Goal: Task Accomplishment & Management: Manage account settings

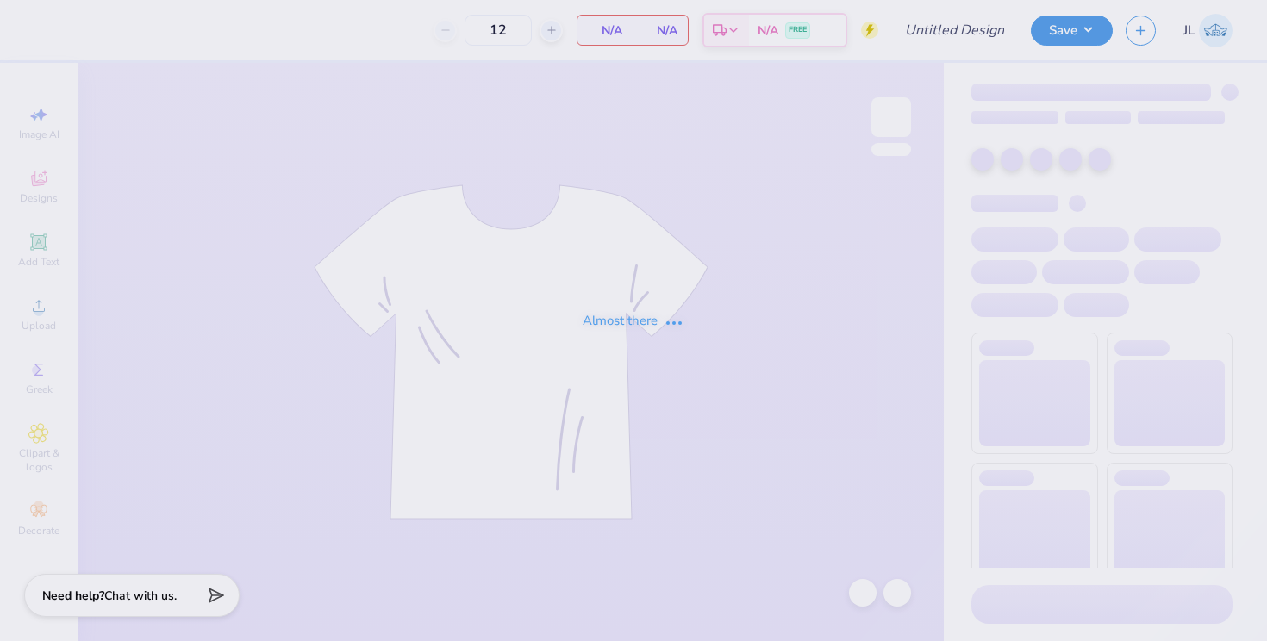
type input "MOMS SHIRT 2"
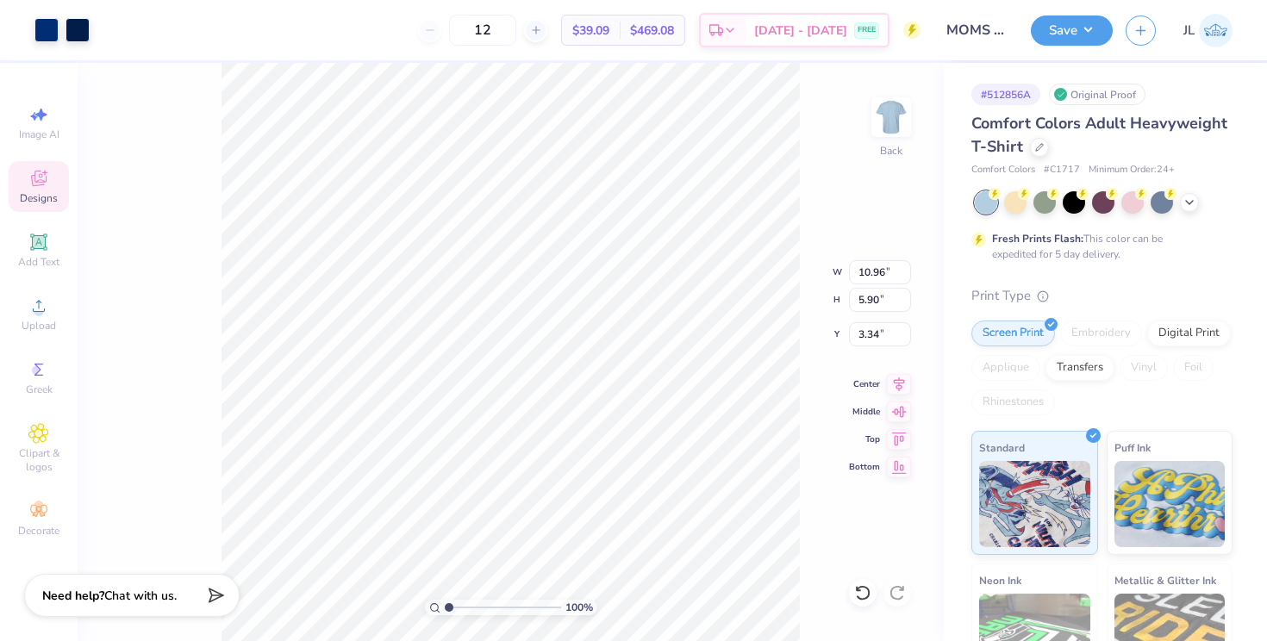
type input "3.34"
type input "3.63"
click at [516, 33] on input "12" at bounding box center [482, 30] width 67 height 31
type input "1"
type input "24"
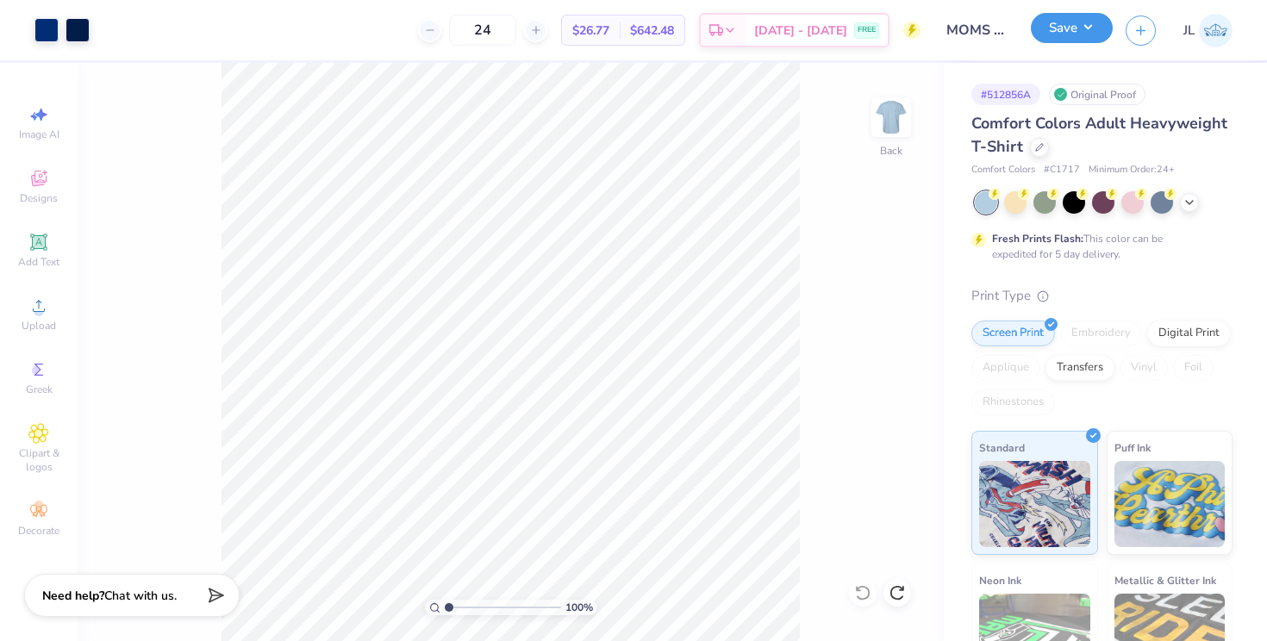
click at [1073, 24] on button "Save" at bounding box center [1072, 28] width 82 height 30
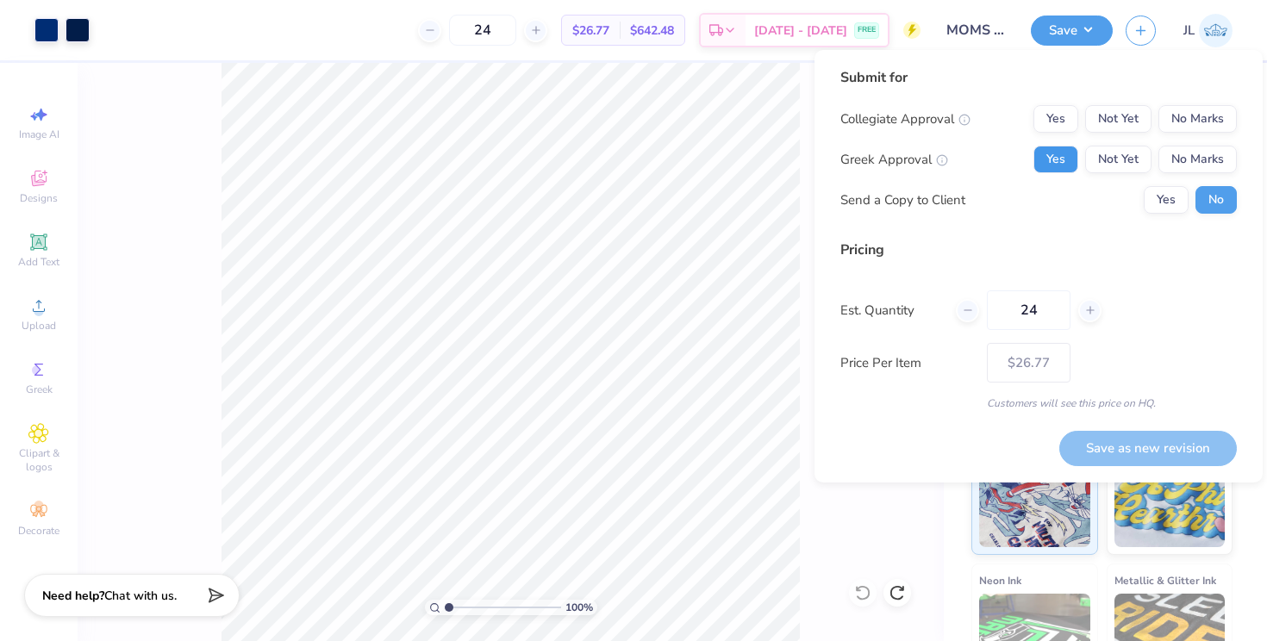
click at [1069, 156] on button "Yes" at bounding box center [1056, 160] width 45 height 28
click at [1205, 115] on button "No Marks" at bounding box center [1198, 119] width 78 height 28
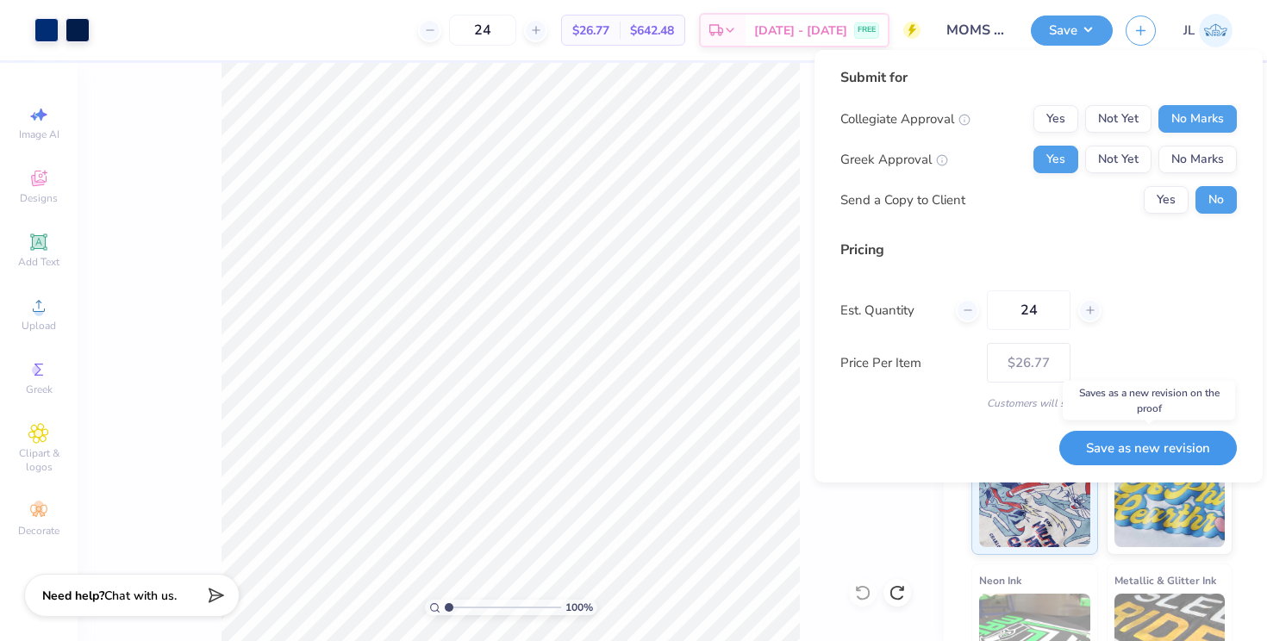
click at [1148, 447] on button "Save as new revision" at bounding box center [1149, 448] width 178 height 35
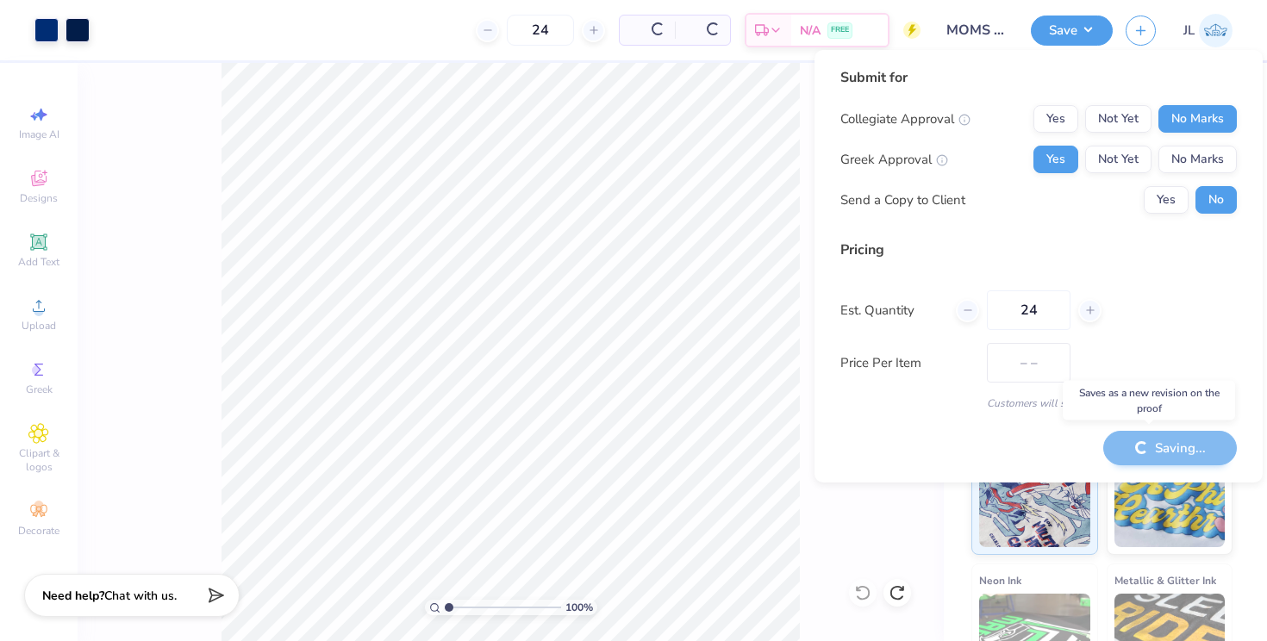
type input "$26.77"
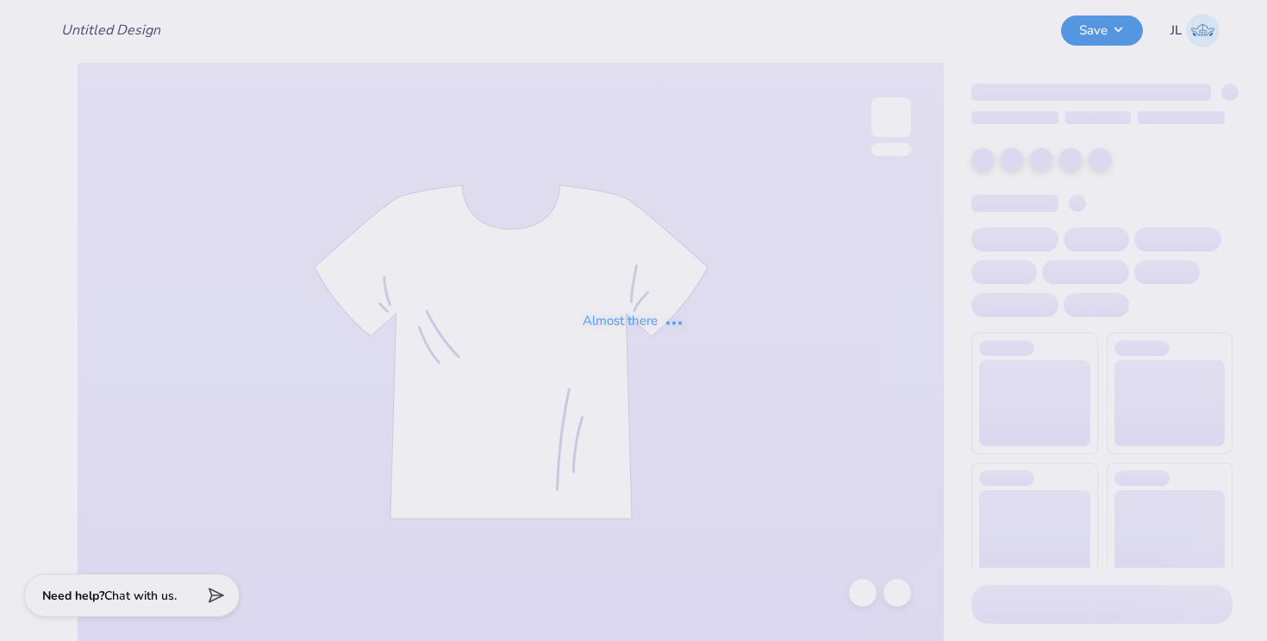
type input "MOMS SHIRT 2"
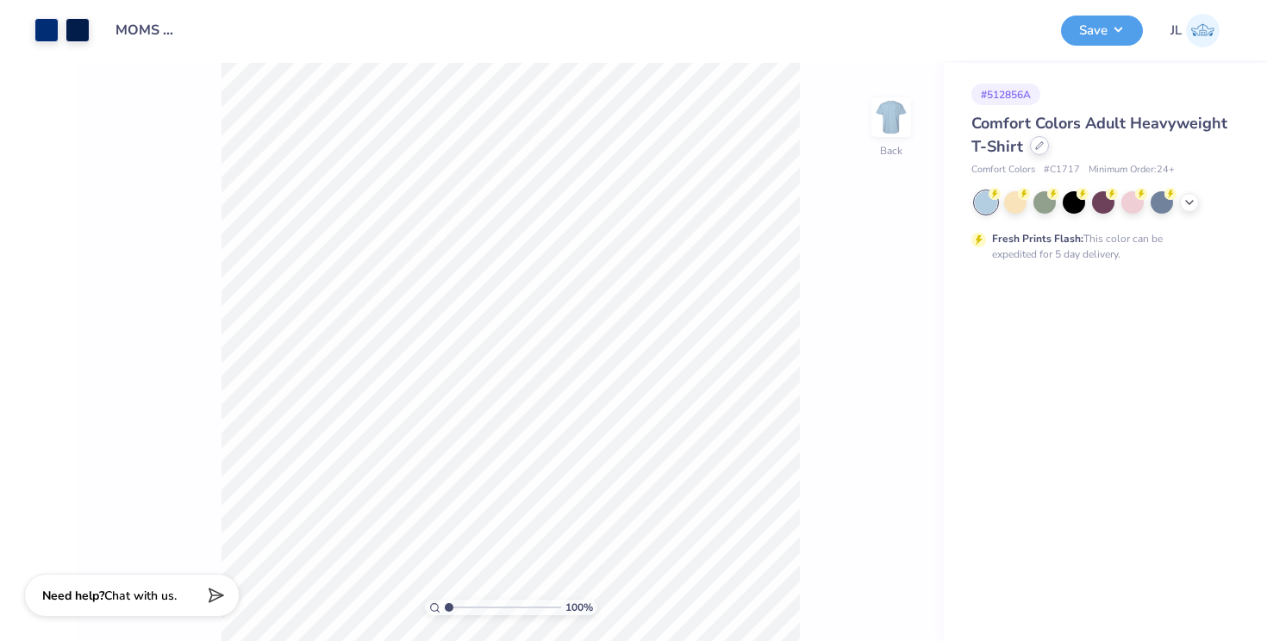
click at [1046, 150] on div at bounding box center [1039, 145] width 19 height 19
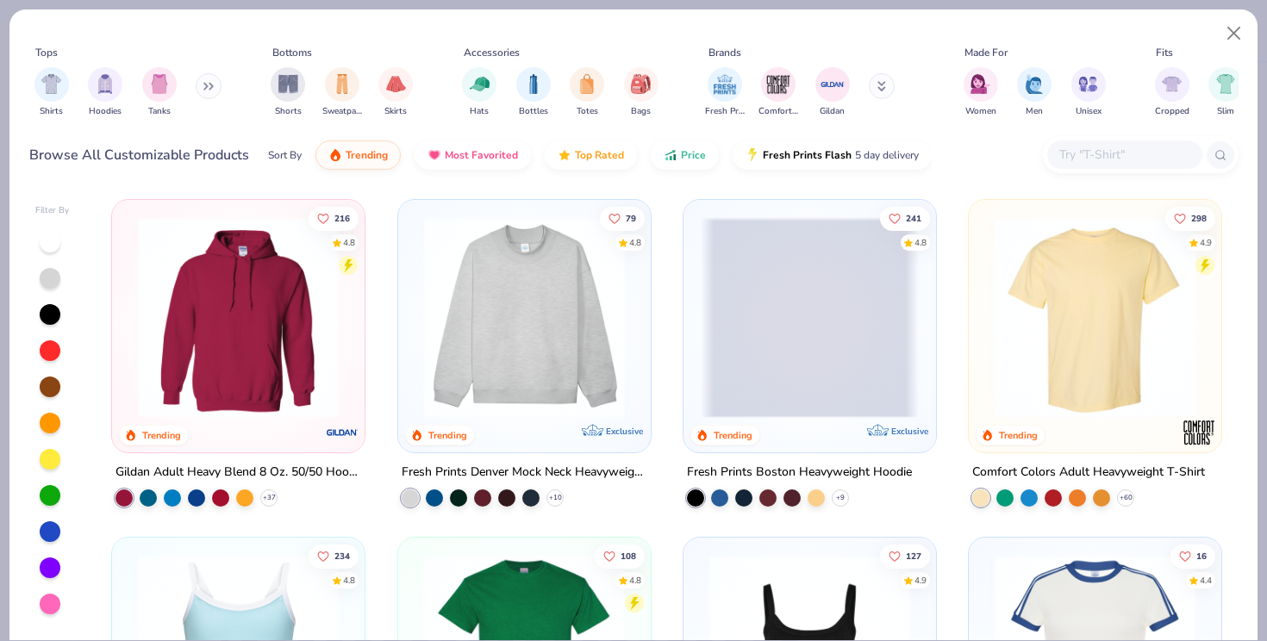
click at [1141, 161] on input "text" at bounding box center [1124, 155] width 133 height 20
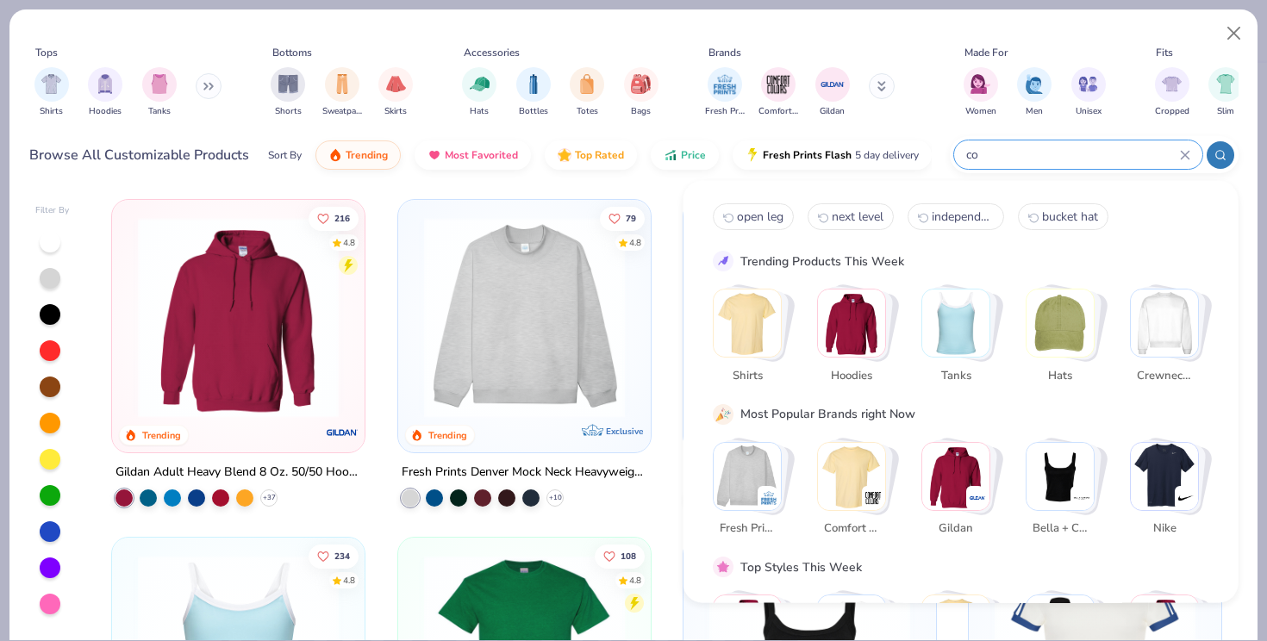
type input "c"
click at [784, 87] on img "filter for Comfort Colors" at bounding box center [779, 83] width 26 height 26
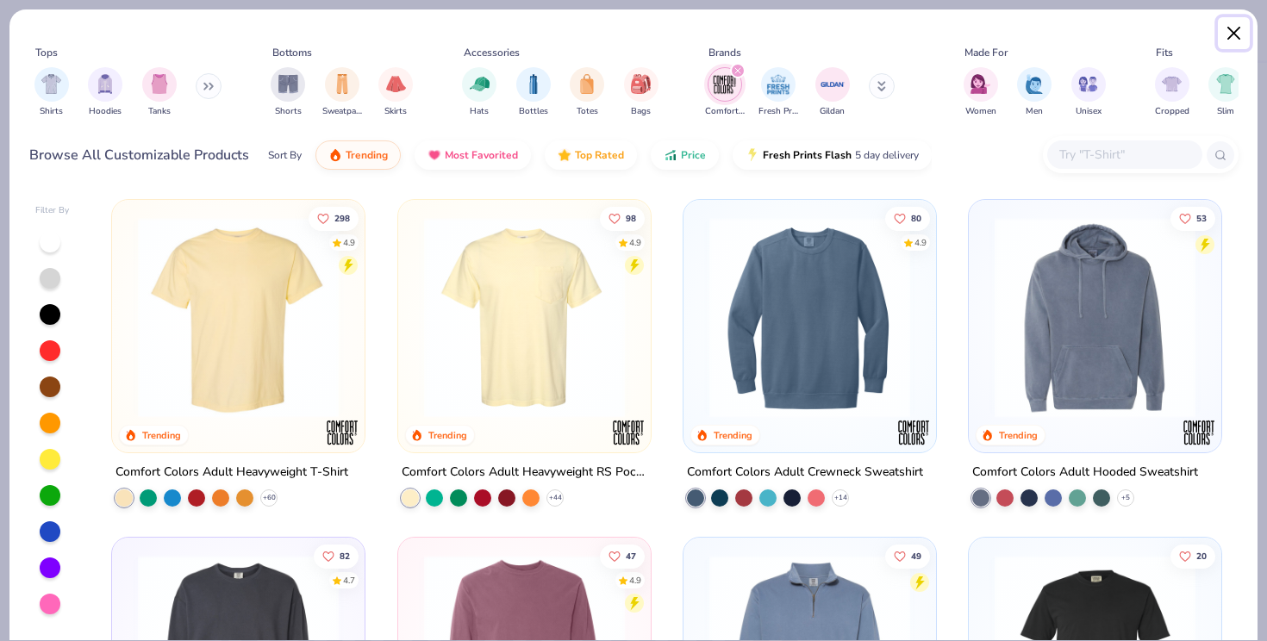
click at [1235, 28] on button "Close" at bounding box center [1234, 33] width 33 height 33
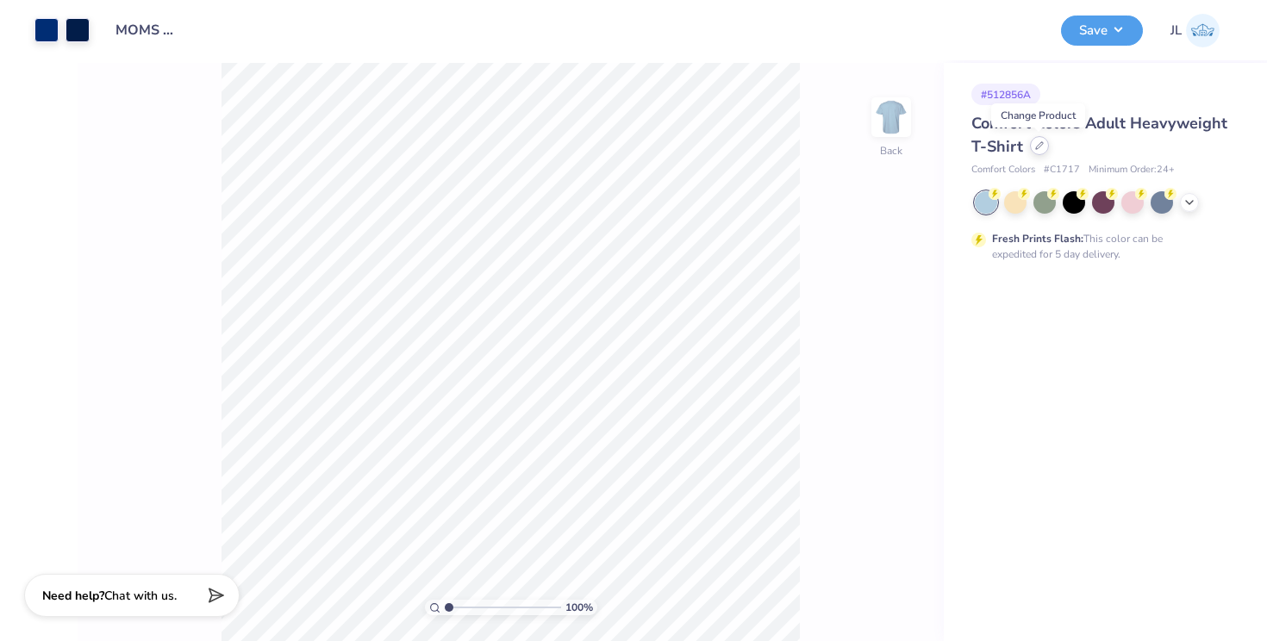
click at [1036, 149] on icon at bounding box center [1039, 145] width 9 height 9
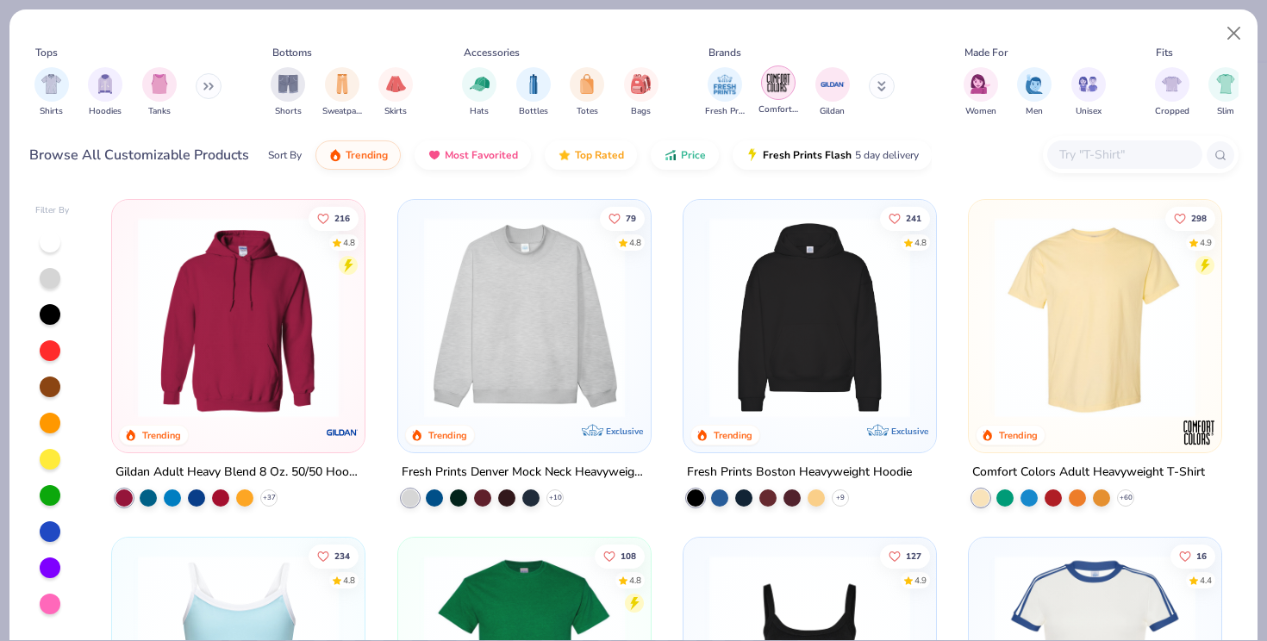
click at [788, 88] on img "filter for Comfort Colors" at bounding box center [779, 83] width 26 height 26
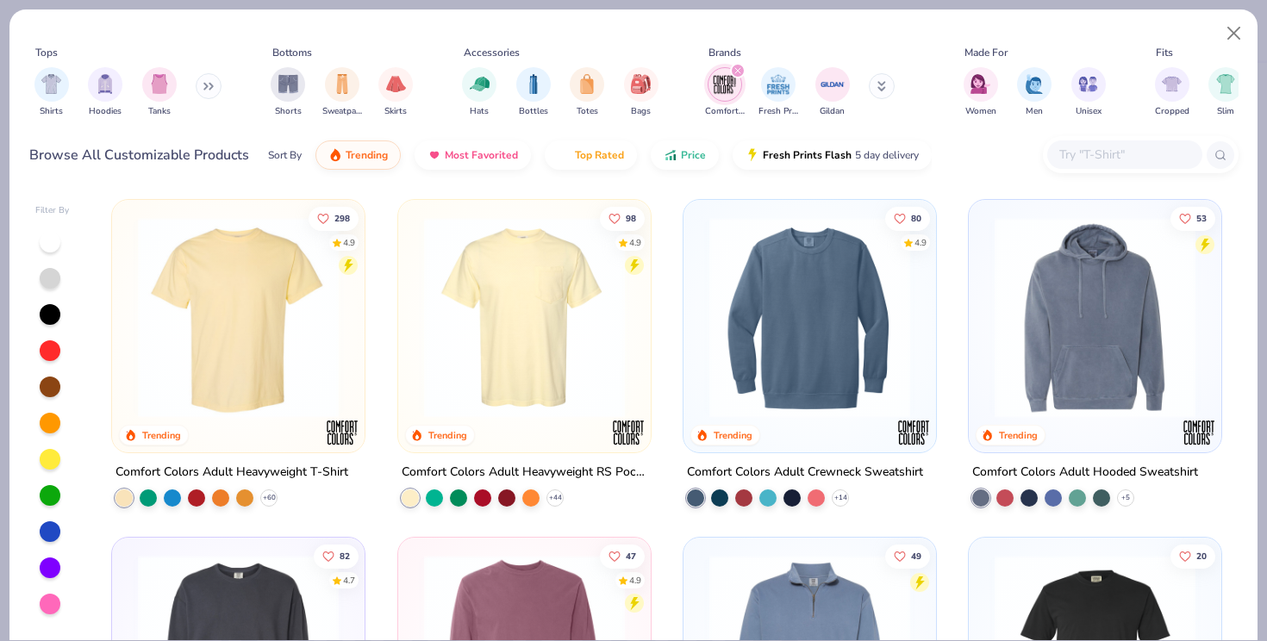
click at [837, 317] on img at bounding box center [810, 317] width 218 height 201
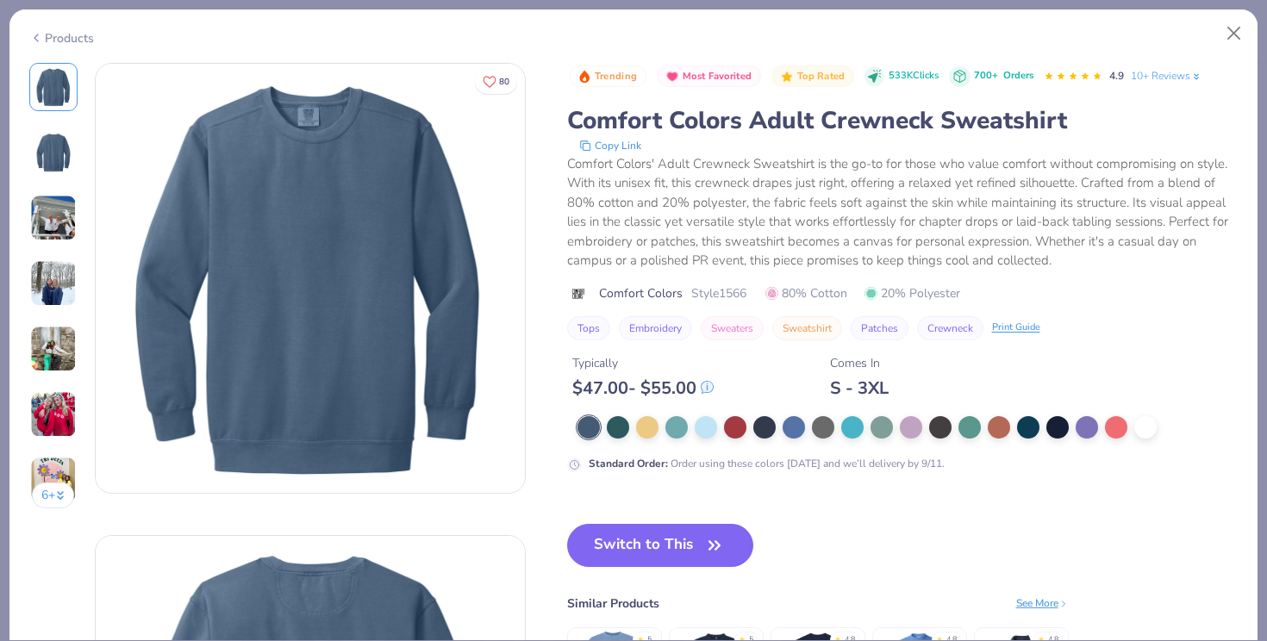
click at [65, 36] on div "Products" at bounding box center [61, 38] width 65 height 18
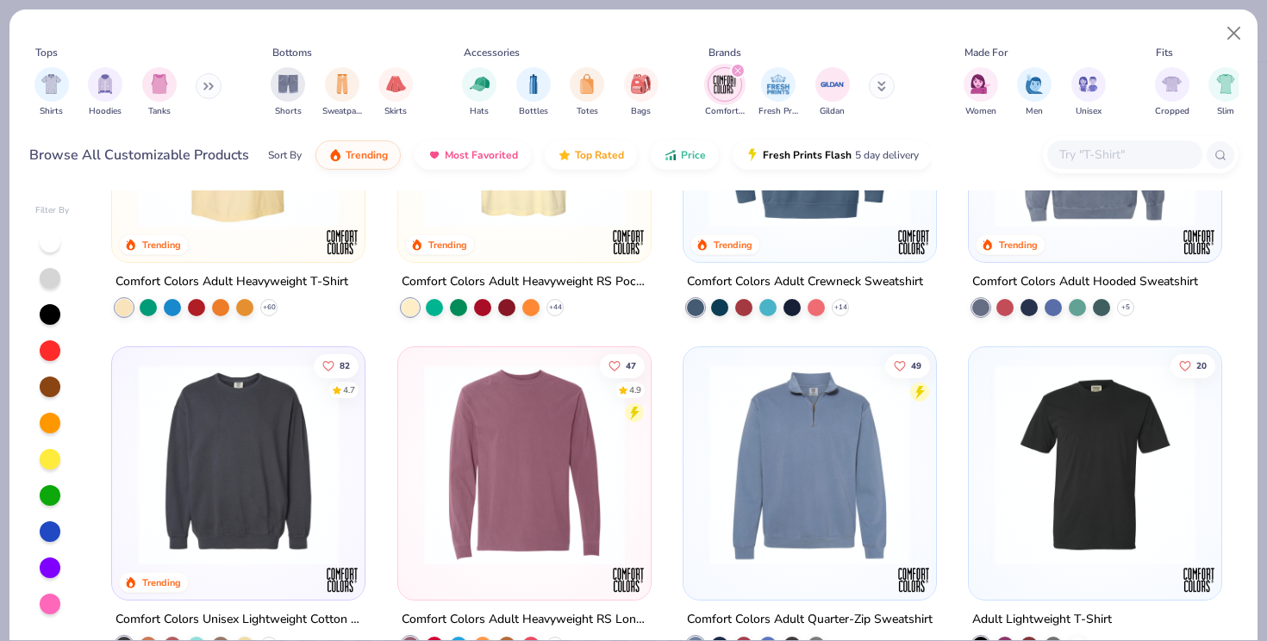
scroll to position [205, 0]
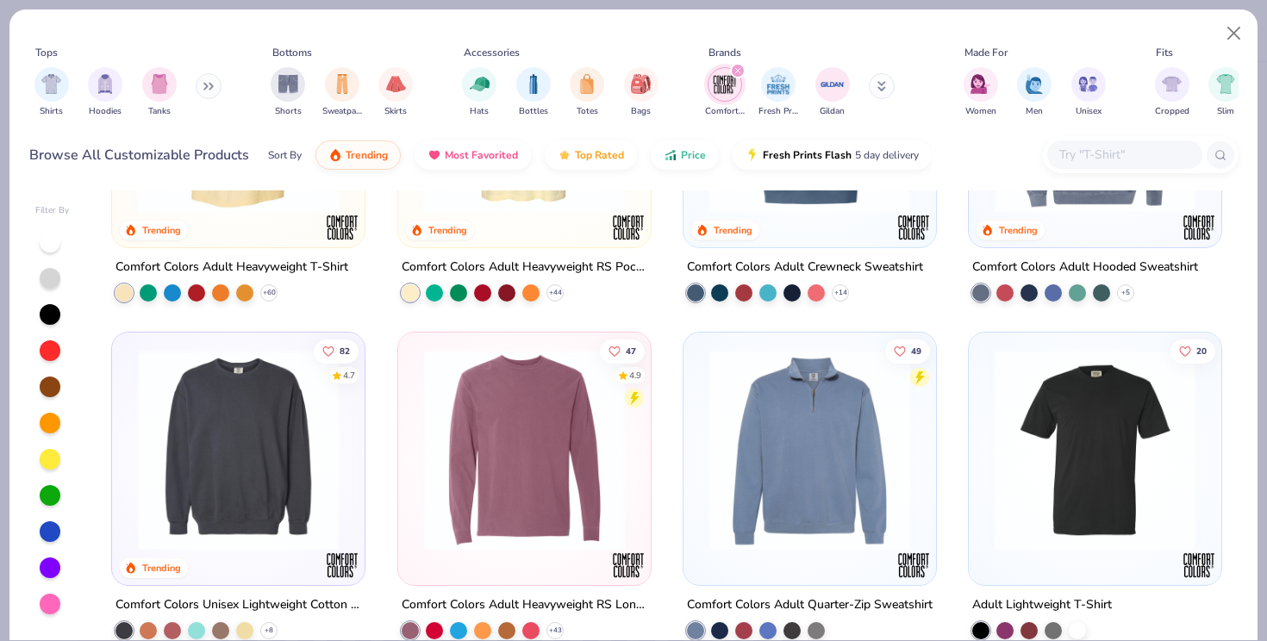
click at [207, 466] on img at bounding box center [238, 450] width 218 height 201
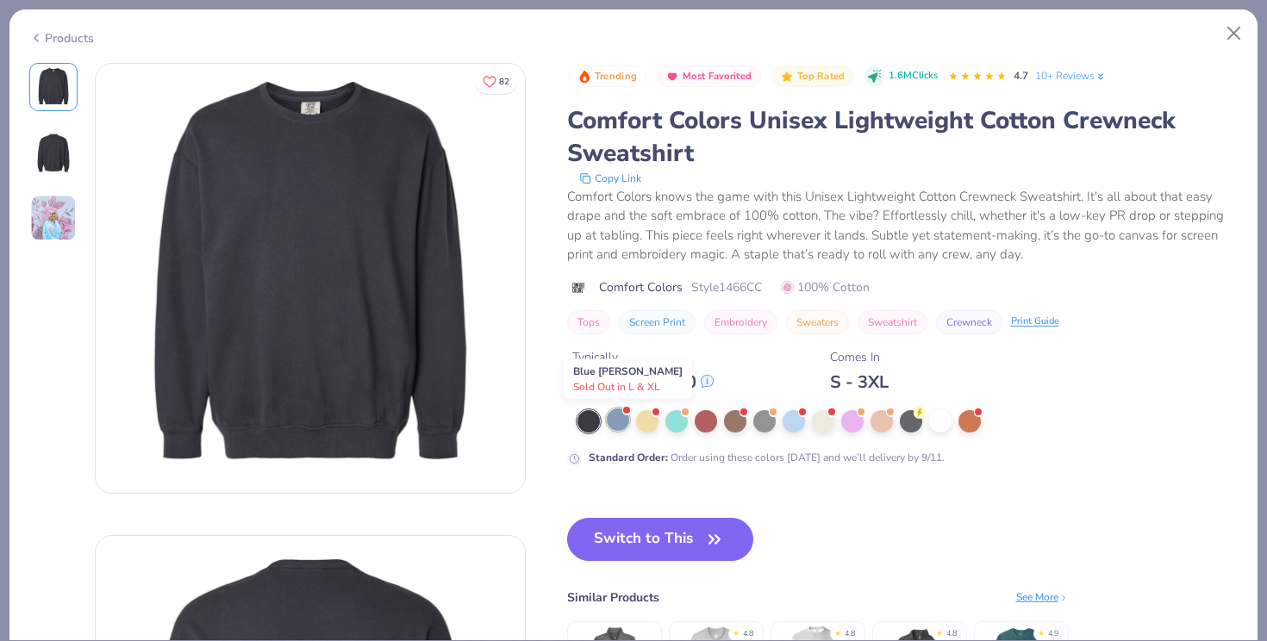
click at [616, 423] on div at bounding box center [618, 420] width 22 height 22
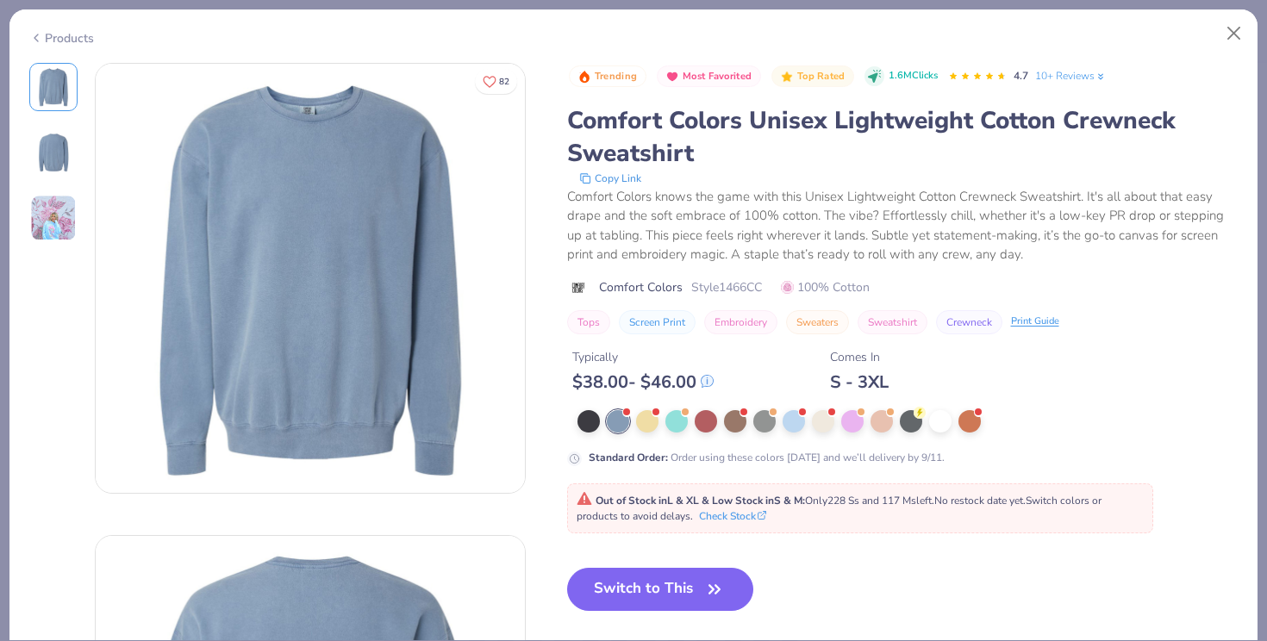
click at [75, 46] on div "Products" at bounding box center [633, 31] width 1248 height 45
click at [53, 39] on div "Products" at bounding box center [61, 38] width 65 height 18
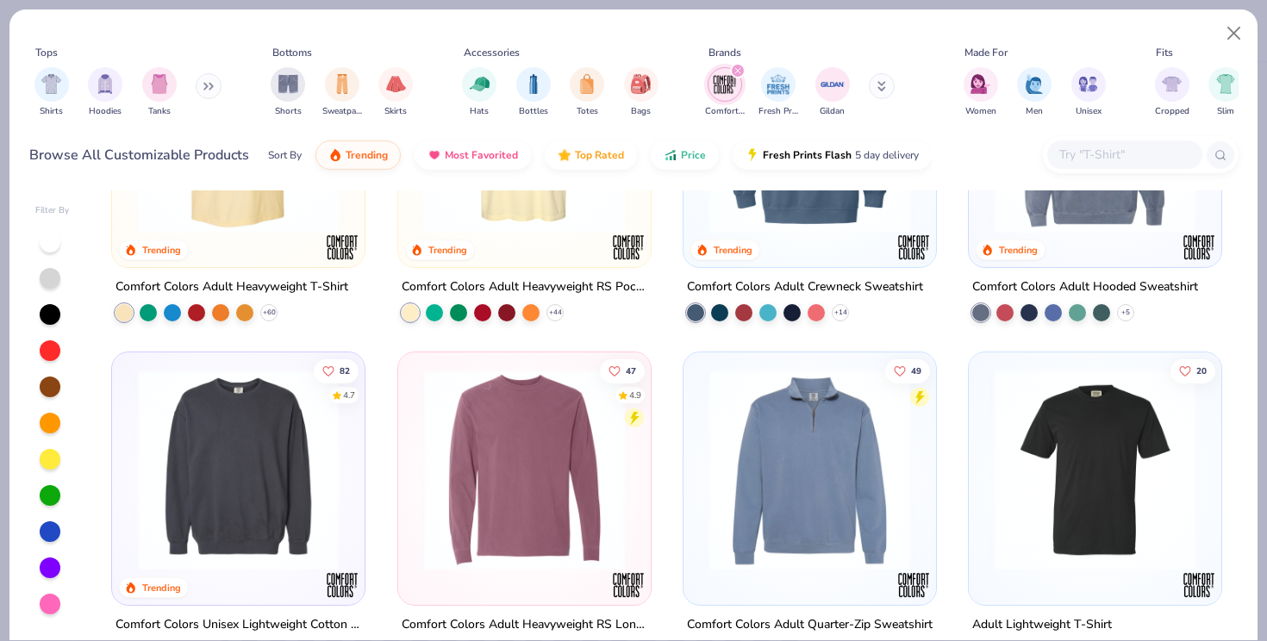
scroll to position [80, 0]
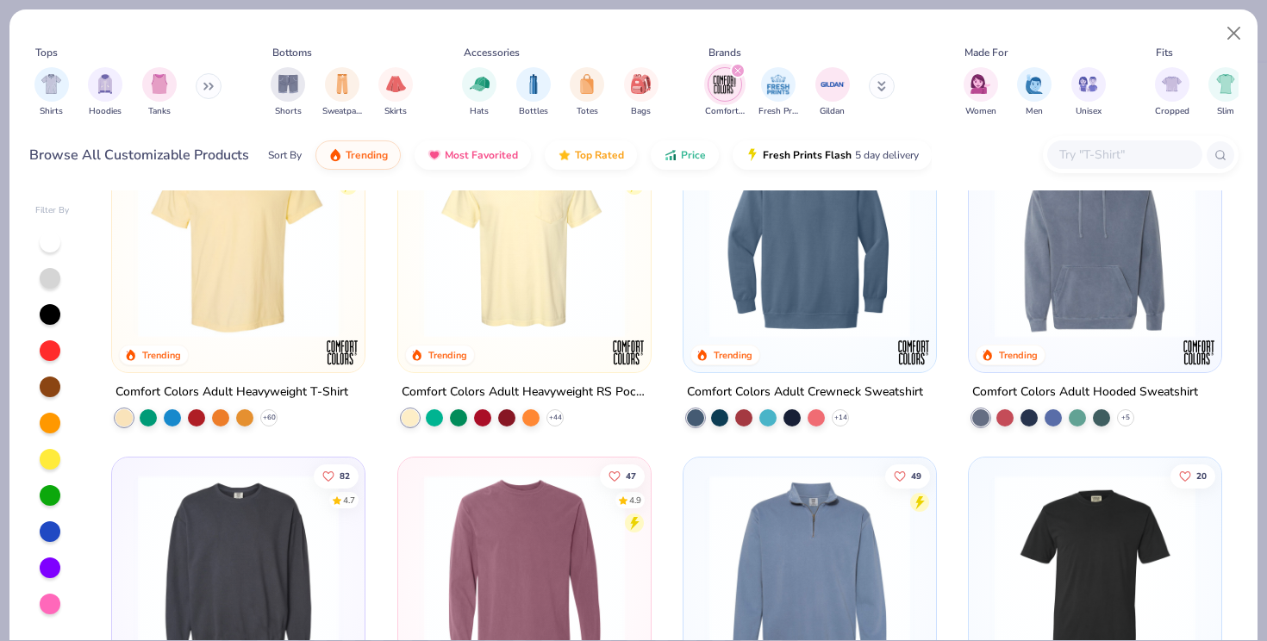
click at [1094, 320] on img at bounding box center [1095, 237] width 218 height 201
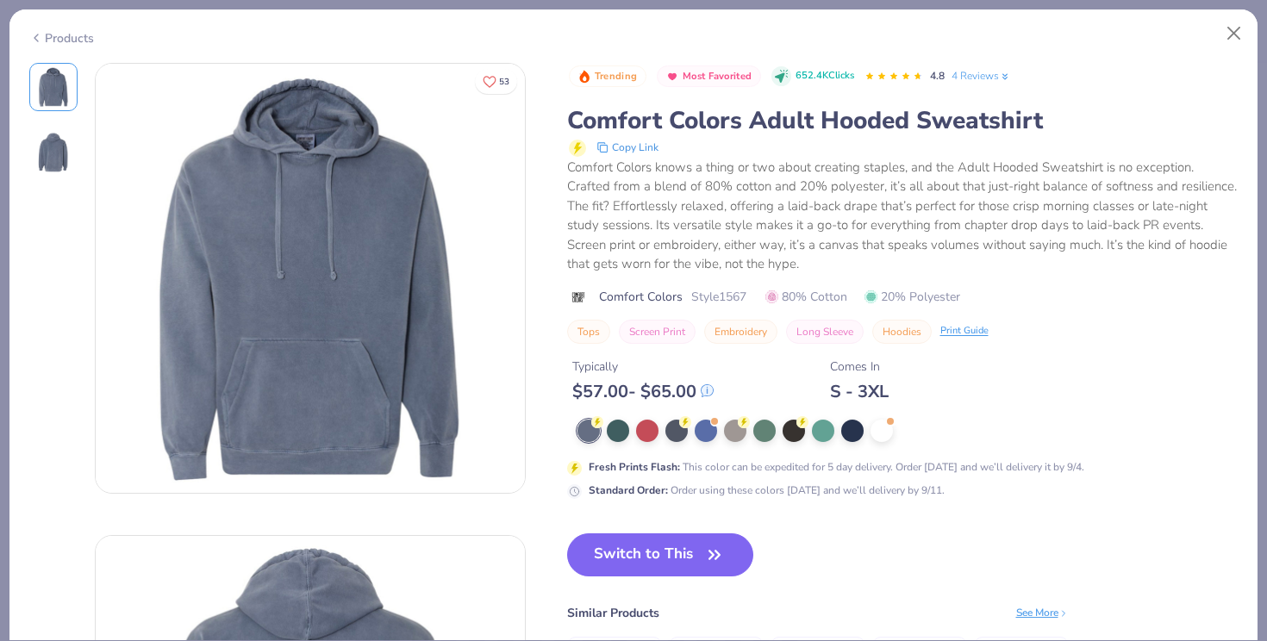
click at [60, 31] on div "Products" at bounding box center [61, 38] width 65 height 18
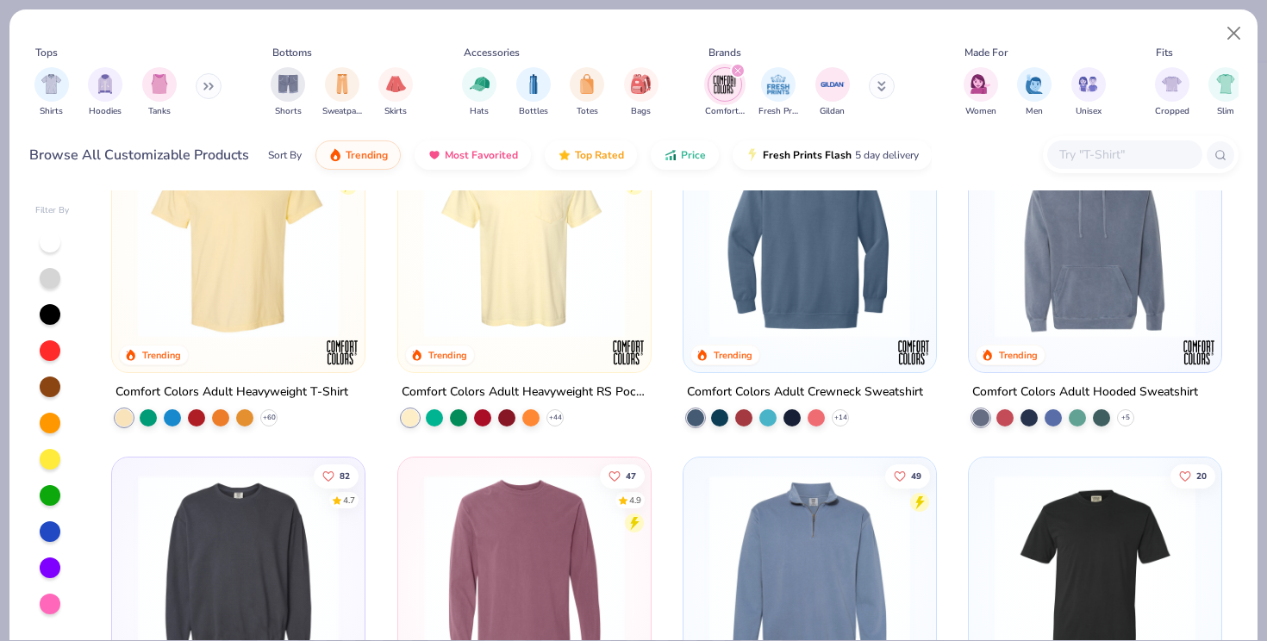
click at [740, 291] on img at bounding box center [810, 237] width 218 height 201
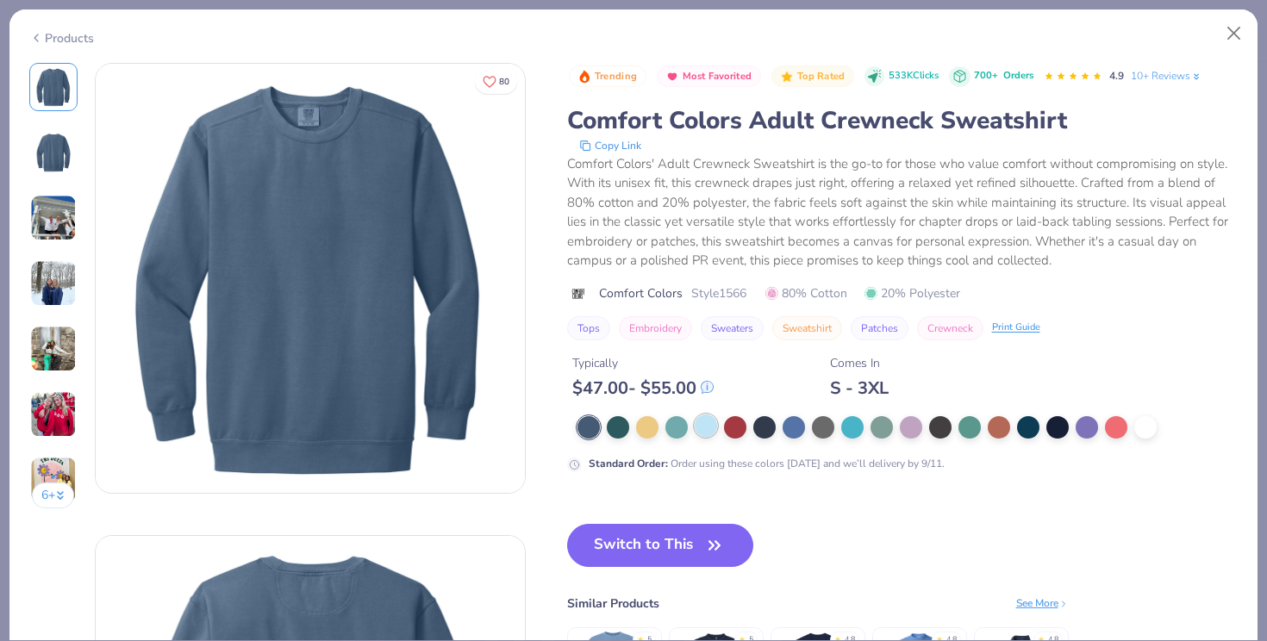
click at [703, 423] on div at bounding box center [706, 426] width 22 height 22
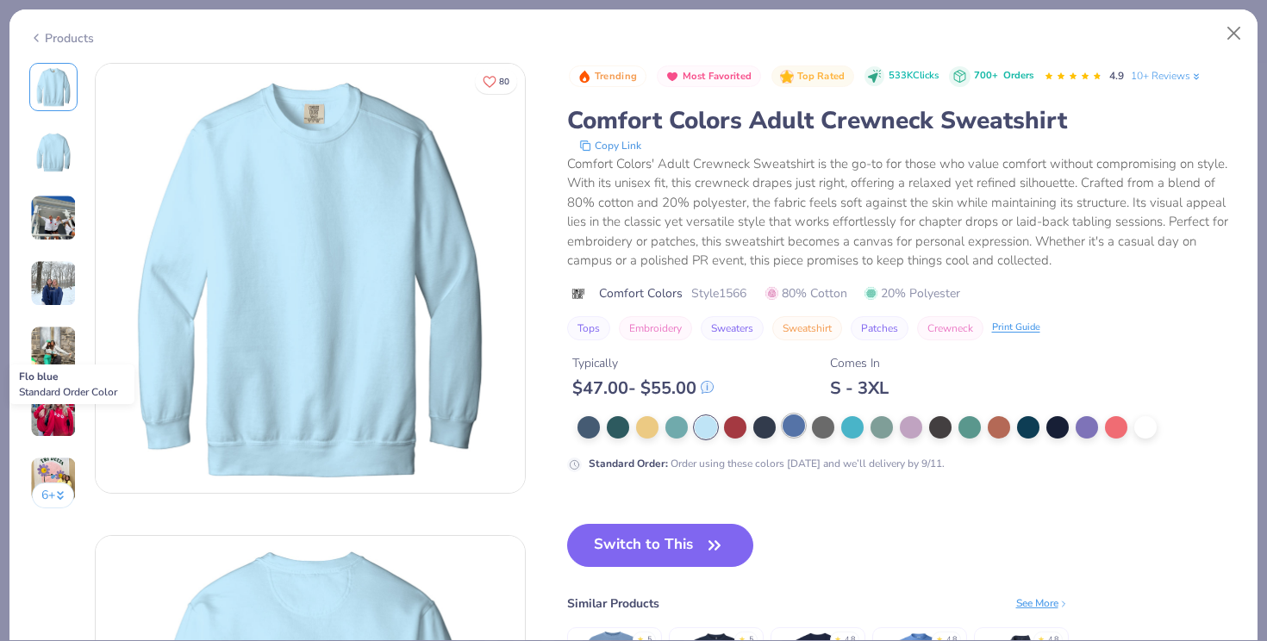
click at [787, 429] on div at bounding box center [794, 426] width 22 height 22
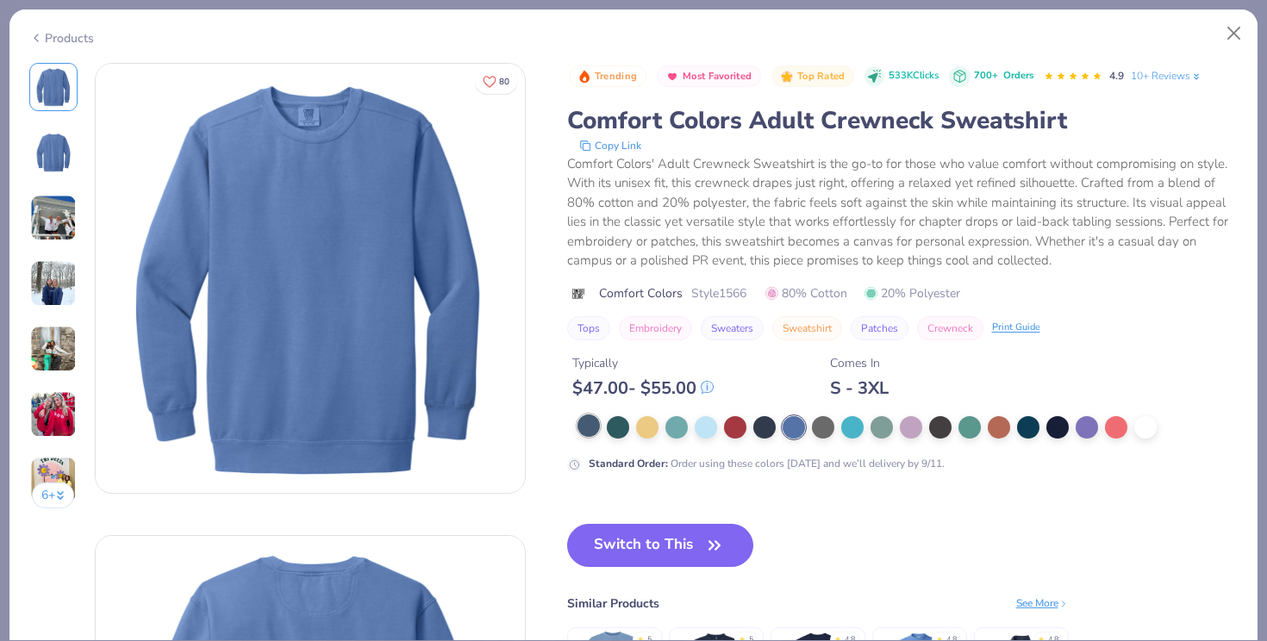
click at [588, 424] on div at bounding box center [589, 426] width 22 height 22
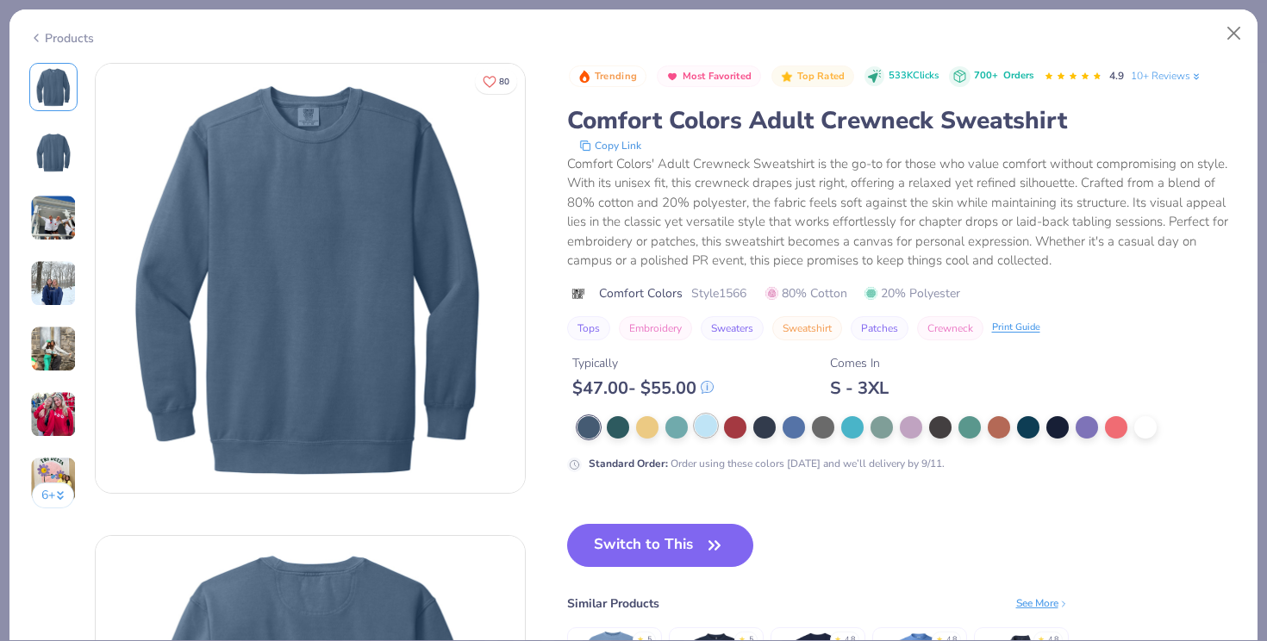
click at [715, 425] on div at bounding box center [706, 426] width 22 height 22
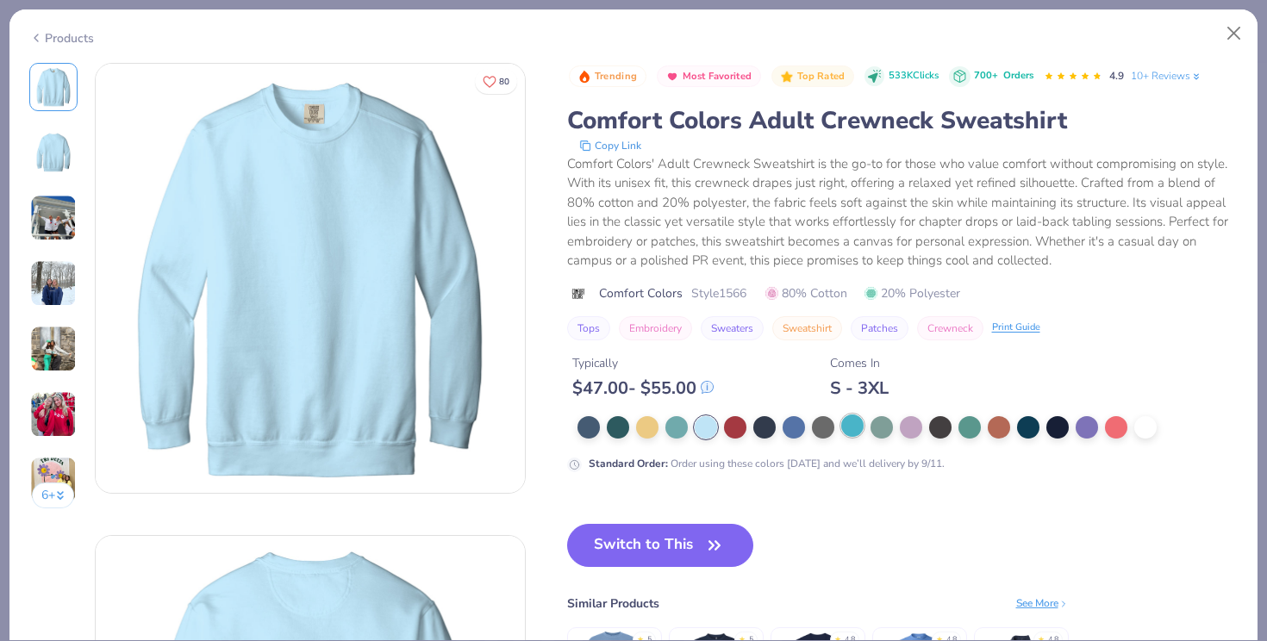
click at [845, 430] on div at bounding box center [852, 426] width 22 height 22
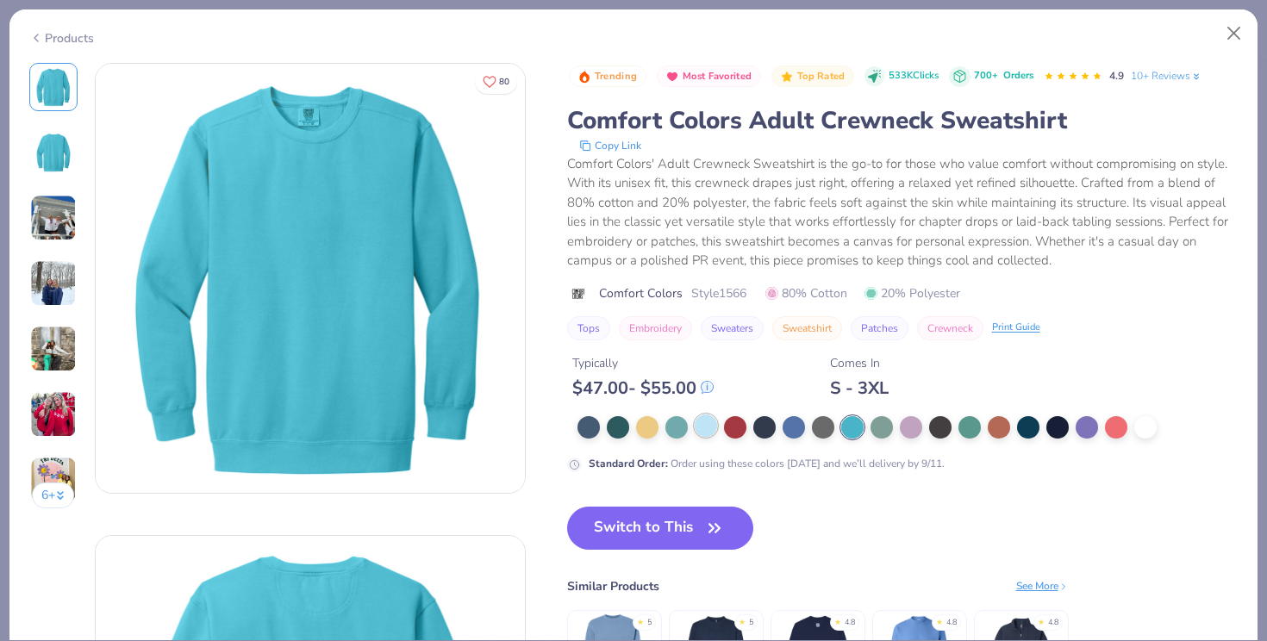
click at [703, 426] on div at bounding box center [706, 426] width 22 height 22
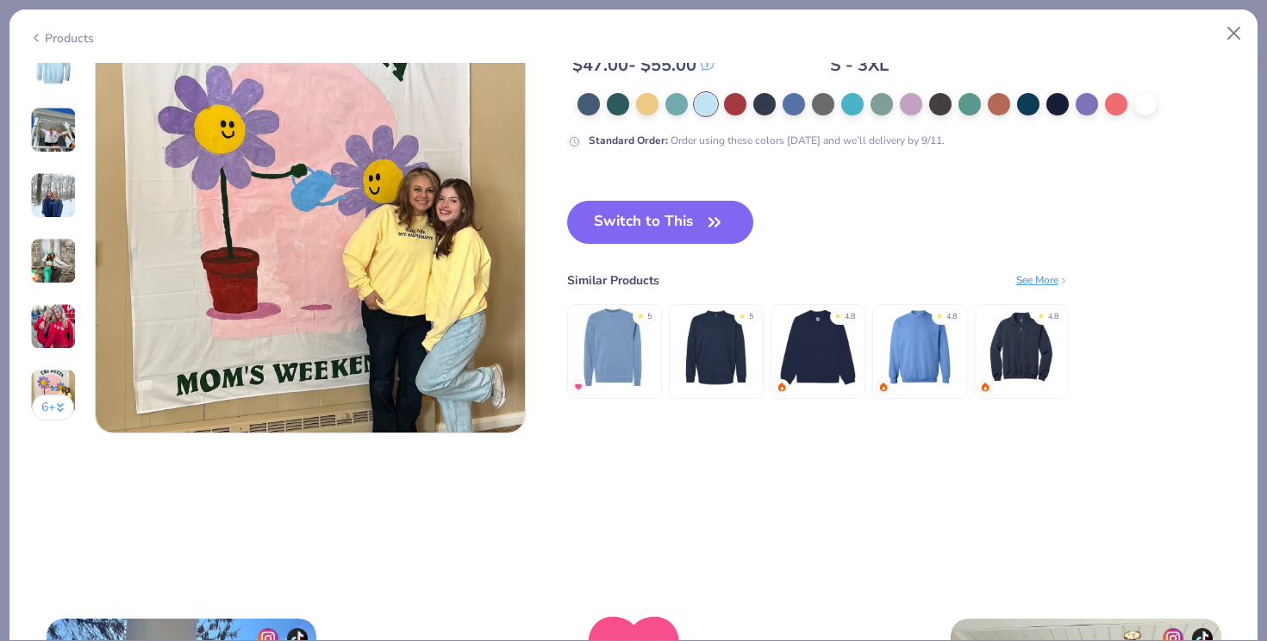
scroll to position [2892, 0]
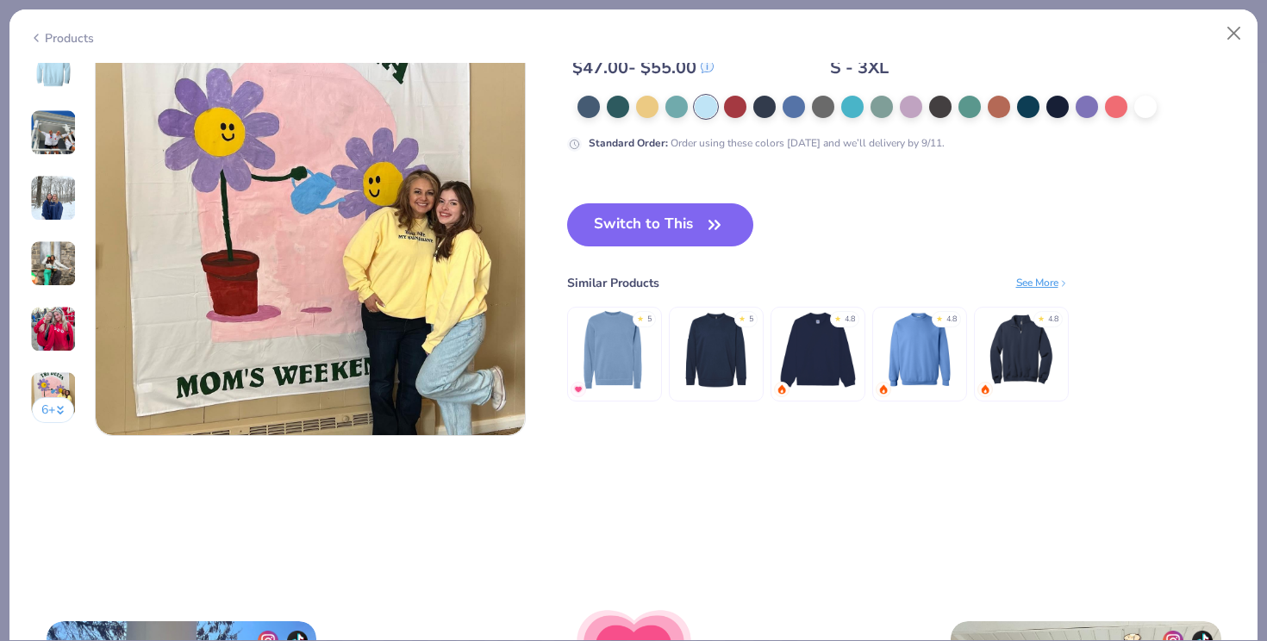
click at [622, 363] on img at bounding box center [614, 351] width 82 height 82
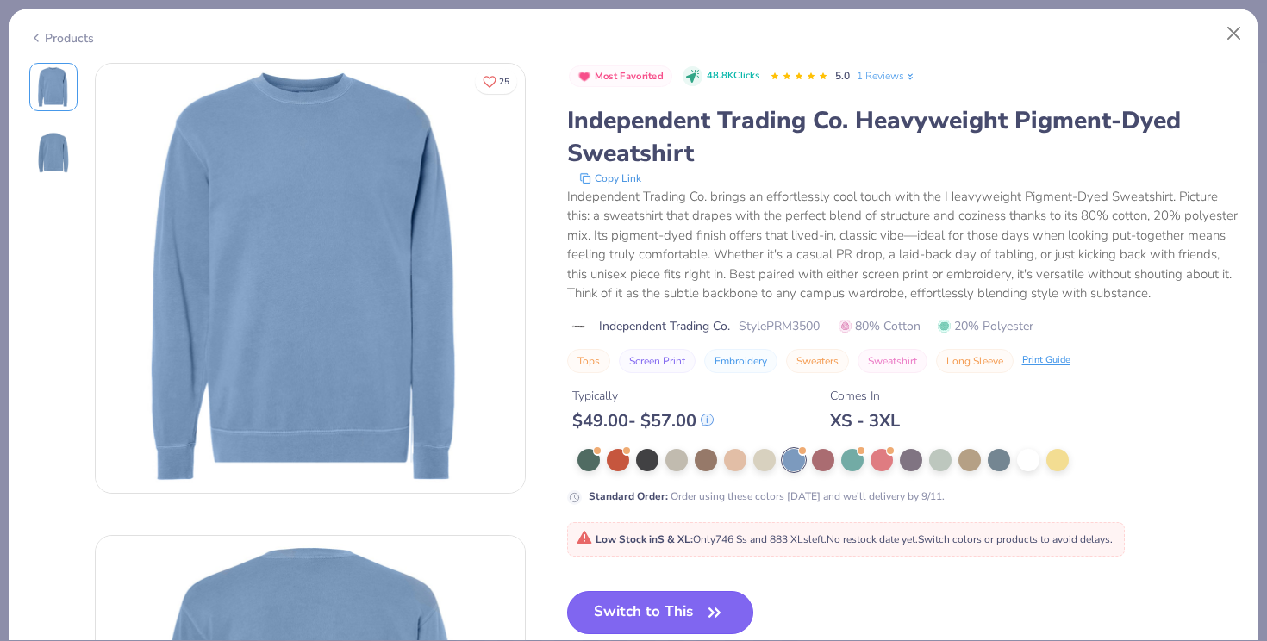
click at [685, 597] on button "Switch to This" at bounding box center [660, 612] width 187 height 43
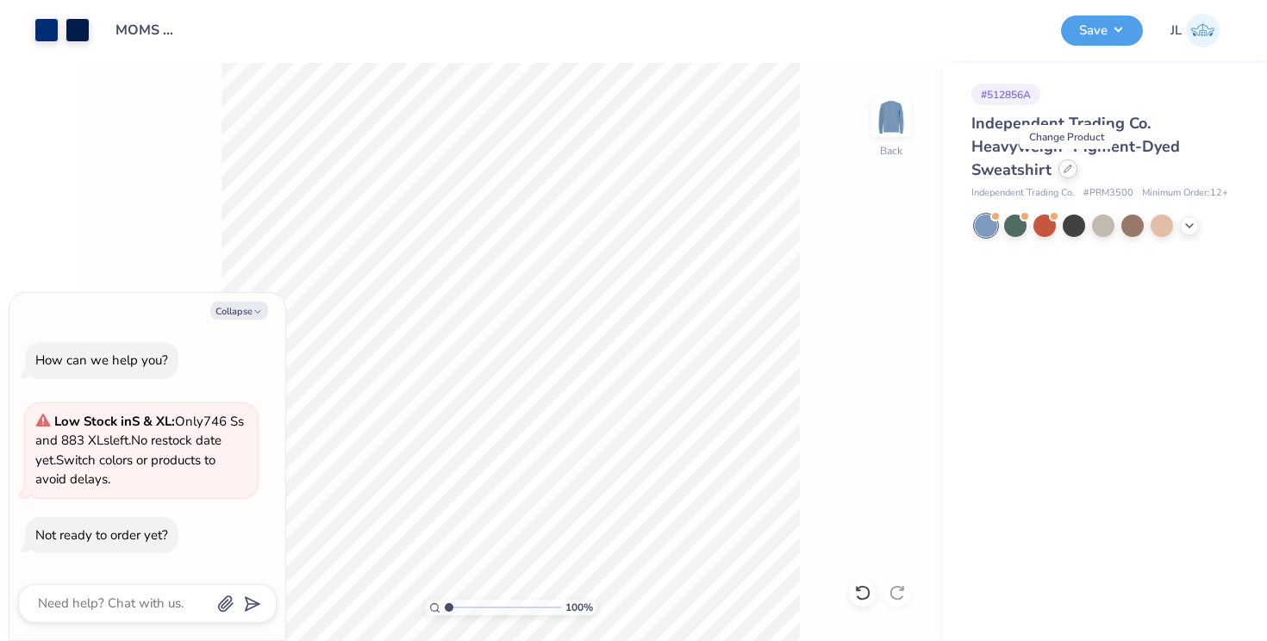
click at [1068, 166] on icon at bounding box center [1068, 169] width 9 height 9
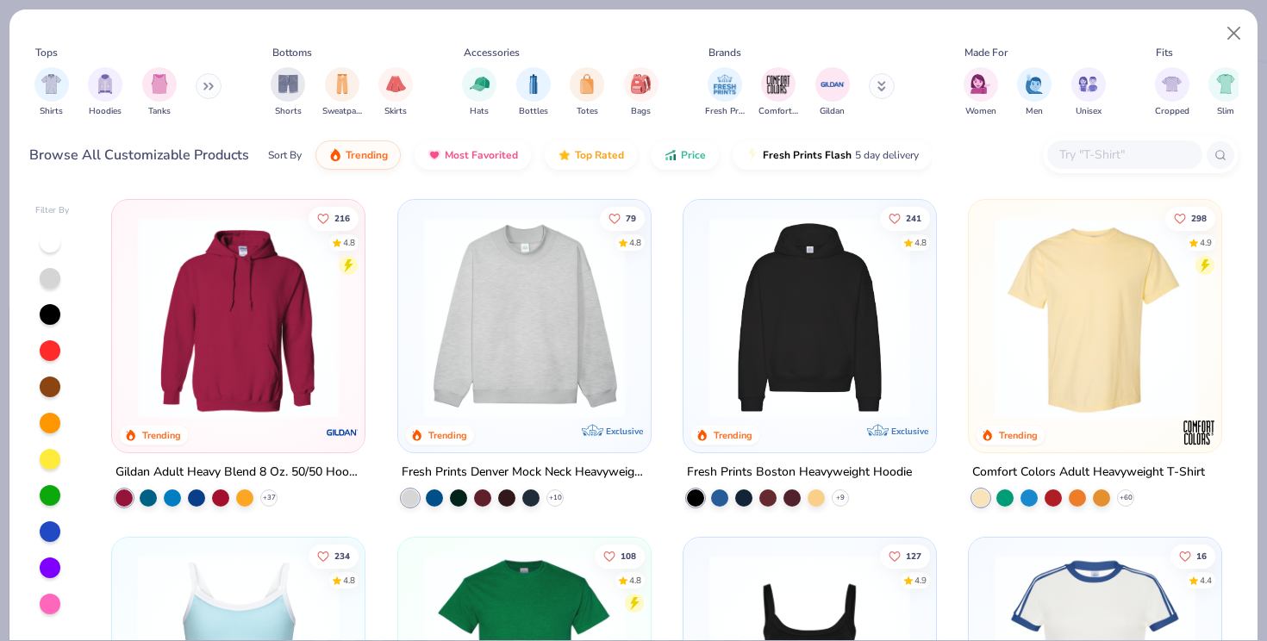
click at [207, 88] on icon at bounding box center [205, 87] width 3 height 6
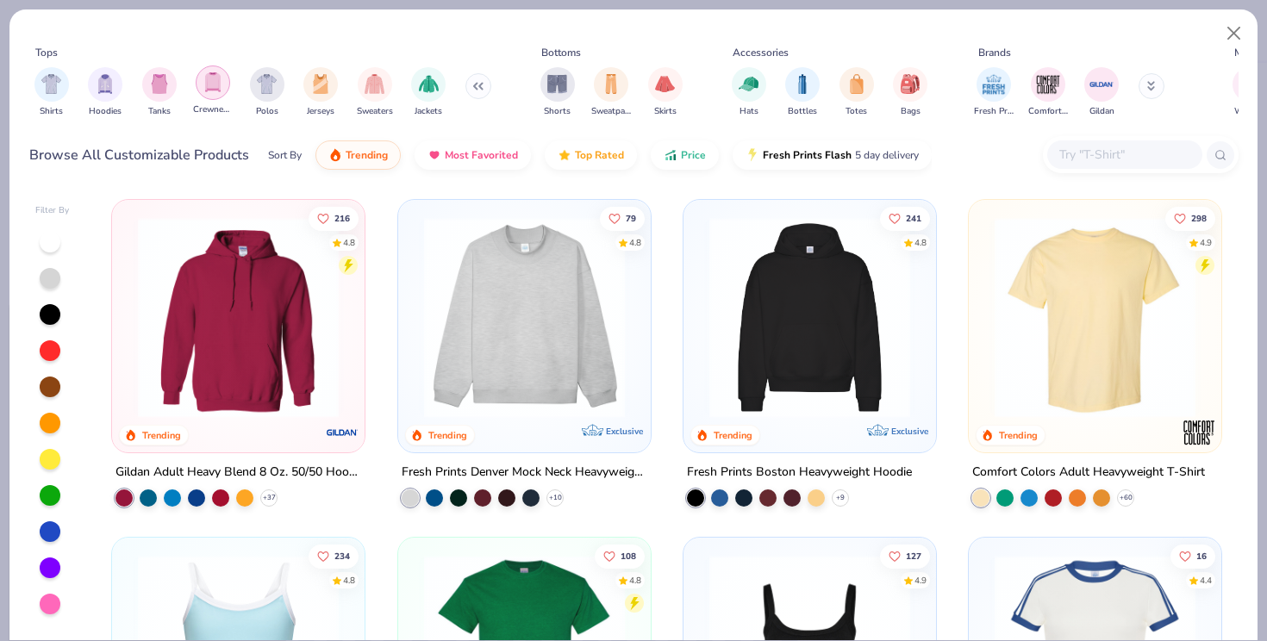
click at [211, 77] on img "filter for Crewnecks" at bounding box center [212, 82] width 19 height 20
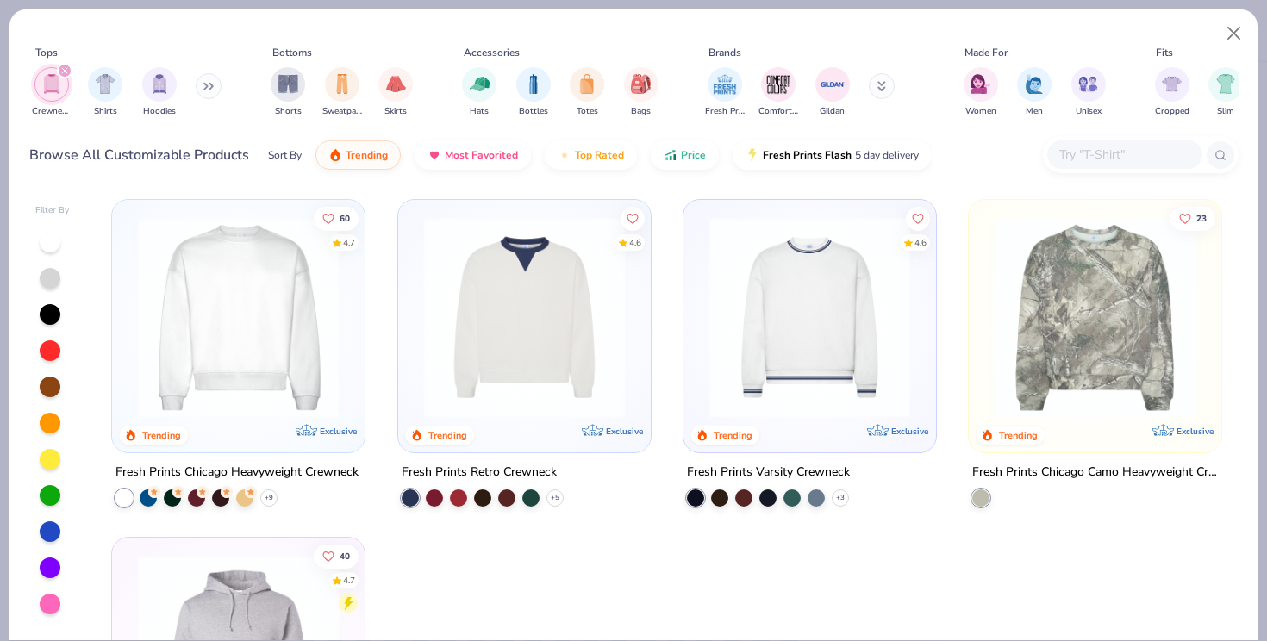
click at [46, 524] on div at bounding box center [50, 532] width 21 height 21
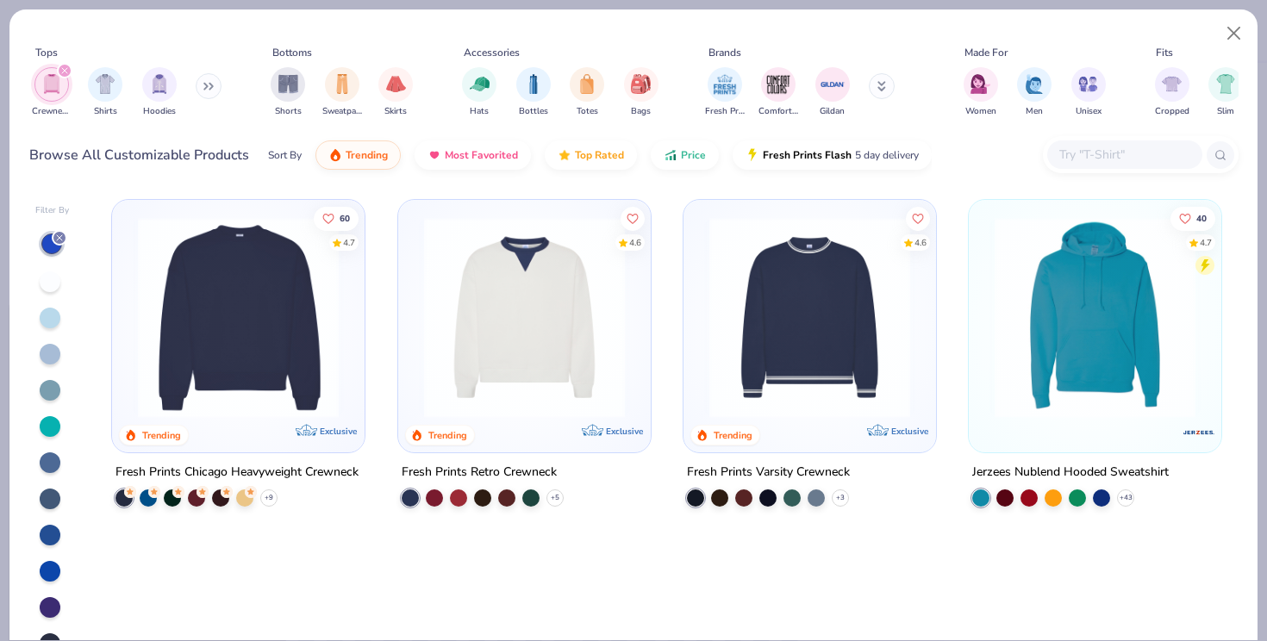
click at [47, 353] on div at bounding box center [50, 354] width 21 height 21
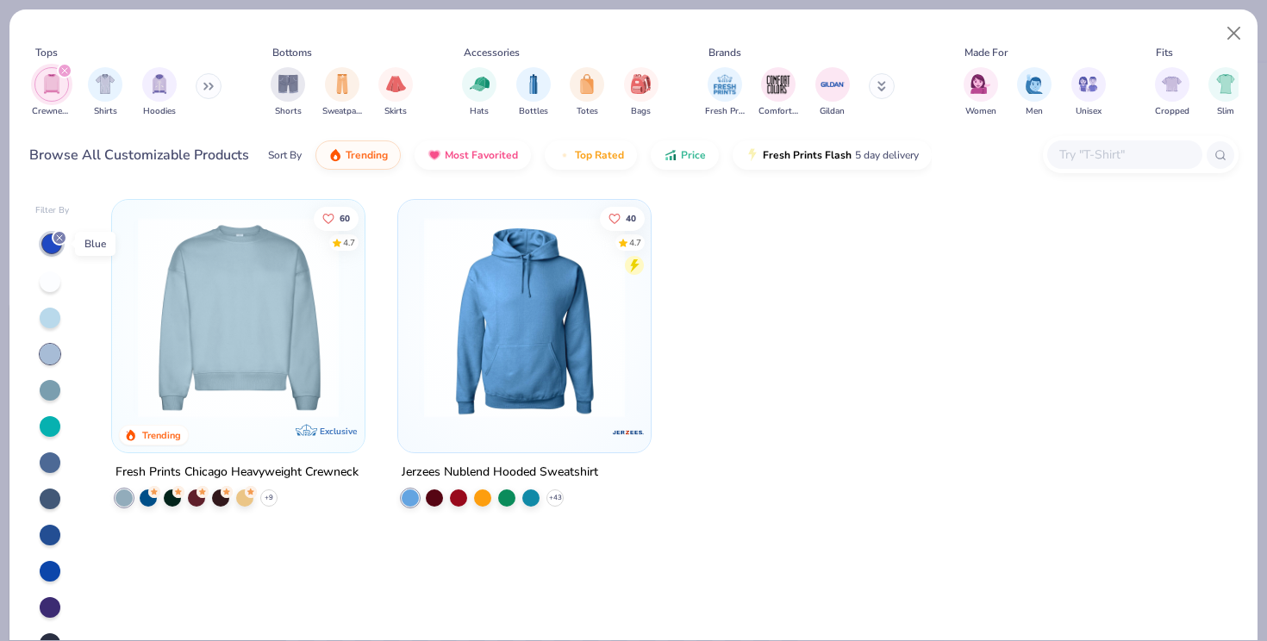
click at [60, 238] on icon at bounding box center [59, 238] width 10 height 10
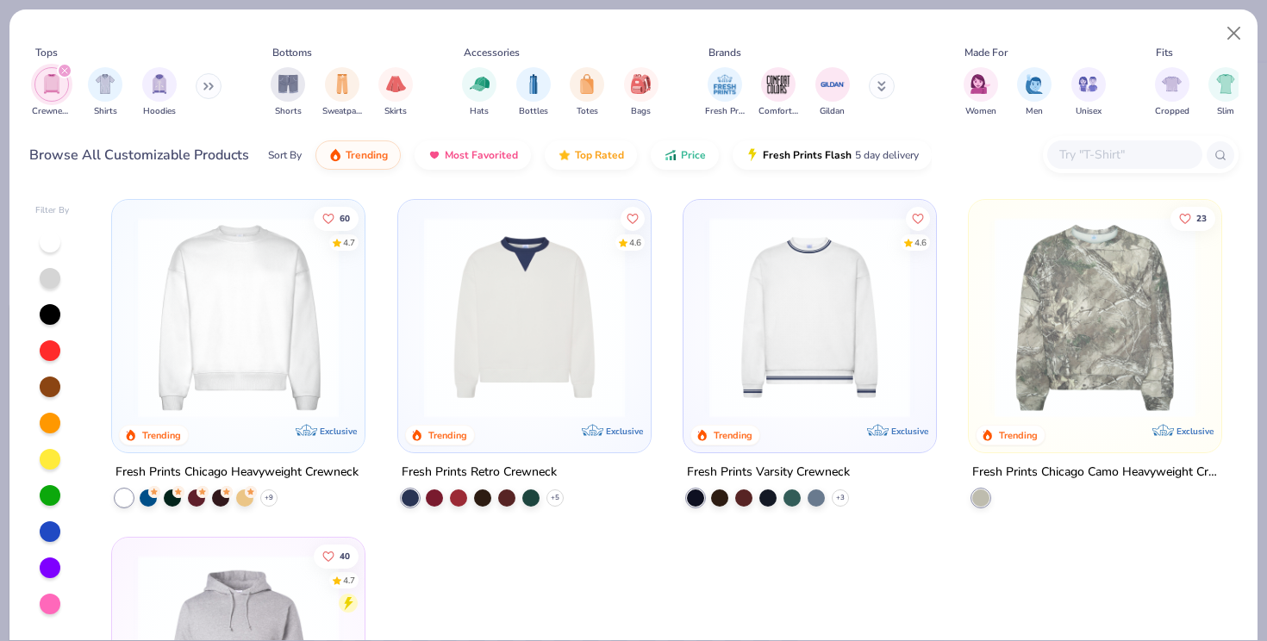
click at [66, 72] on icon "filter for Crewnecks" at bounding box center [64, 70] width 5 height 5
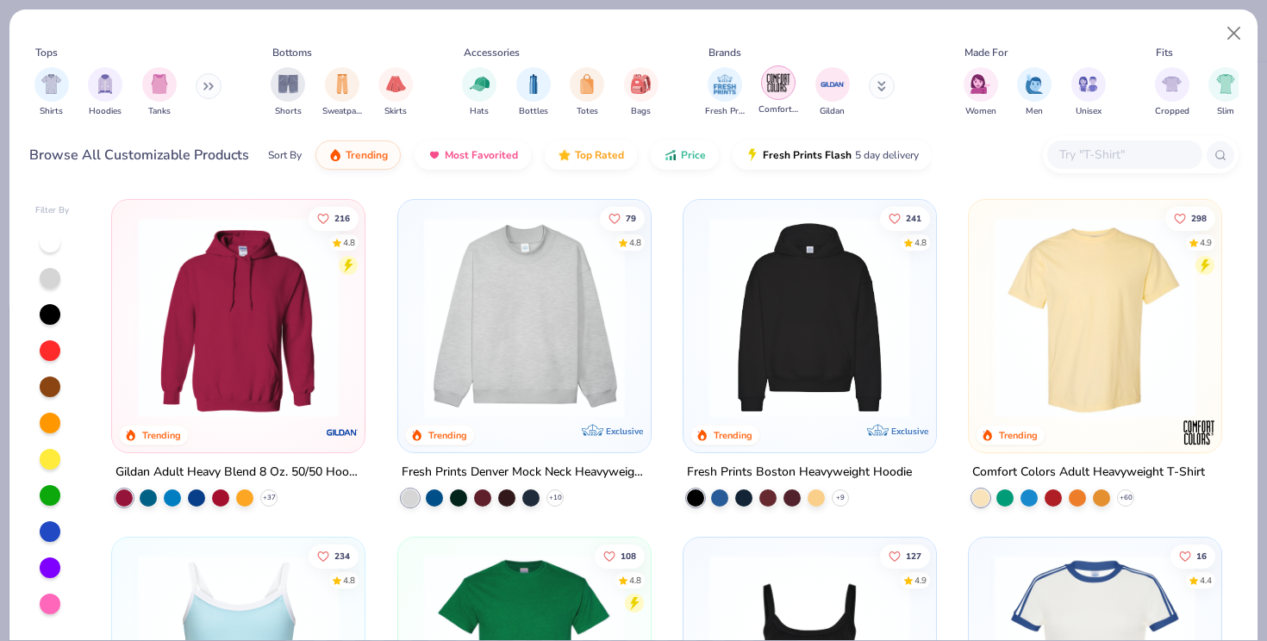
click at [785, 78] on img "filter for Comfort Colors" at bounding box center [779, 83] width 26 height 26
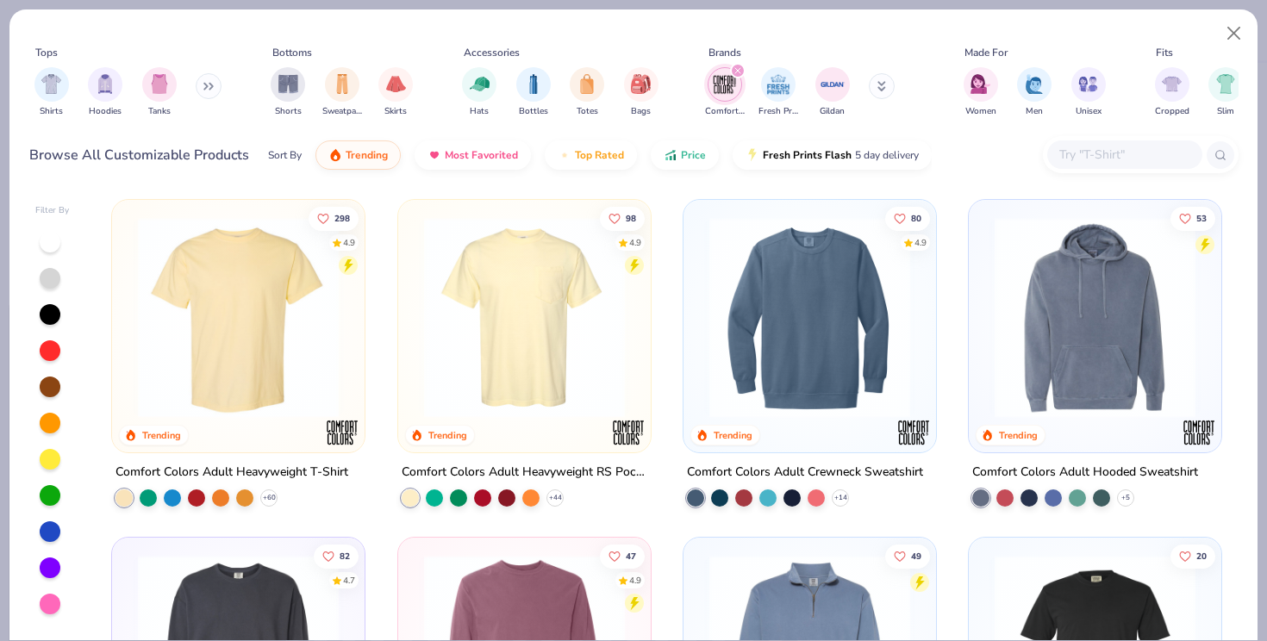
click at [796, 353] on img at bounding box center [810, 317] width 218 height 201
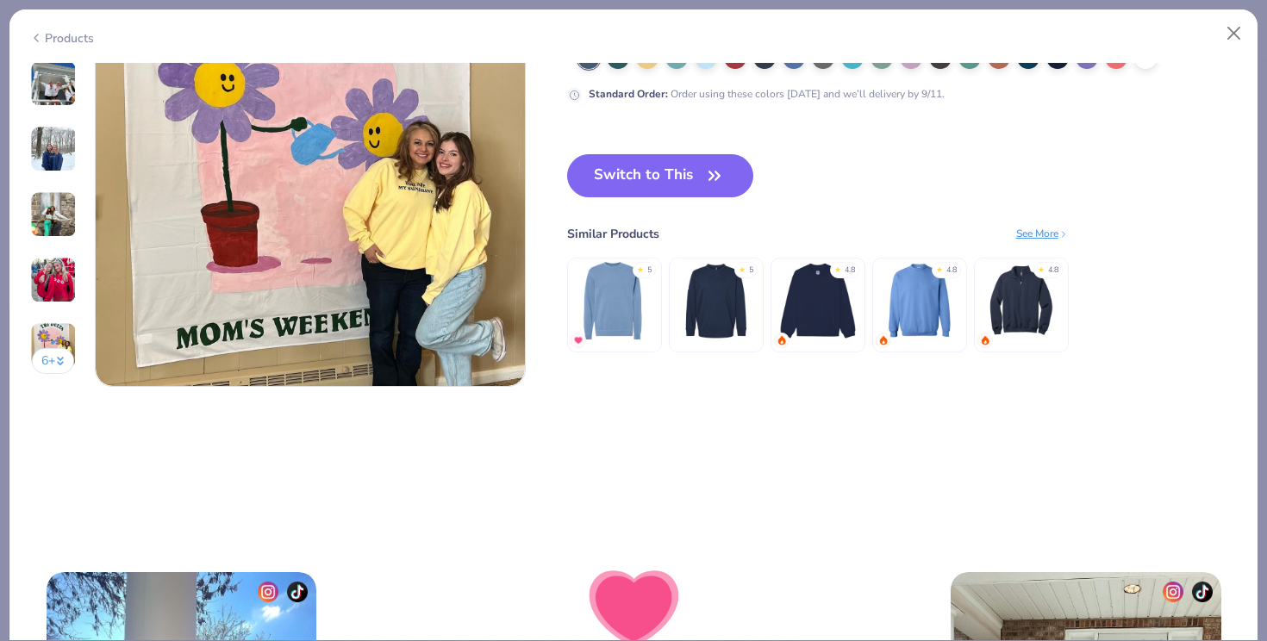
scroll to position [2873, 0]
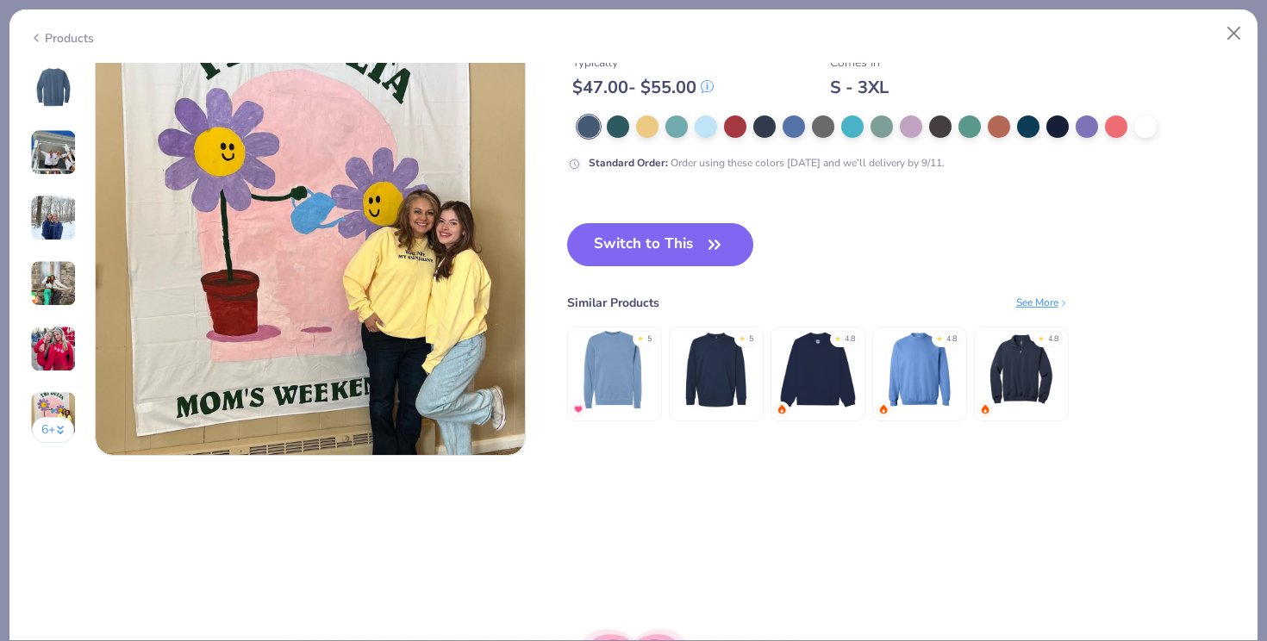
click at [904, 375] on img at bounding box center [920, 370] width 82 height 82
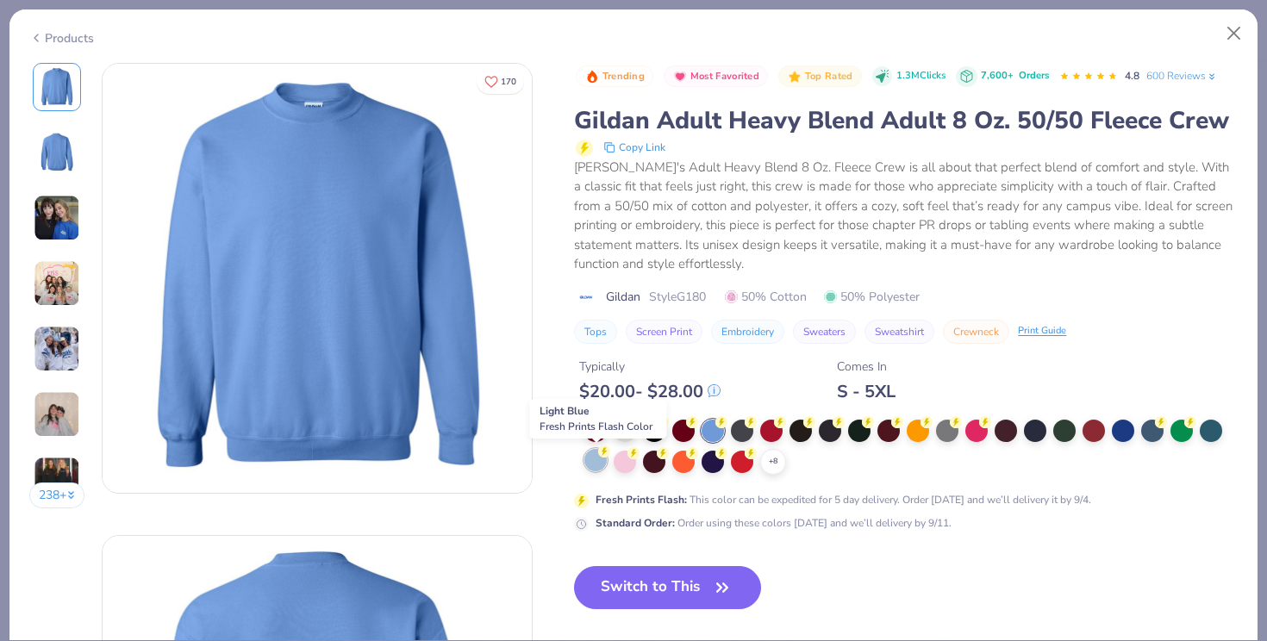
click at [597, 460] on div at bounding box center [596, 460] width 22 height 22
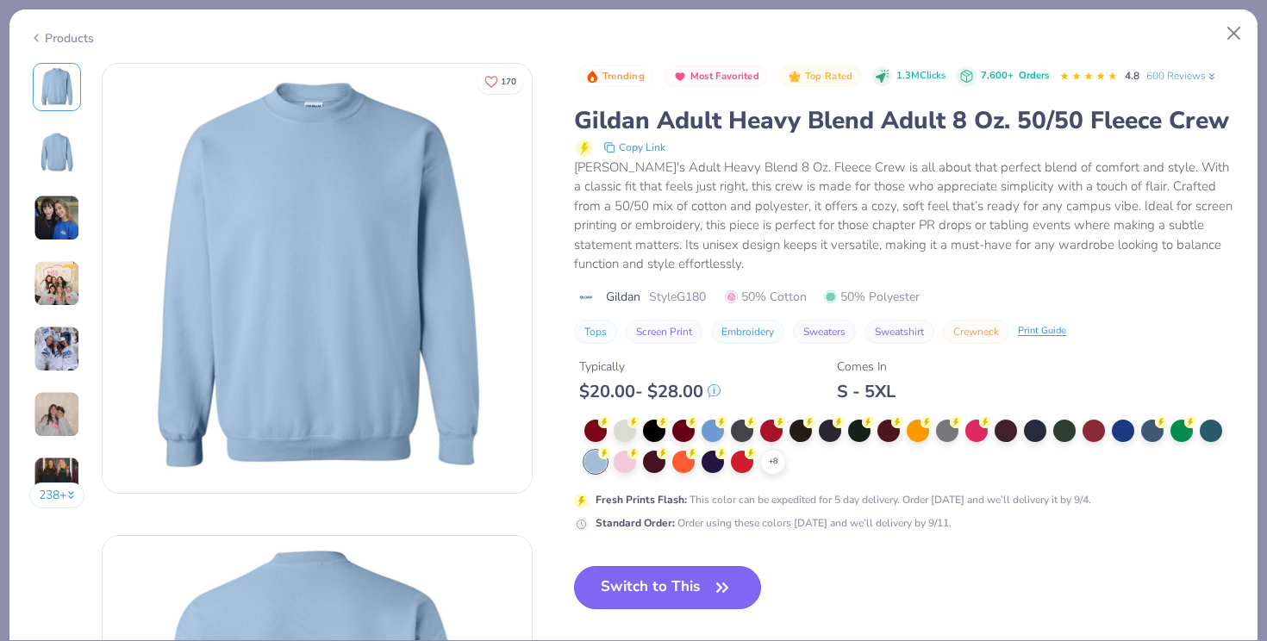
click at [710, 591] on button "Switch to This" at bounding box center [667, 587] width 187 height 43
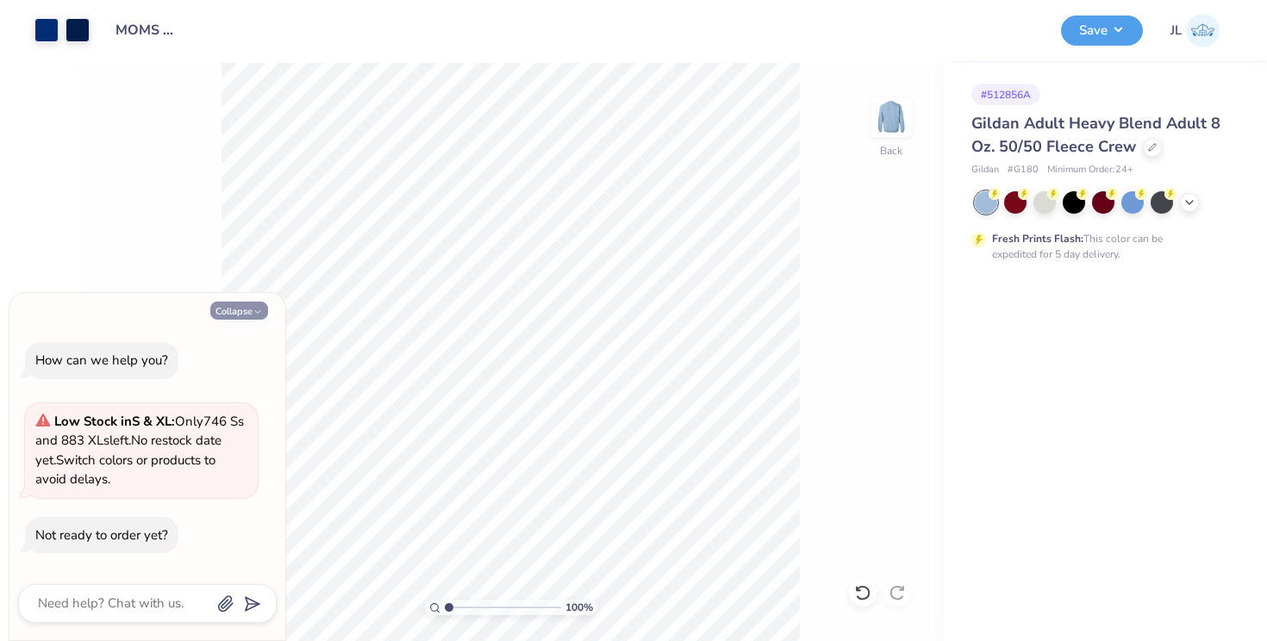
click at [253, 307] on icon "button" at bounding box center [258, 312] width 10 height 10
type textarea "x"
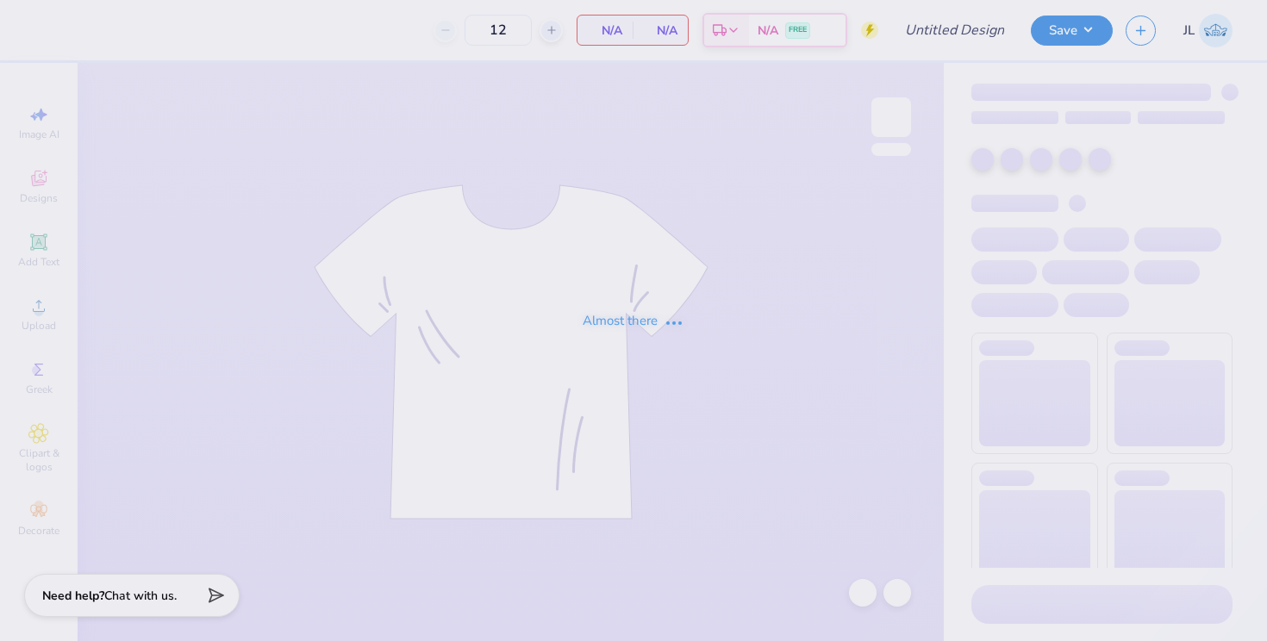
type input "mom's shirt"
type input "24"
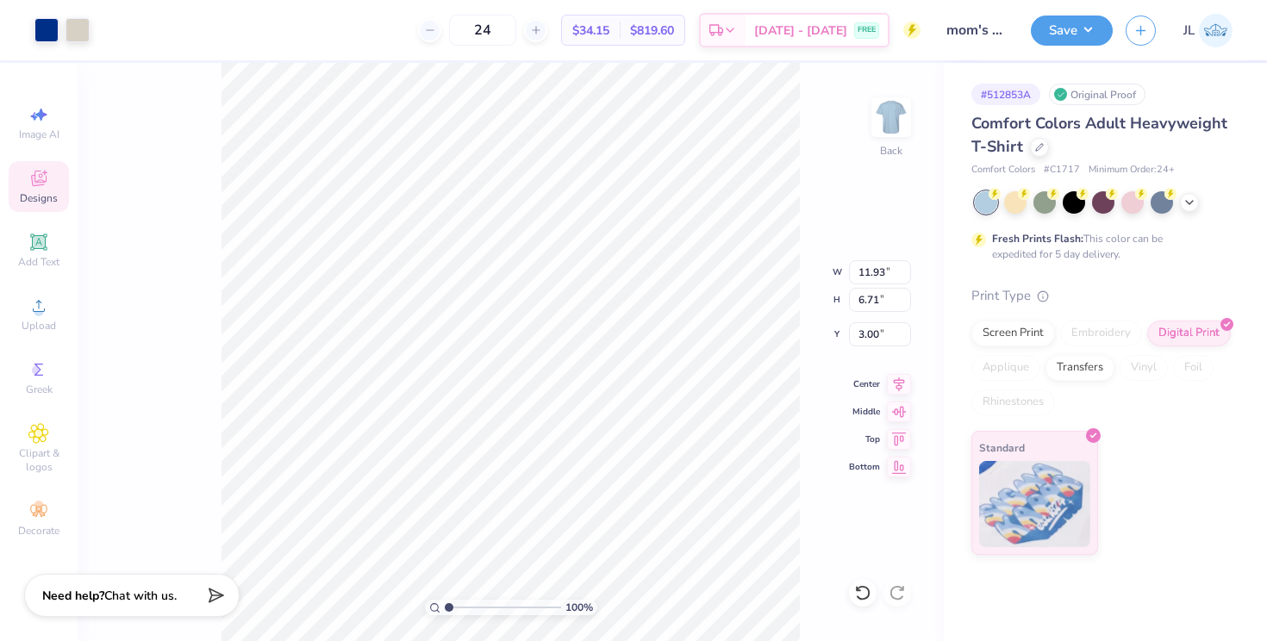
type input "3.00"
type input "3.32"
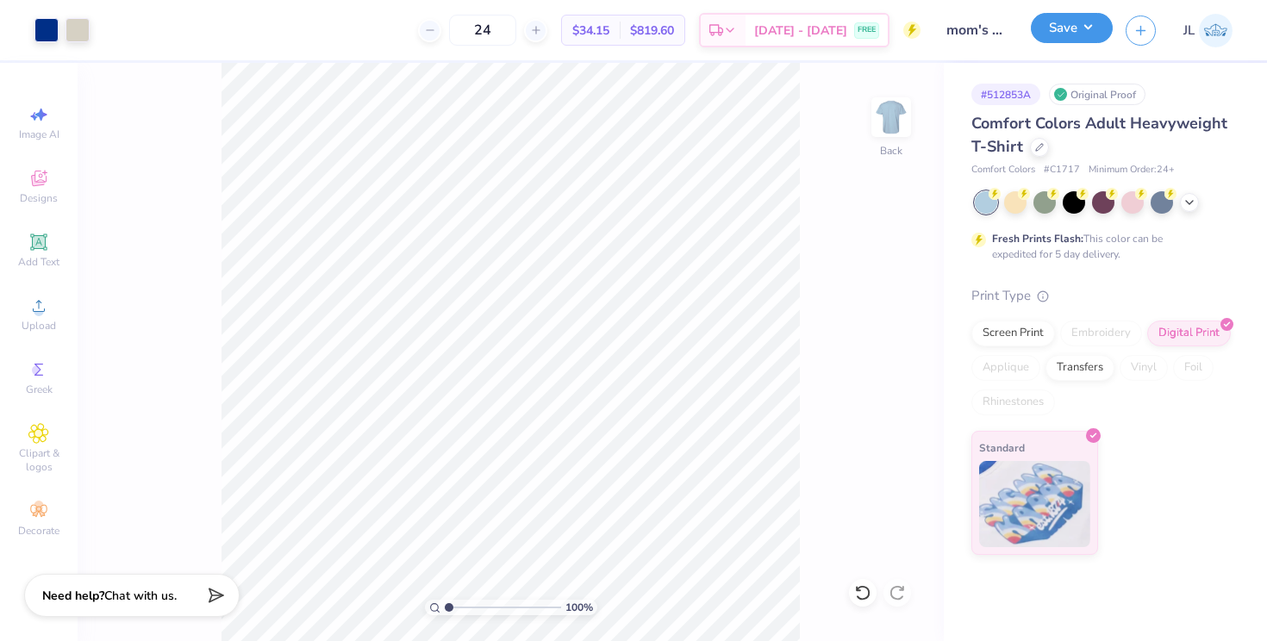
click at [1075, 29] on button "Save" at bounding box center [1072, 28] width 82 height 30
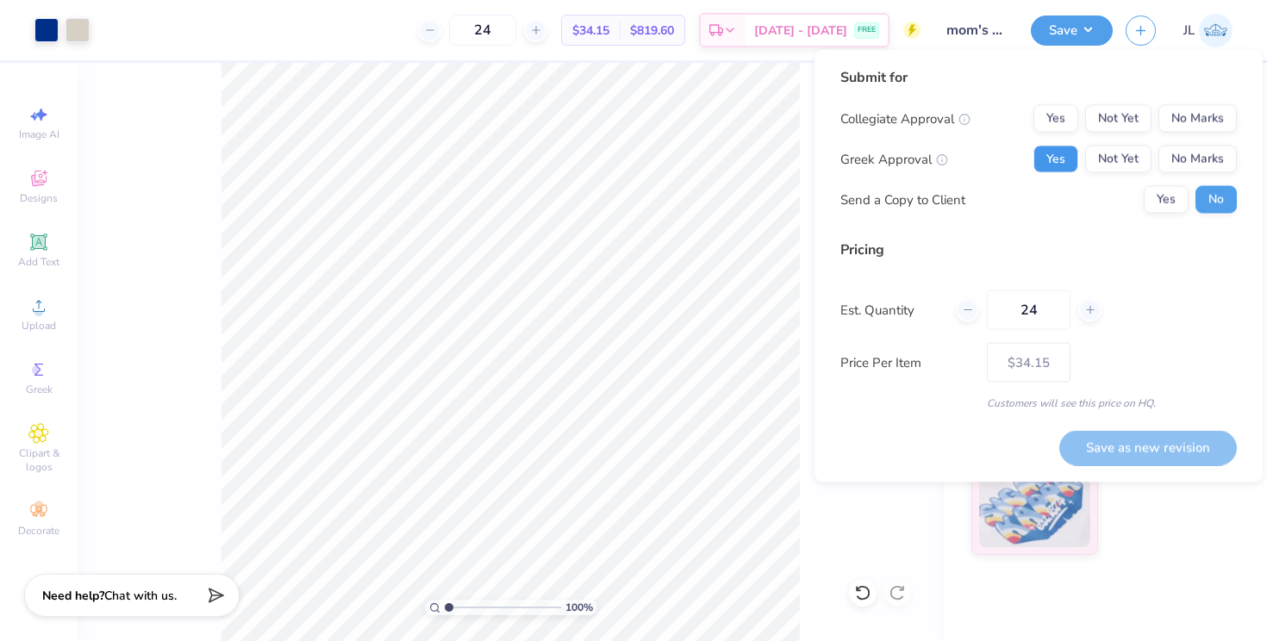
click at [1054, 156] on button "Yes" at bounding box center [1056, 160] width 45 height 28
click at [1202, 113] on button "No Marks" at bounding box center [1198, 119] width 78 height 28
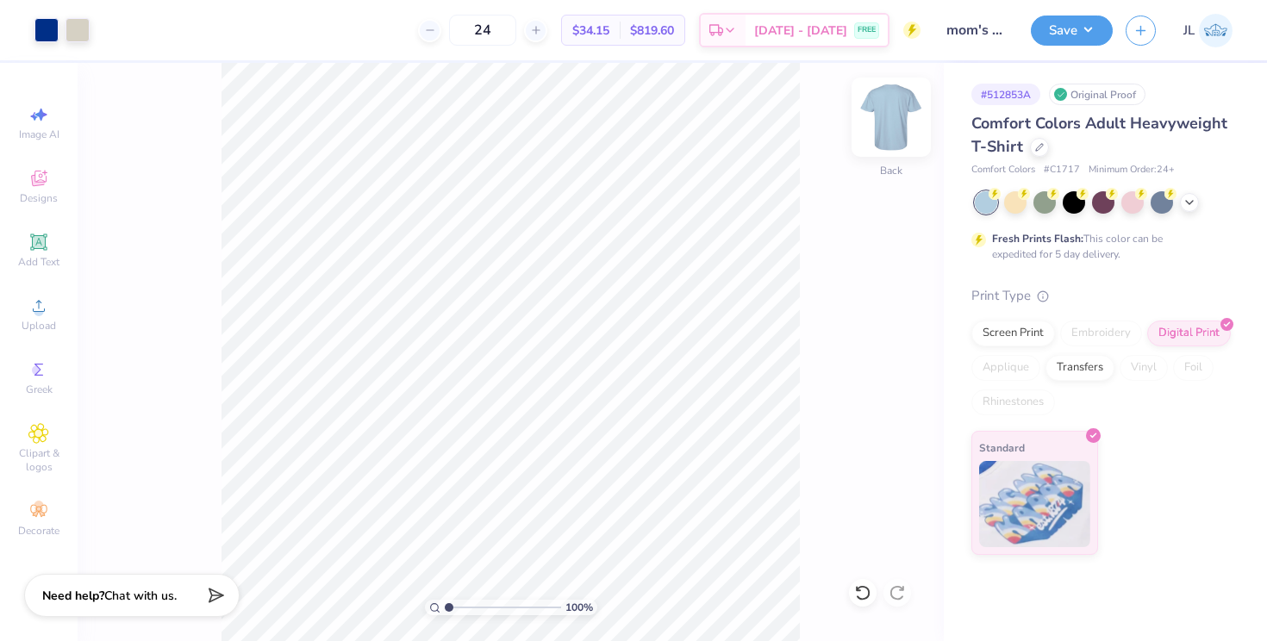
click at [892, 125] on img at bounding box center [891, 117] width 69 height 69
click at [894, 122] on img at bounding box center [891, 117] width 69 height 69
click at [77, 34] on div at bounding box center [78, 28] width 24 height 24
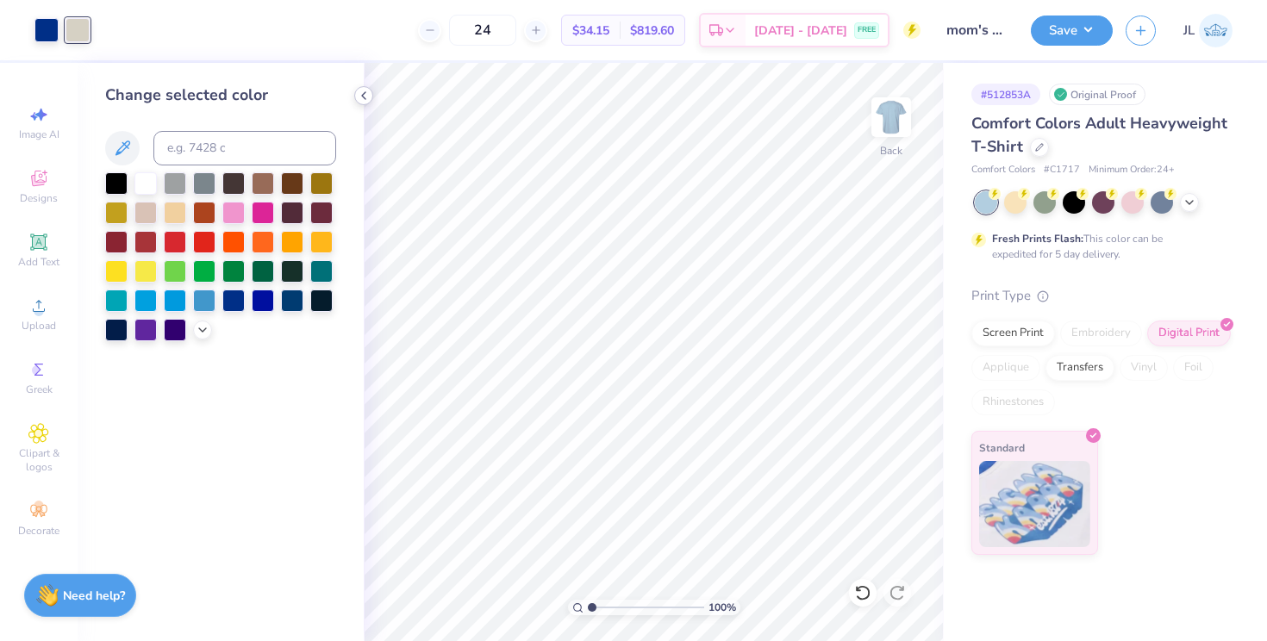
click at [364, 92] on polyline at bounding box center [363, 95] width 3 height 7
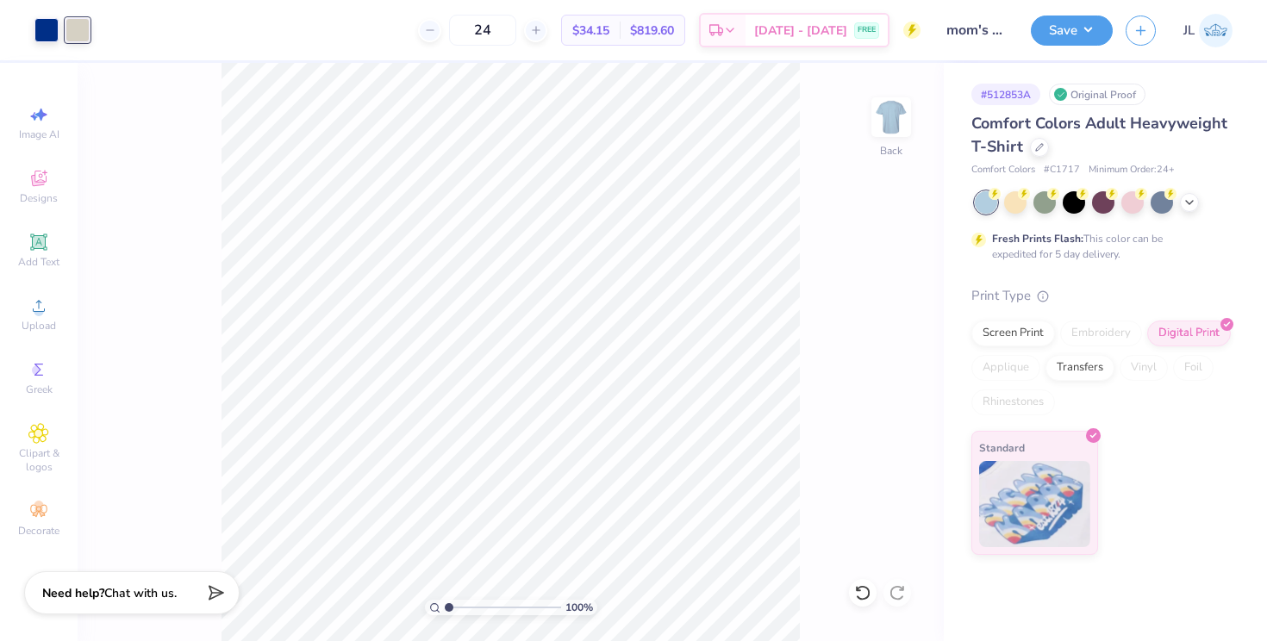
click at [128, 599] on span "Chat with us." at bounding box center [140, 593] width 72 height 16
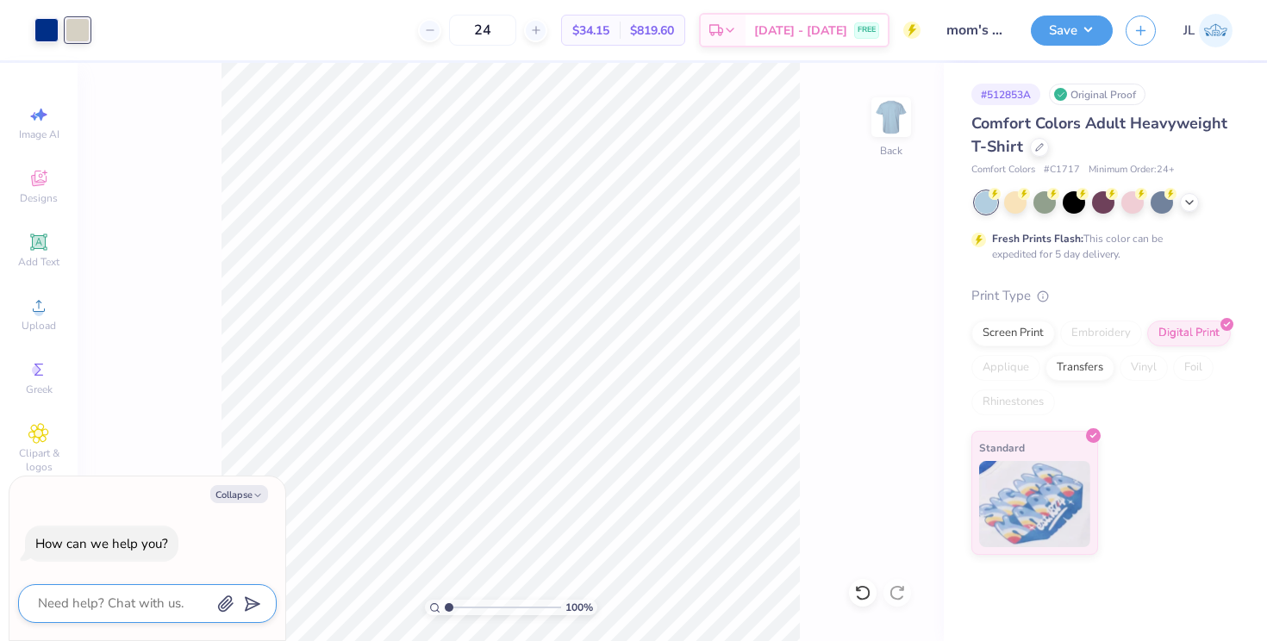
click at [122, 599] on textarea at bounding box center [123, 603] width 175 height 23
type textarea "x"
type textarea "r"
type textarea "x"
type textarea "re"
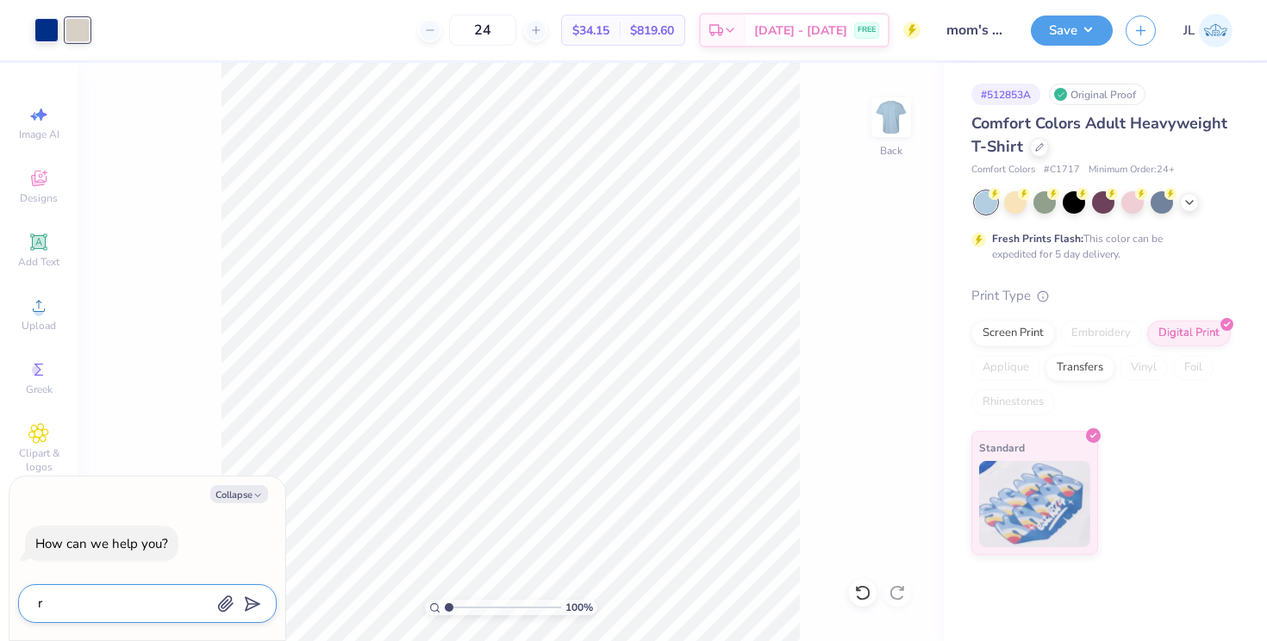
type textarea "x"
type textarea "rem"
type textarea "x"
type textarea "remo"
type textarea "x"
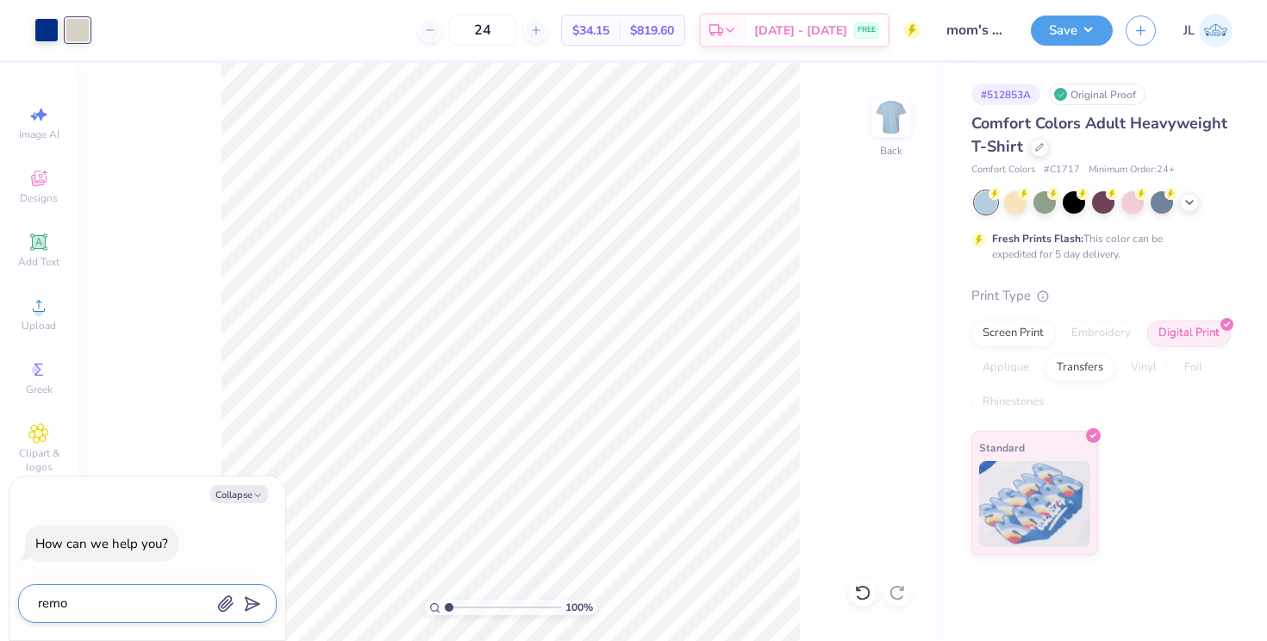
type textarea "remov"
type textarea "x"
type textarea "remove"
type textarea "x"
type textarea "remove"
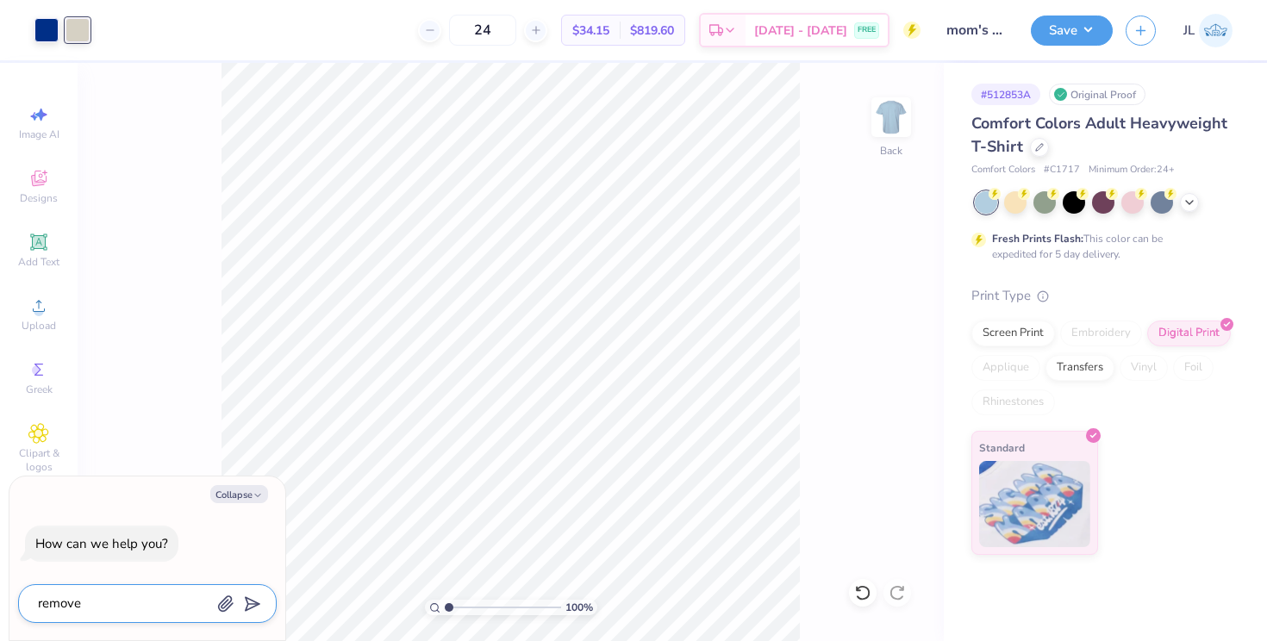
type textarea "x"
type textarea "remove t"
type textarea "x"
type textarea "remove th"
type textarea "x"
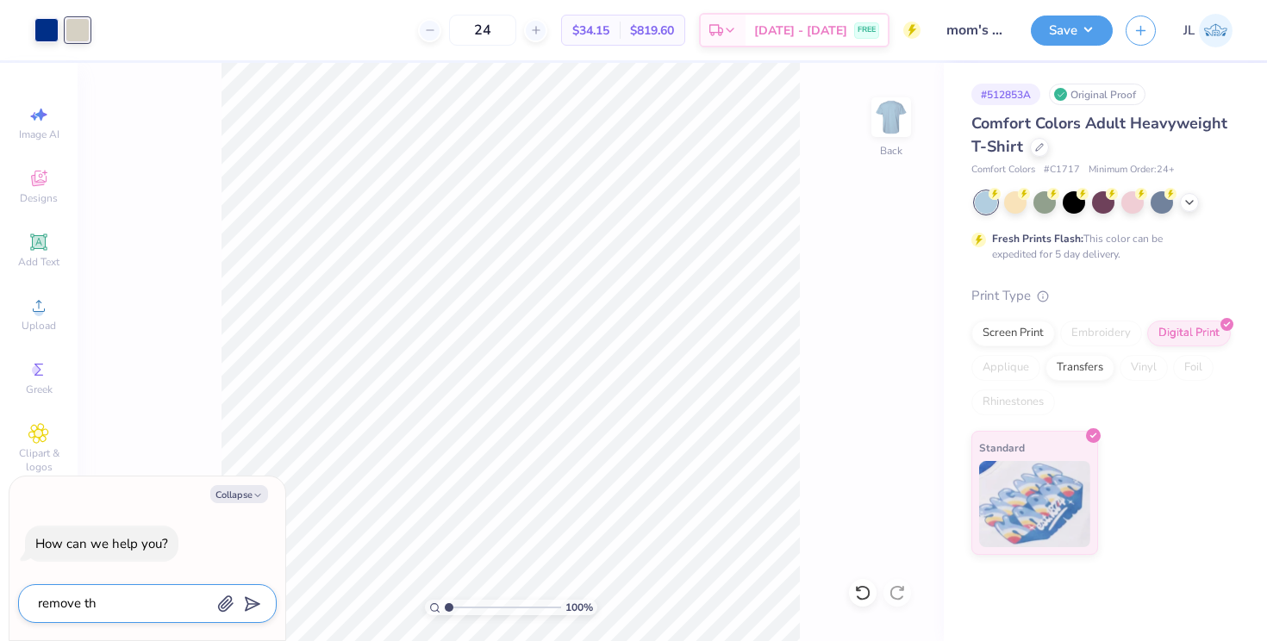
type textarea "remove the"
type textarea "x"
type textarea "remove the"
type textarea "x"
type textarea "remove the sa"
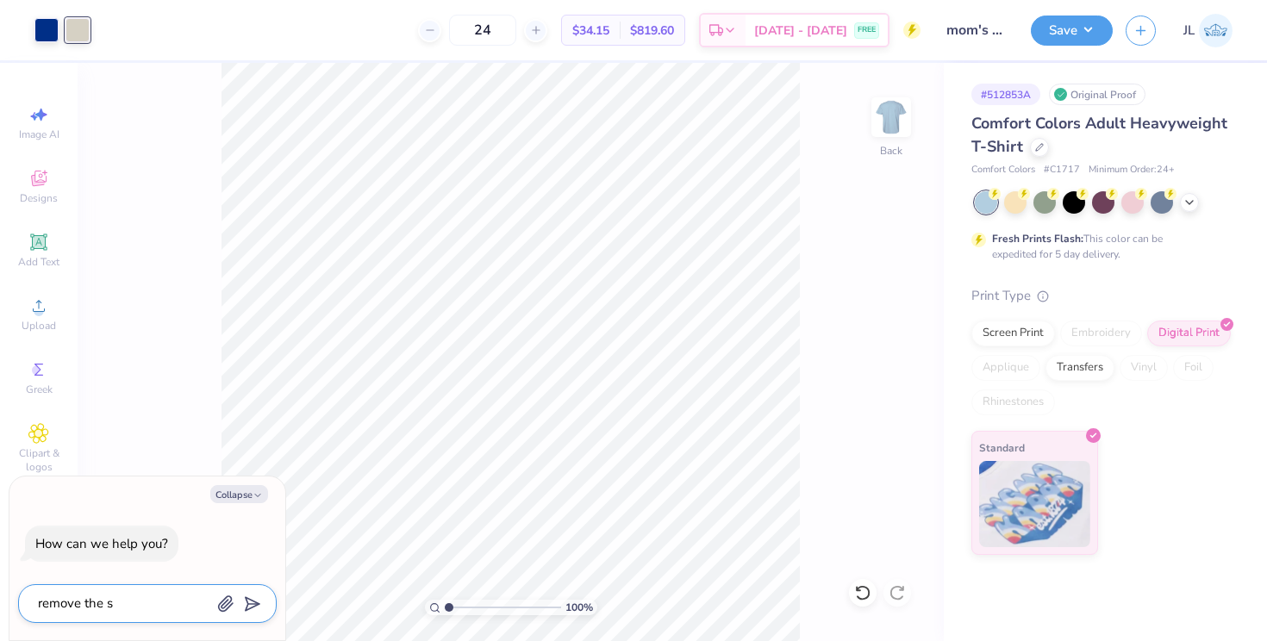
type textarea "x"
type textarea "remove the san"
type textarea "x"
type textarea "remove the sa"
type textarea "x"
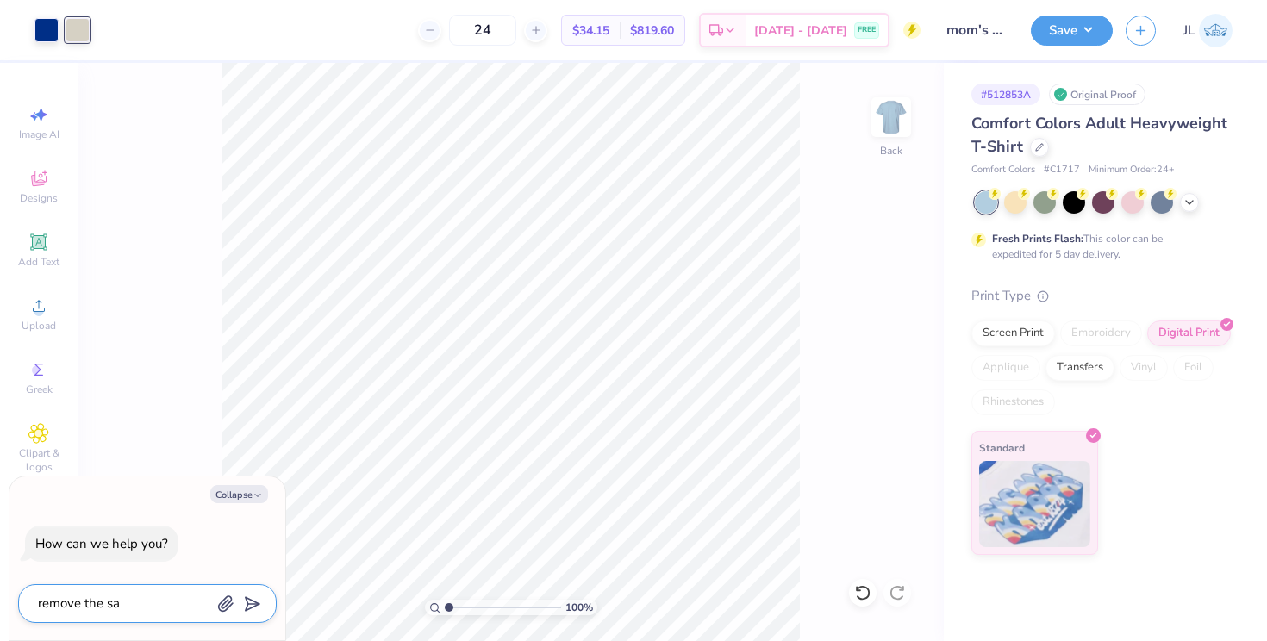
type textarea "remove the s"
type textarea "x"
type textarea "remove the"
type textarea "x"
type textarea "remove the t"
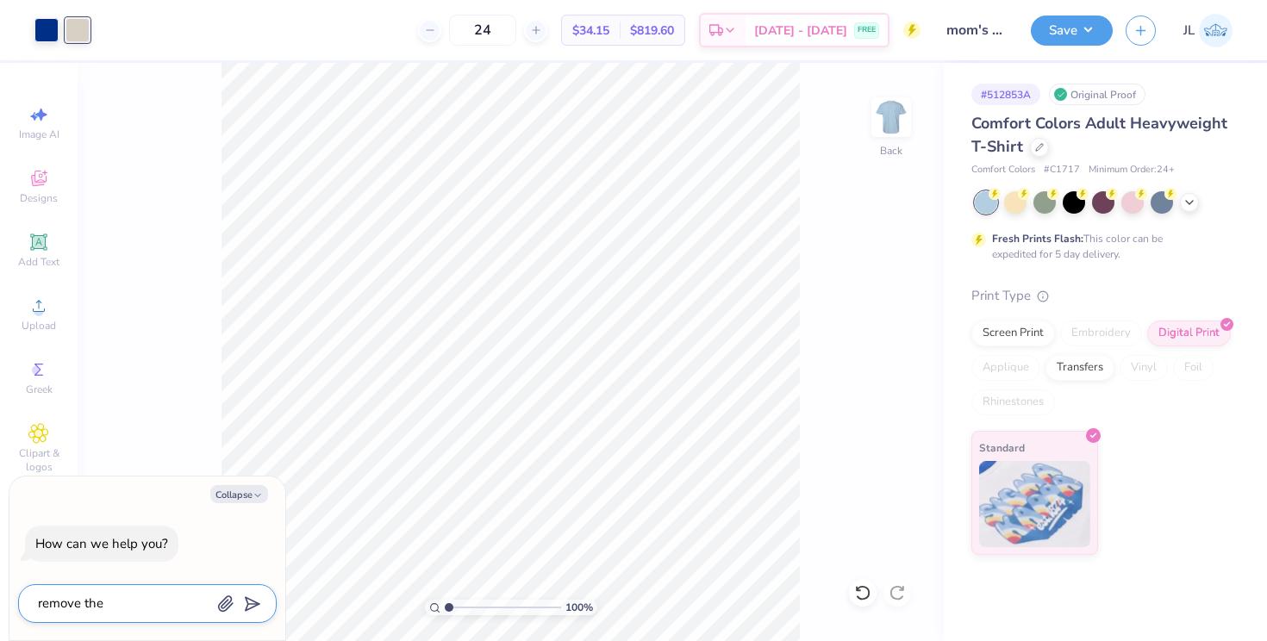
type textarea "x"
type textarea "remove the ta"
type textarea "x"
type textarea "remove the tan"
type textarea "x"
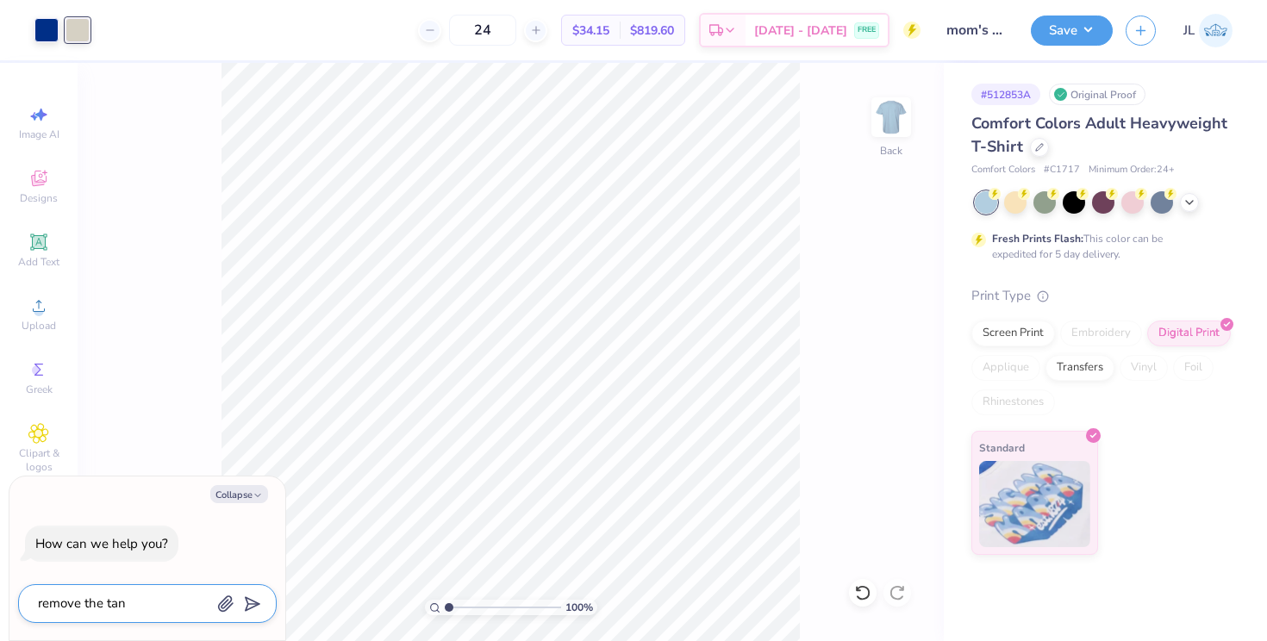
type textarea "remove the tan"
type textarea "x"
type textarea "remove the tan c"
type textarea "x"
type textarea "remove the tan co"
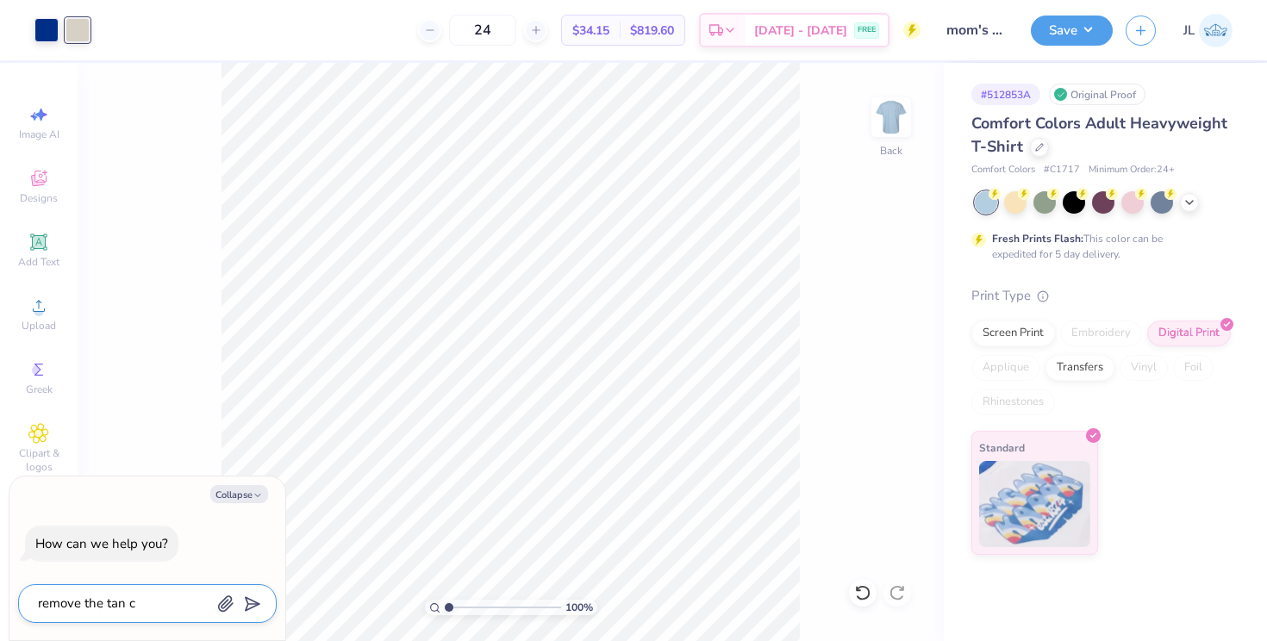
type textarea "x"
type textarea "remove the tan col"
type textarea "x"
type textarea "remove the tan colo"
type textarea "x"
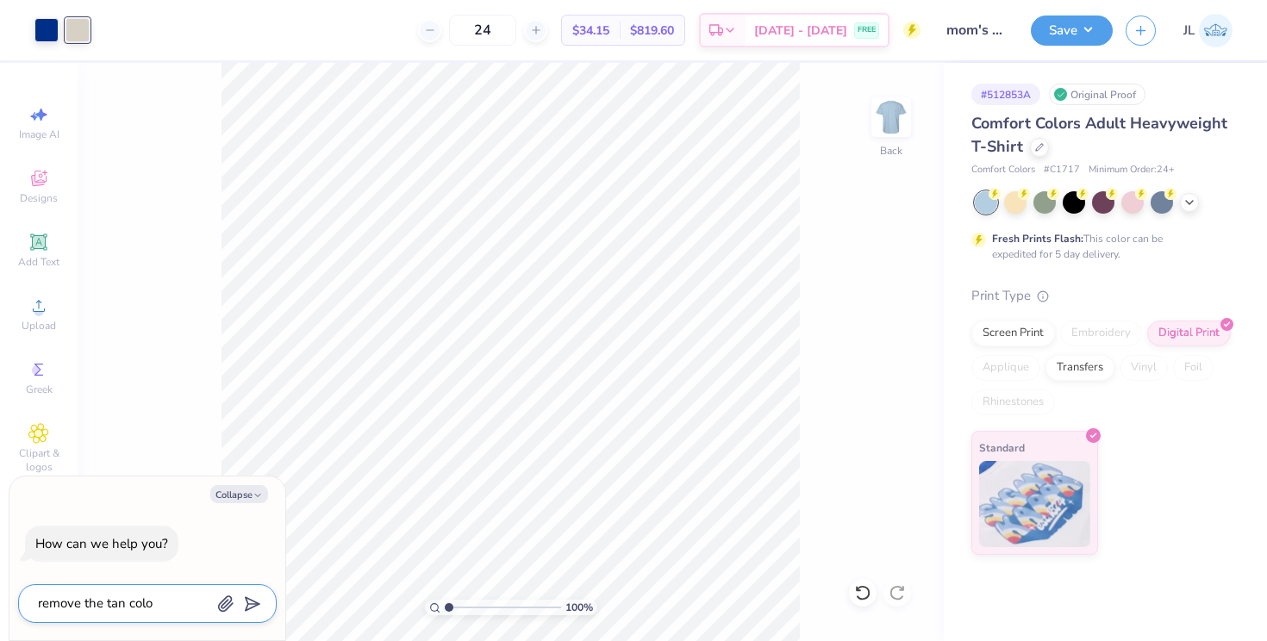
type textarea "remove the tan color"
type textarea "x"
type textarea "remove the tan color"
type textarea "x"
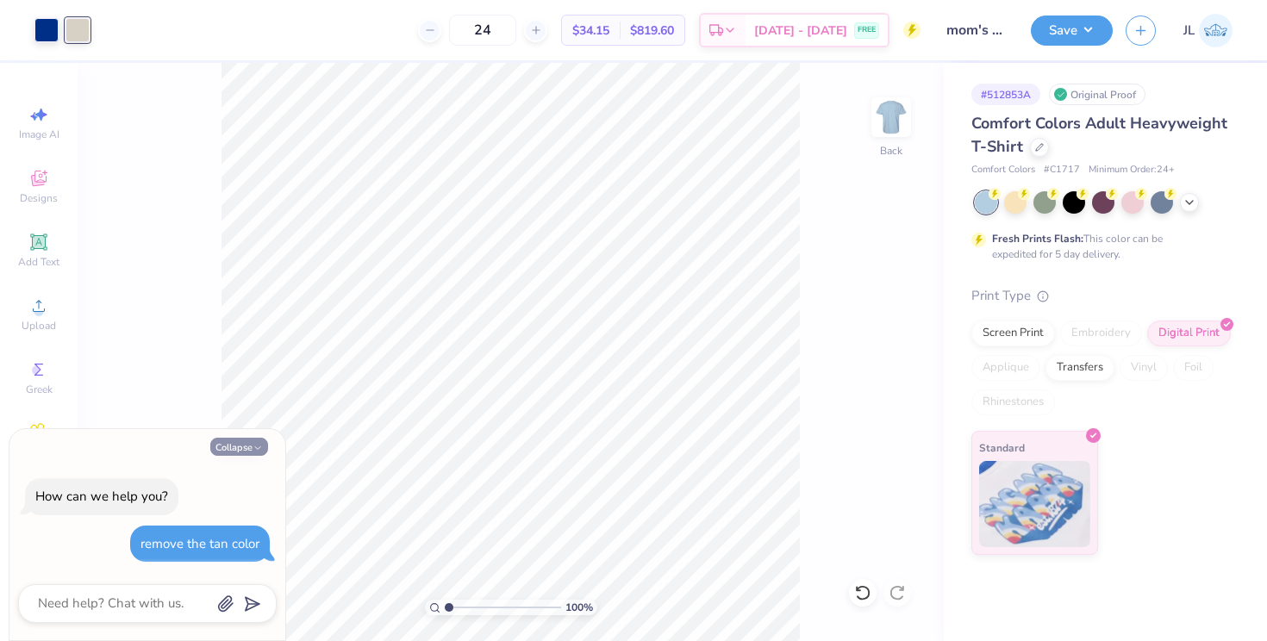
click at [222, 443] on button "Collapse" at bounding box center [239, 447] width 58 height 18
type textarea "x"
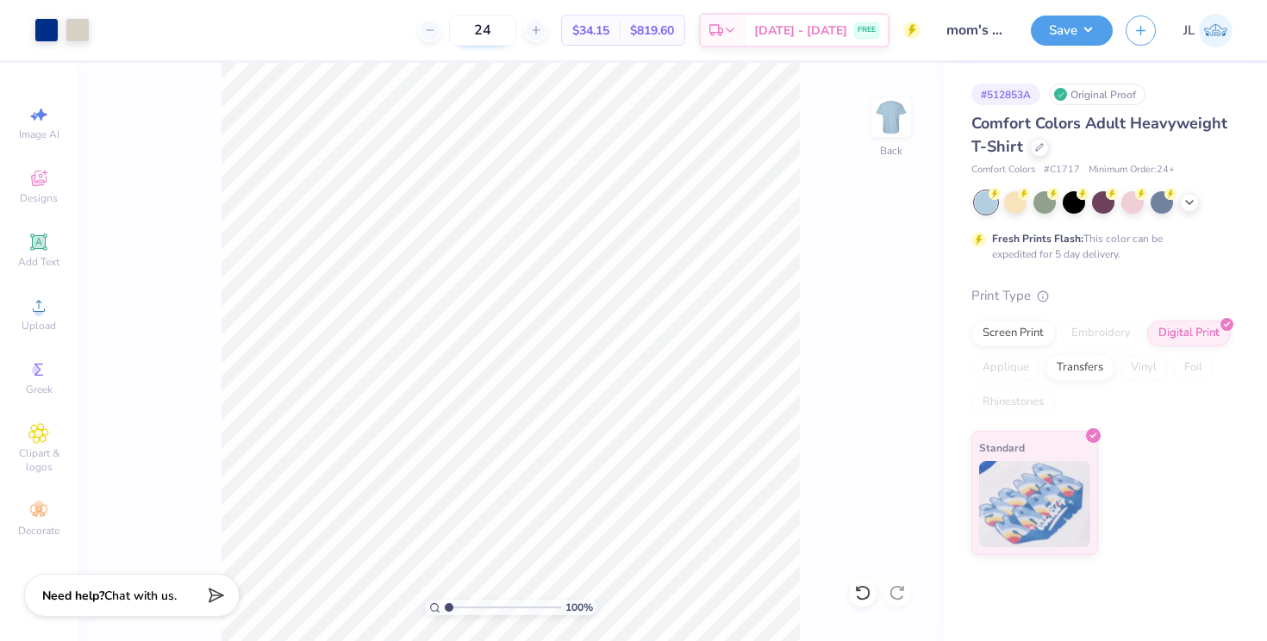
click at [516, 33] on input "24" at bounding box center [482, 30] width 67 height 31
type input "11.11"
type input "6.25"
type input "11.93"
type input "6.71"
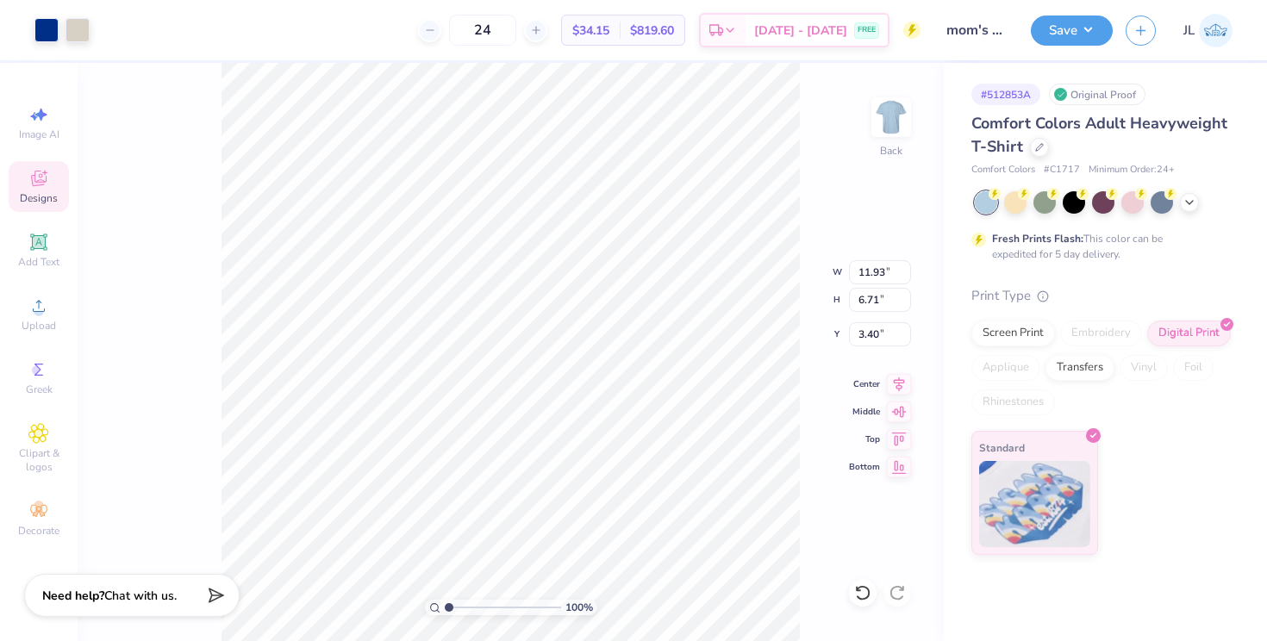
type input "3.40"
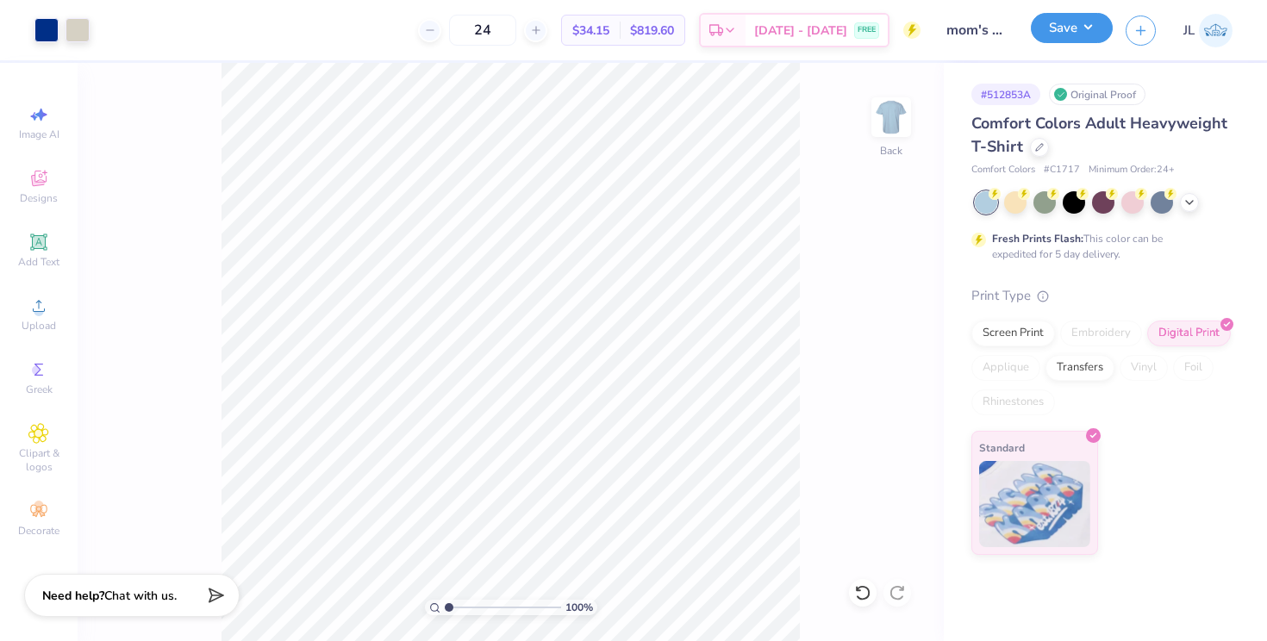
click at [1059, 18] on button "Save" at bounding box center [1072, 28] width 82 height 30
click at [1089, 30] on button "Save" at bounding box center [1072, 28] width 82 height 30
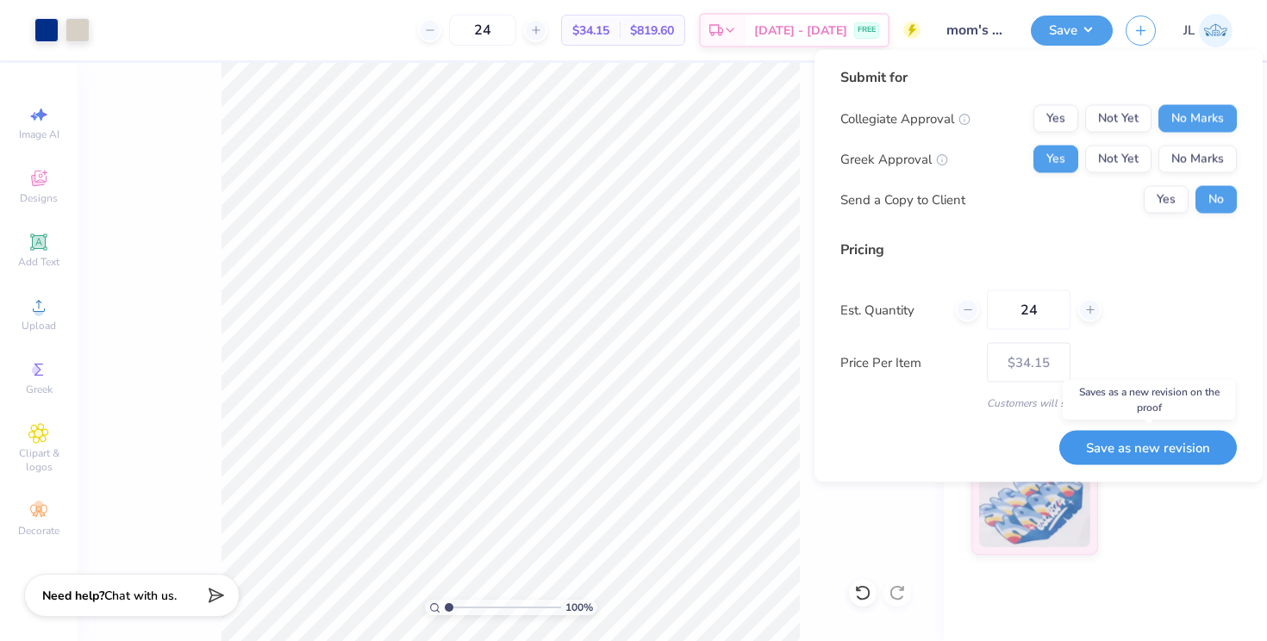
click at [1158, 435] on button "Save as new revision" at bounding box center [1149, 447] width 178 height 35
type input "$34.15"
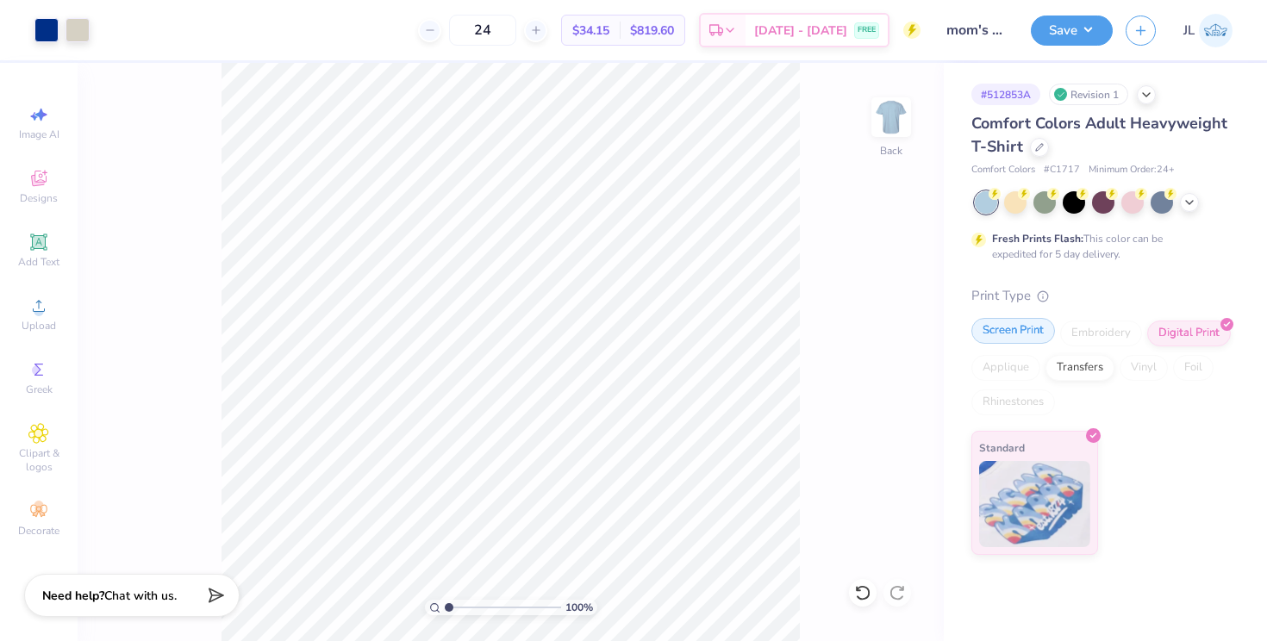
click at [1028, 334] on div "Screen Print" at bounding box center [1014, 331] width 84 height 26
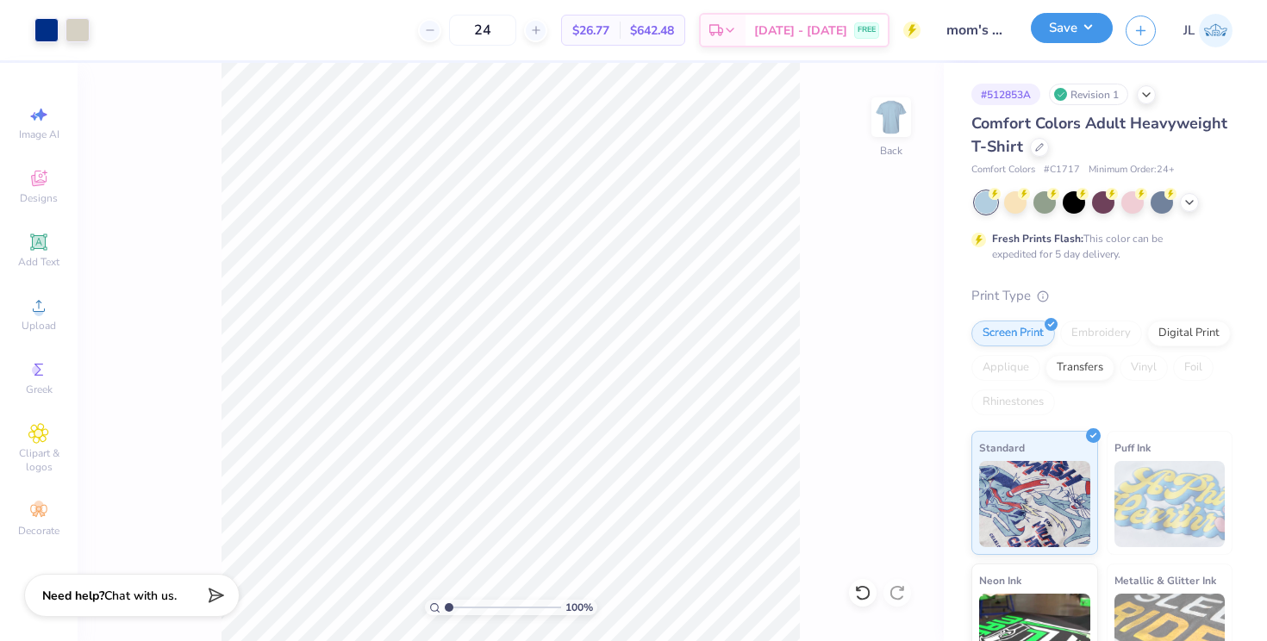
click at [1072, 21] on button "Save" at bounding box center [1072, 28] width 82 height 30
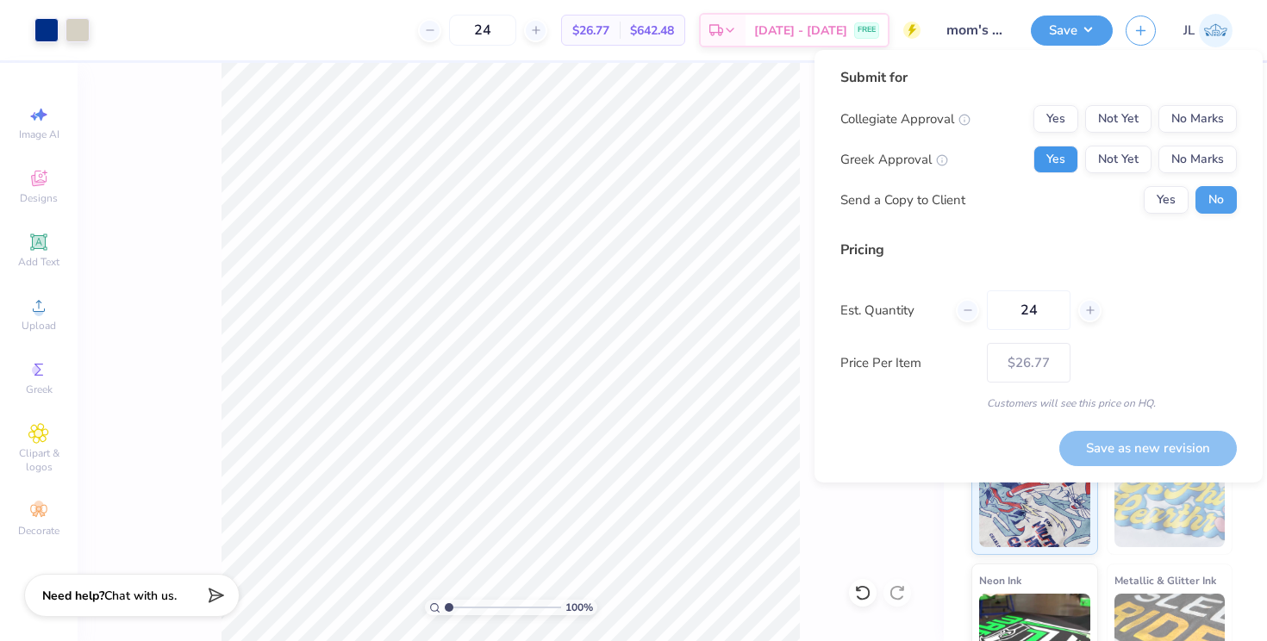
click at [1063, 163] on button "Yes" at bounding box center [1056, 160] width 45 height 28
click at [1224, 111] on button "No Marks" at bounding box center [1198, 119] width 78 height 28
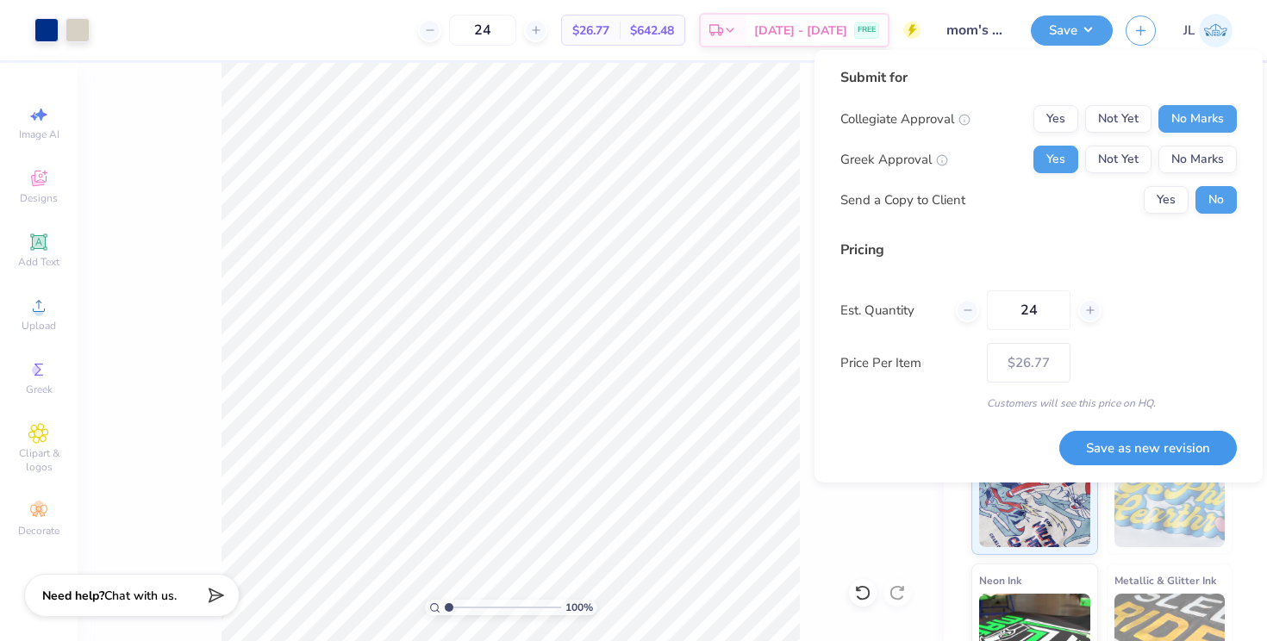
click at [1142, 449] on button "Save as new revision" at bounding box center [1149, 448] width 178 height 35
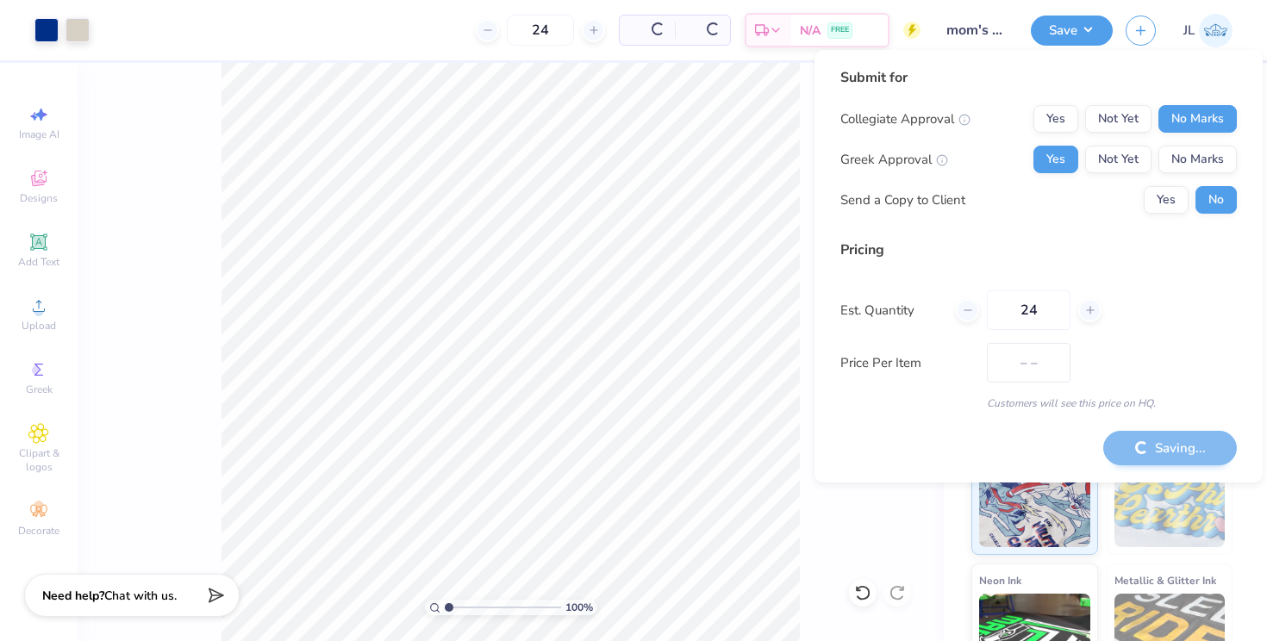
type input "$26.77"
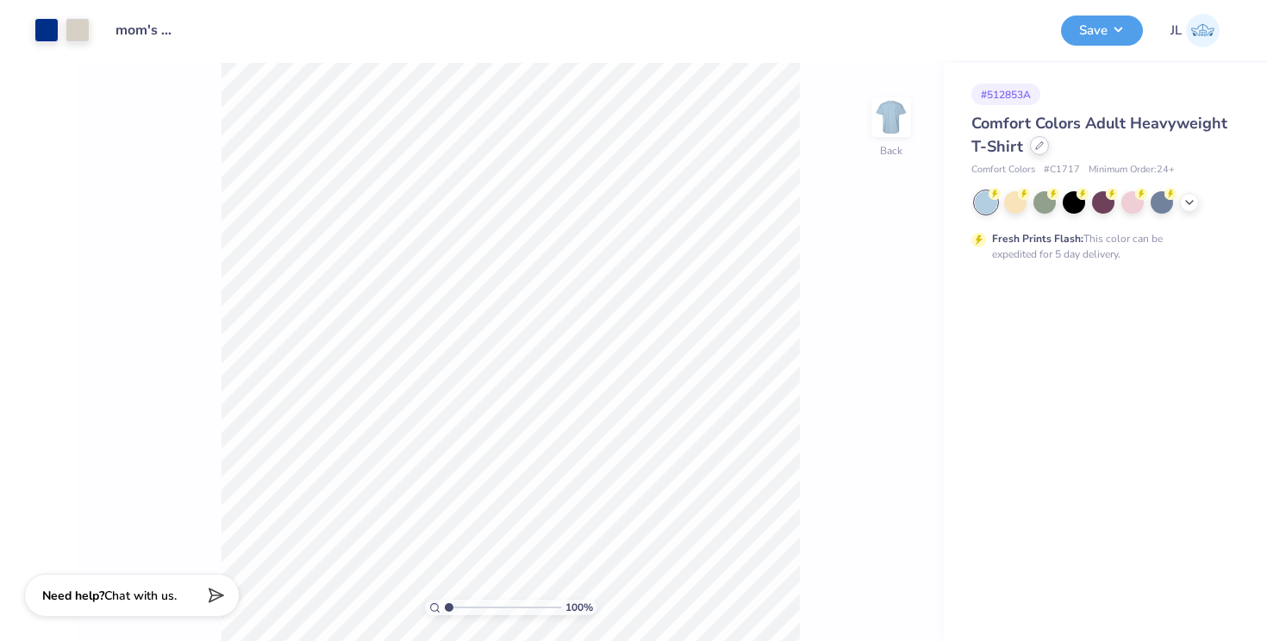
click at [1043, 147] on div at bounding box center [1039, 145] width 19 height 19
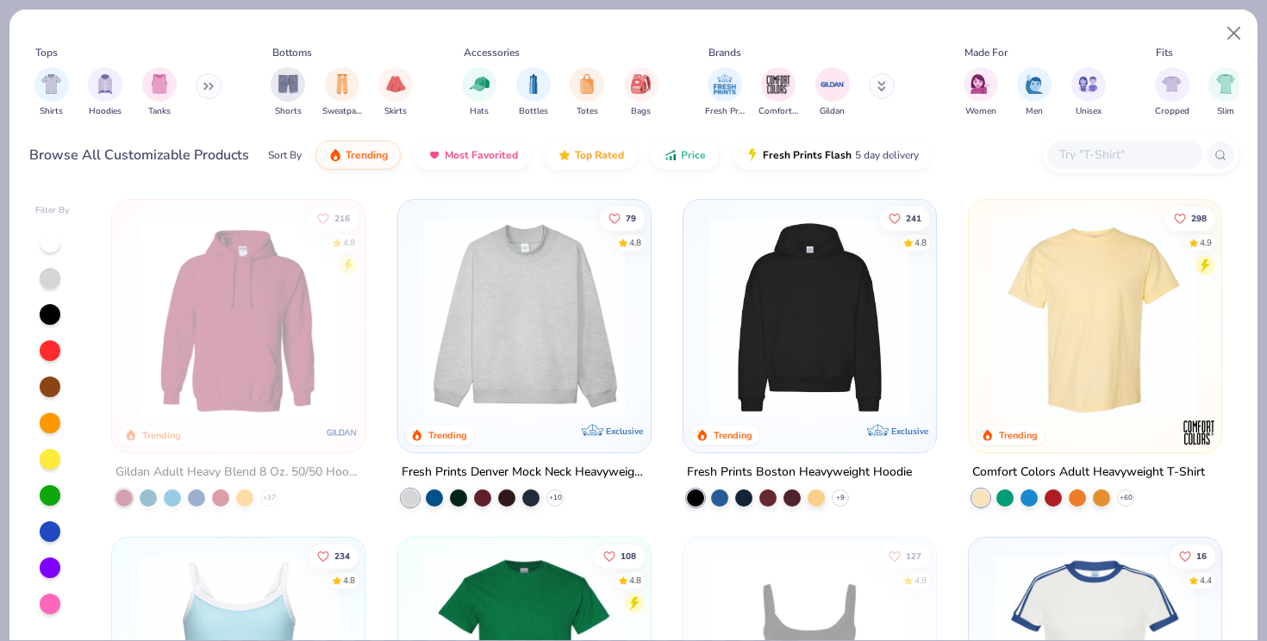
click at [1085, 150] on input "text" at bounding box center [1124, 155] width 133 height 20
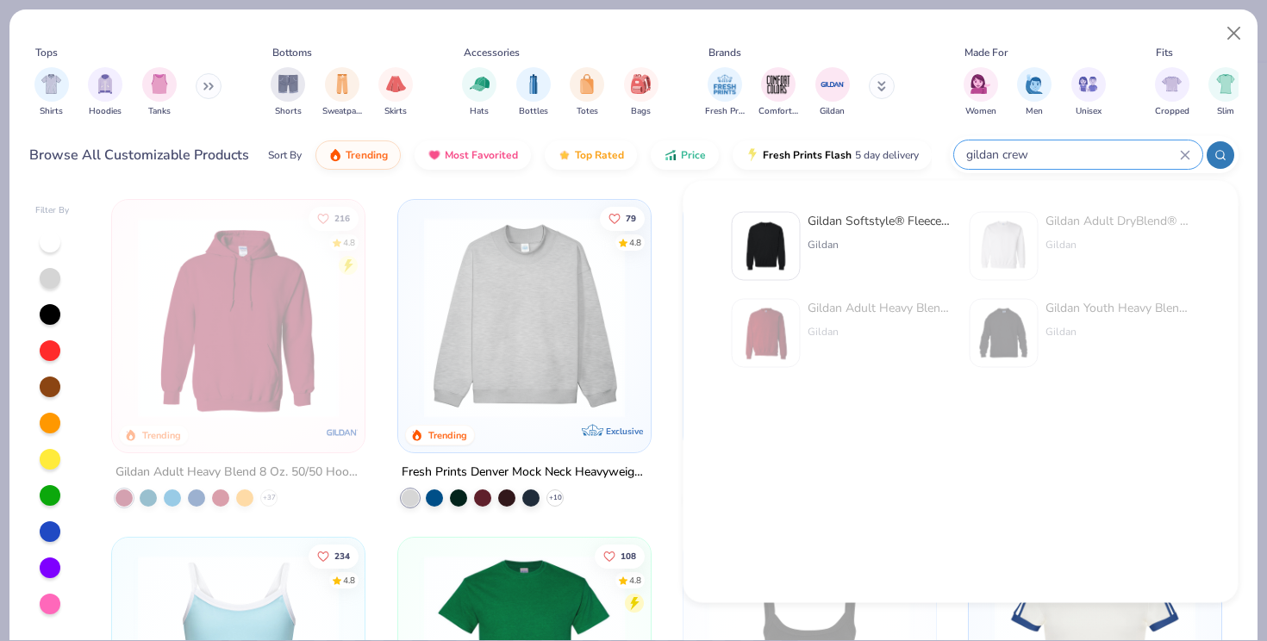
type input "gildan crew"
click at [845, 229] on div "Gildan Softstyle® Fleece Crew Sweatshirt" at bounding box center [880, 221] width 145 height 18
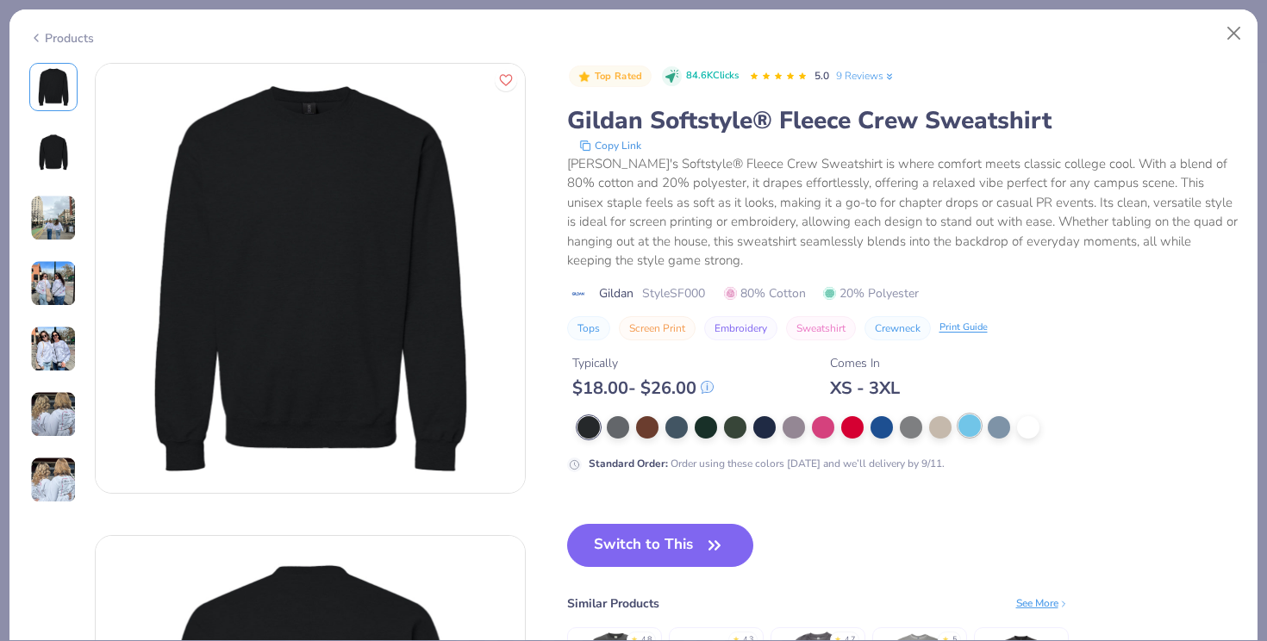
click at [964, 427] on div at bounding box center [970, 426] width 22 height 22
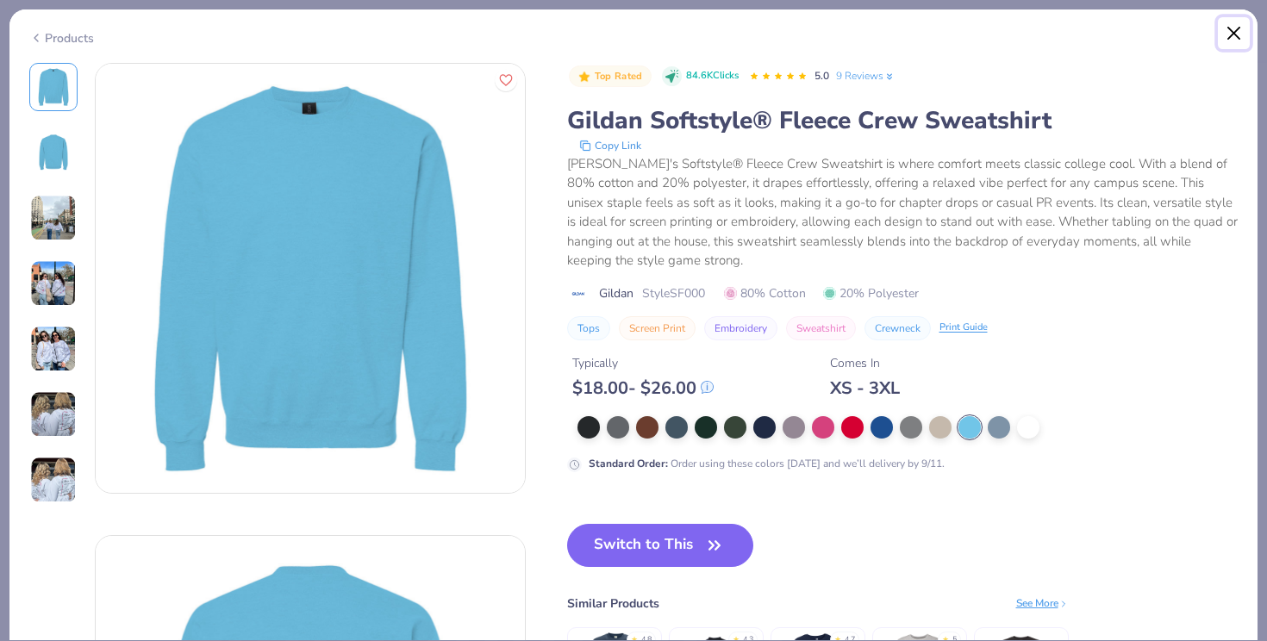
click at [1222, 25] on button "Close" at bounding box center [1234, 33] width 33 height 33
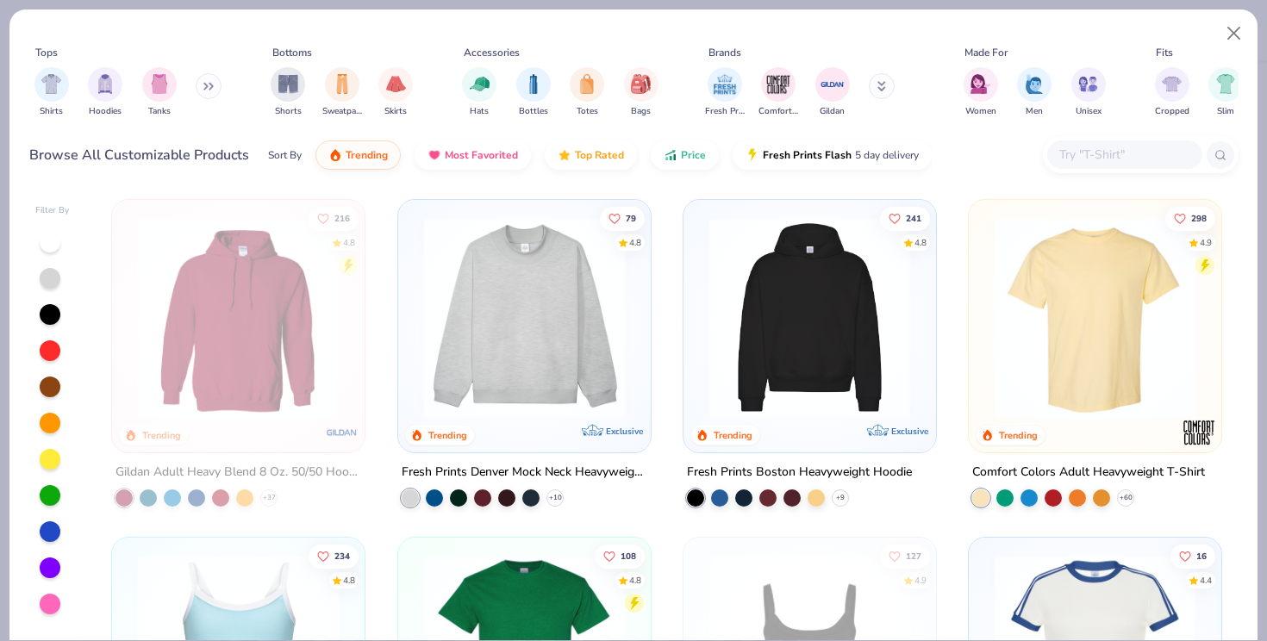
click at [1104, 153] on input "text" at bounding box center [1124, 155] width 133 height 20
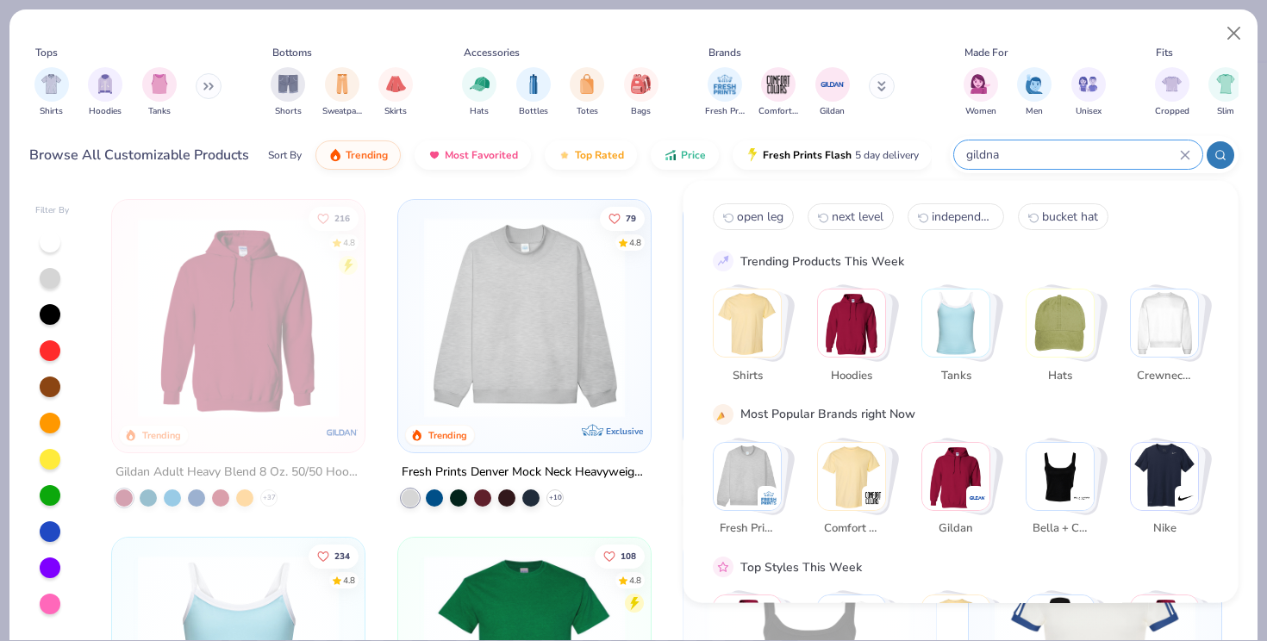
type input "gildna"
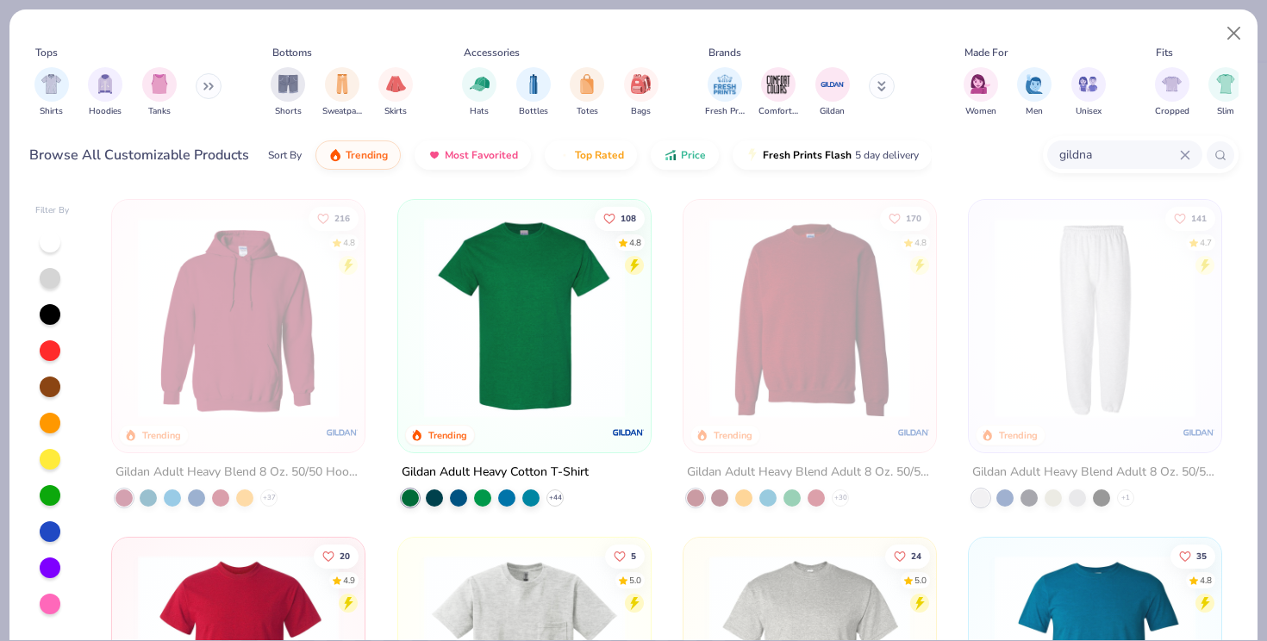
click at [1184, 151] on icon at bounding box center [1185, 155] width 10 height 10
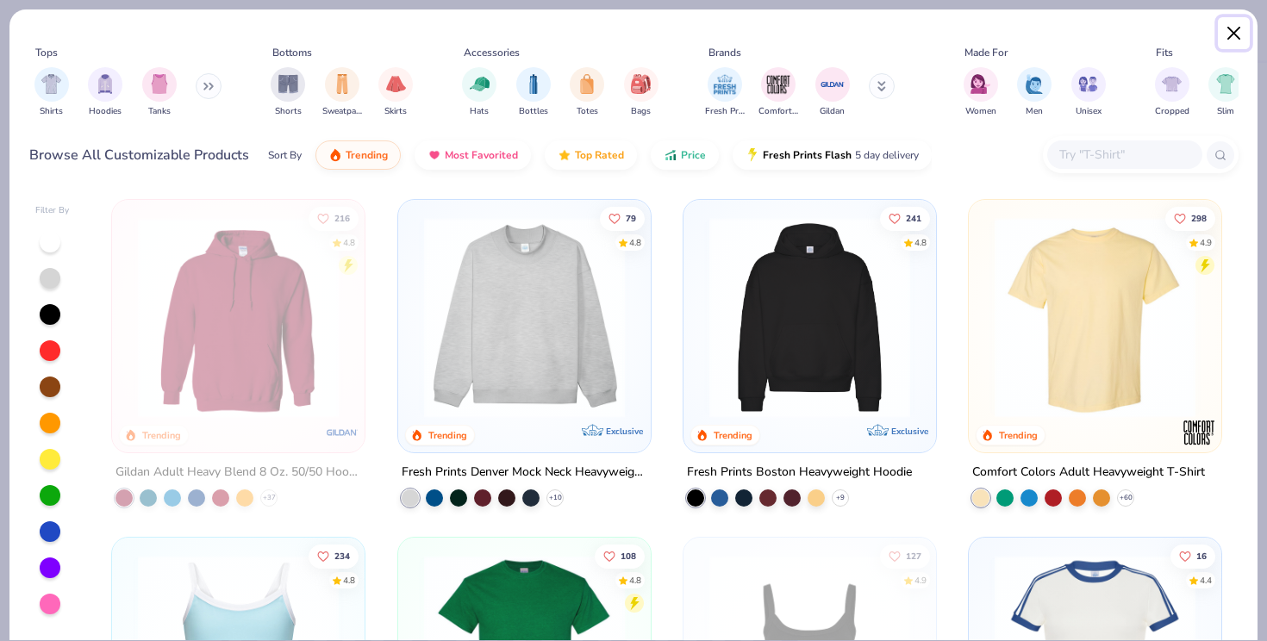
click at [1235, 31] on button "Close" at bounding box center [1234, 33] width 33 height 33
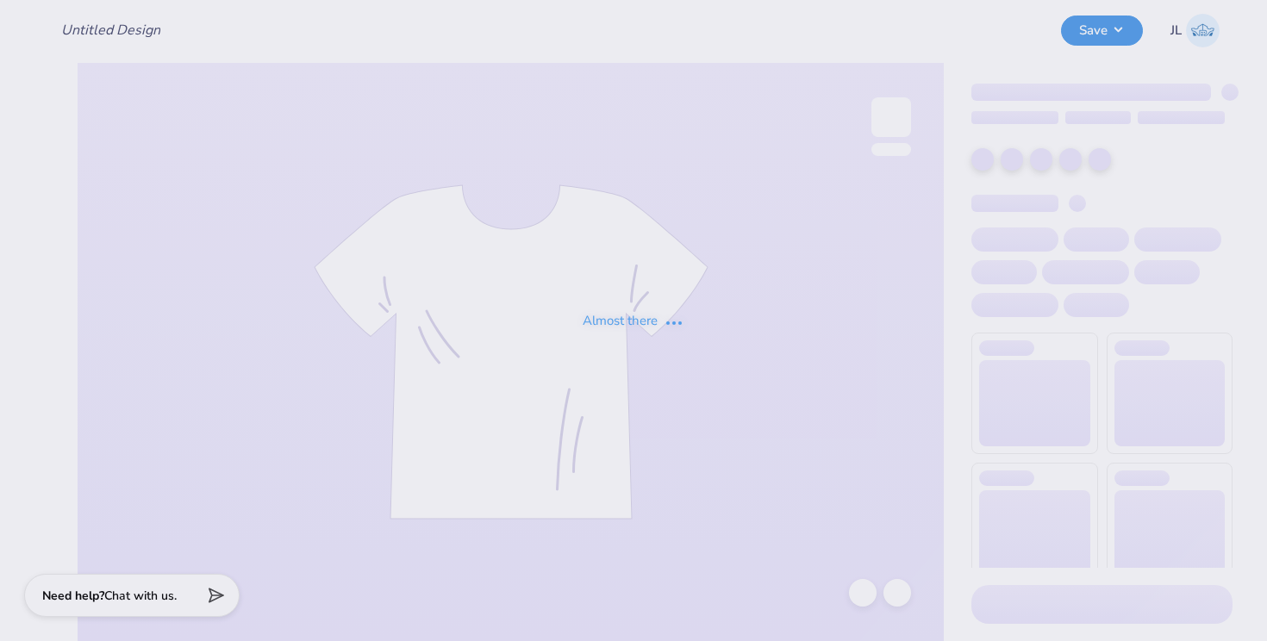
type input "mom's shirt"
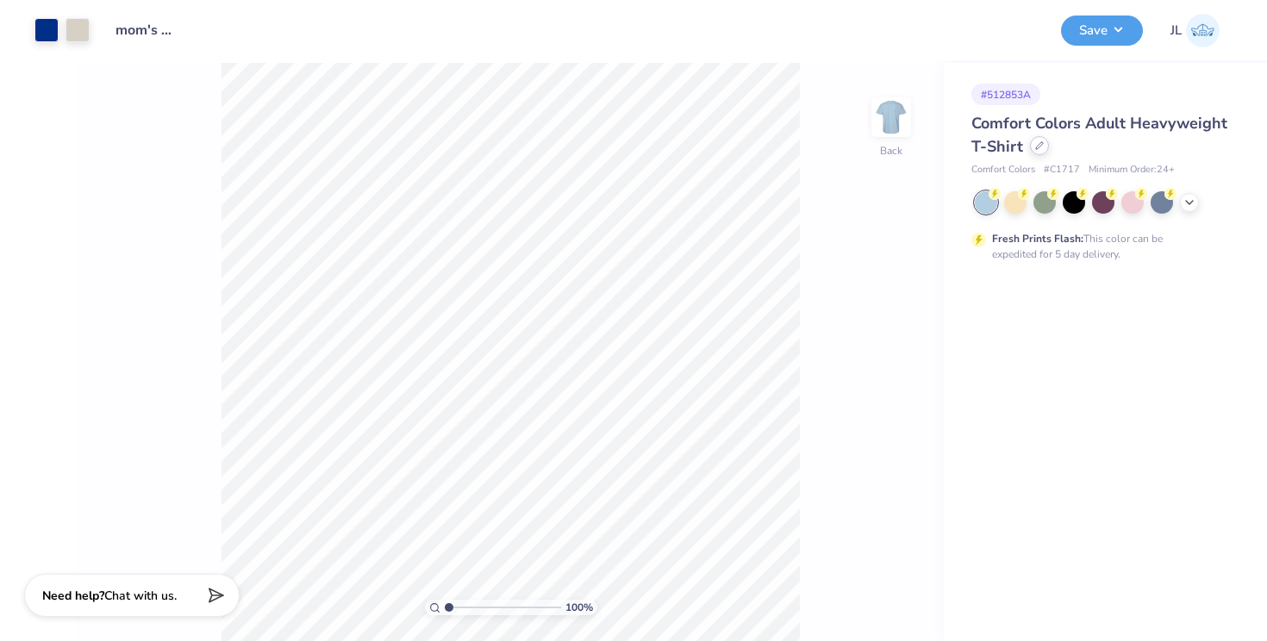
click at [1031, 144] on div at bounding box center [1039, 145] width 19 height 19
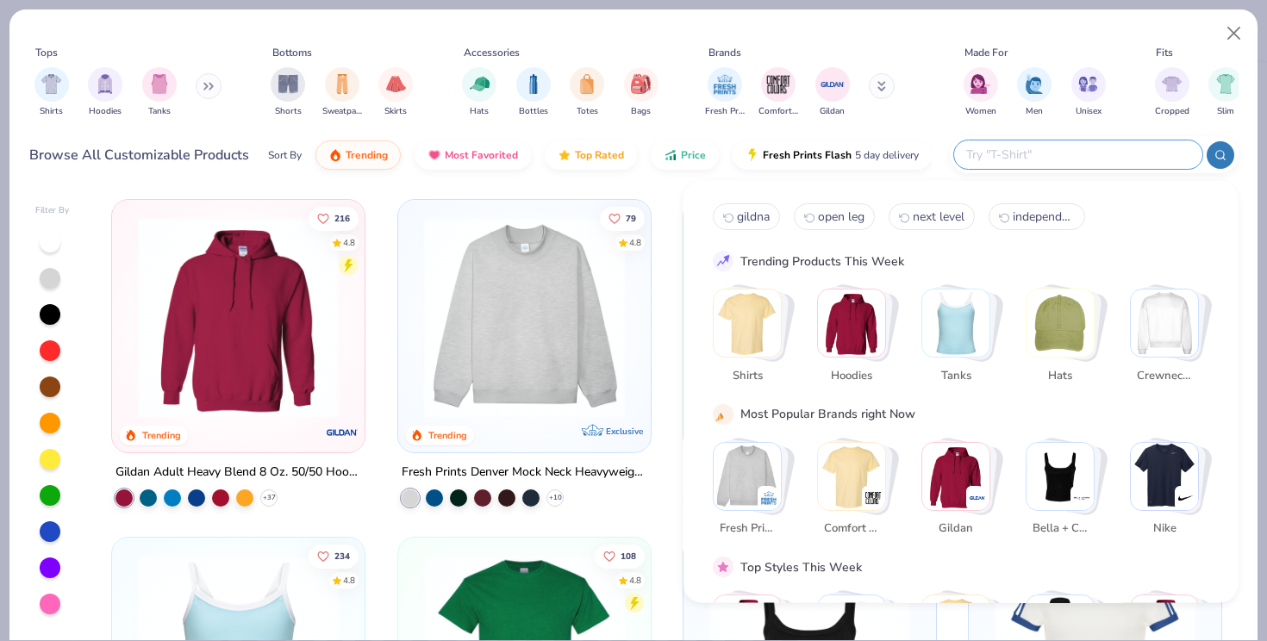
click at [1088, 145] on input "text" at bounding box center [1078, 155] width 226 height 20
type input "i"
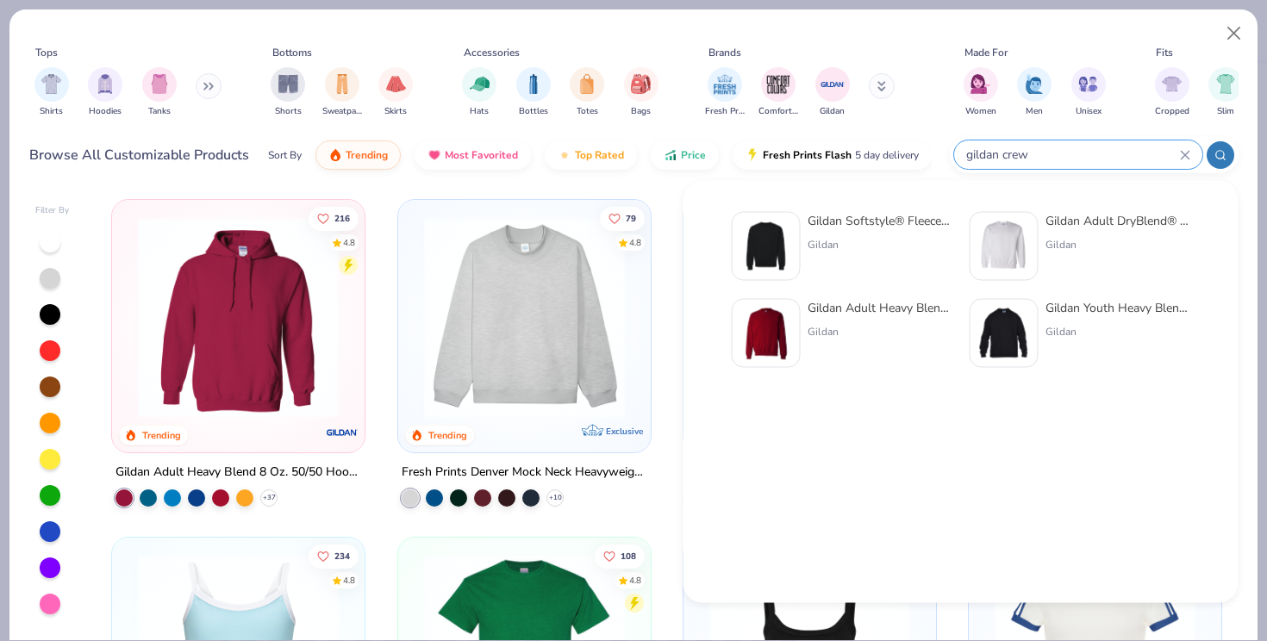
type input "gildan crew"
click at [863, 324] on div "Gildan" at bounding box center [880, 332] width 145 height 16
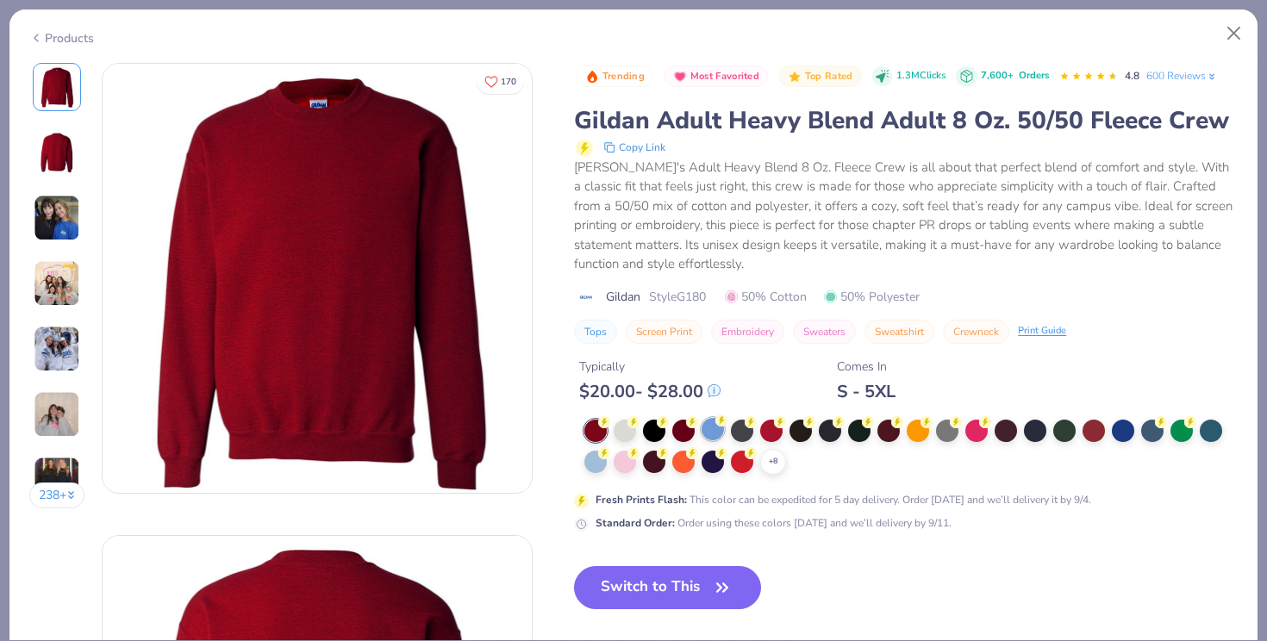
click at [712, 432] on div at bounding box center [713, 429] width 22 height 22
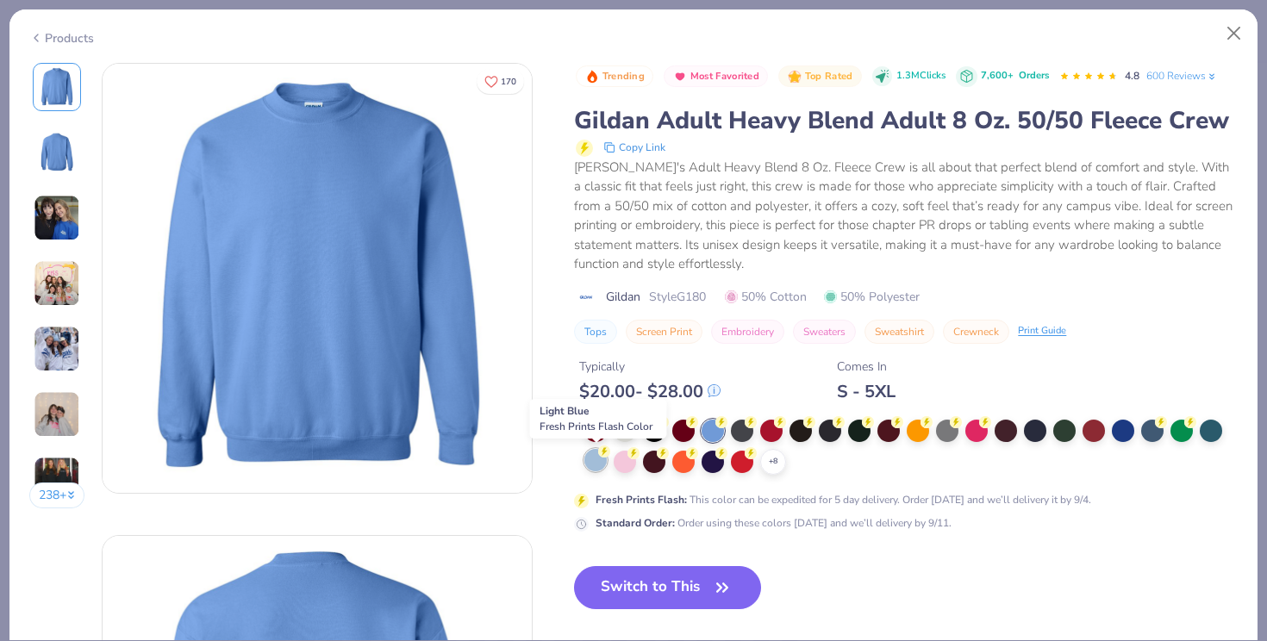
click at [597, 462] on div at bounding box center [596, 460] width 22 height 22
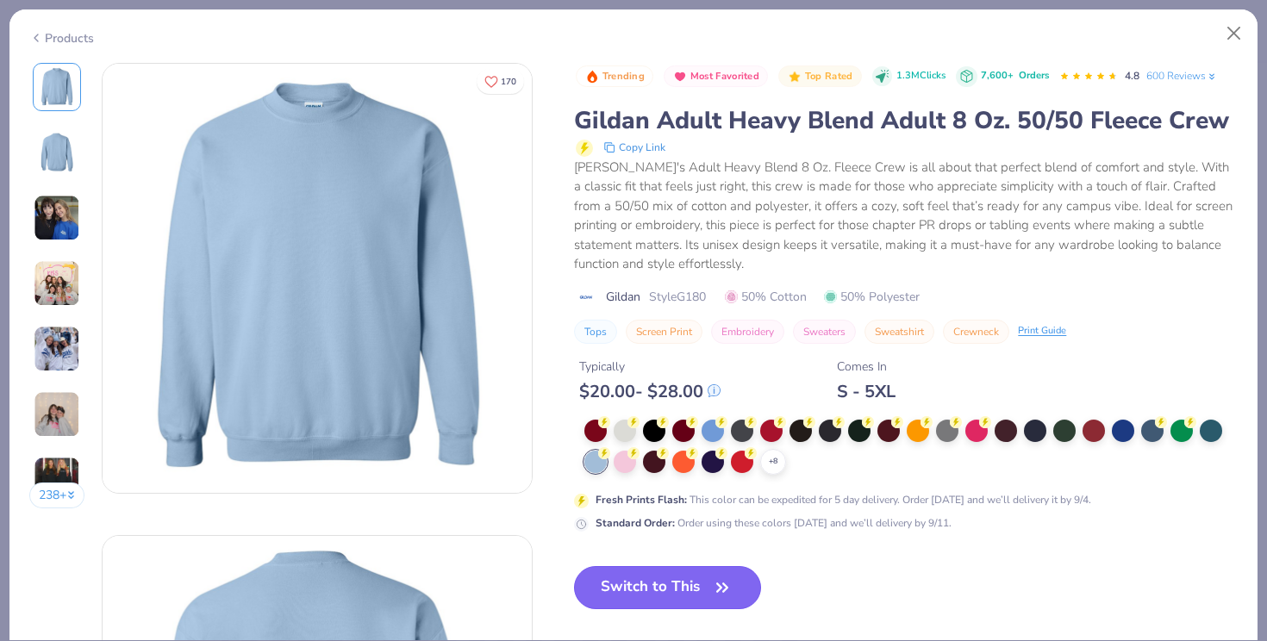
click at [653, 573] on button "Switch to This" at bounding box center [667, 587] width 187 height 43
click at [645, 589] on button "Switch to This" at bounding box center [667, 587] width 187 height 43
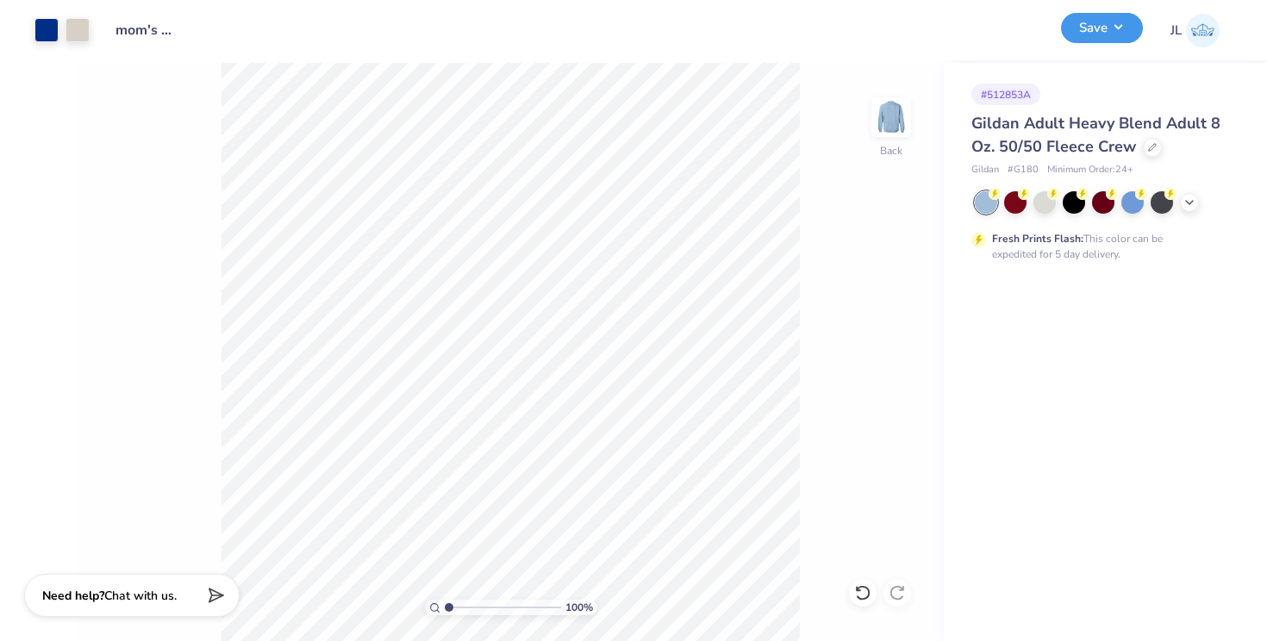
click at [1097, 30] on button "Save" at bounding box center [1102, 28] width 82 height 30
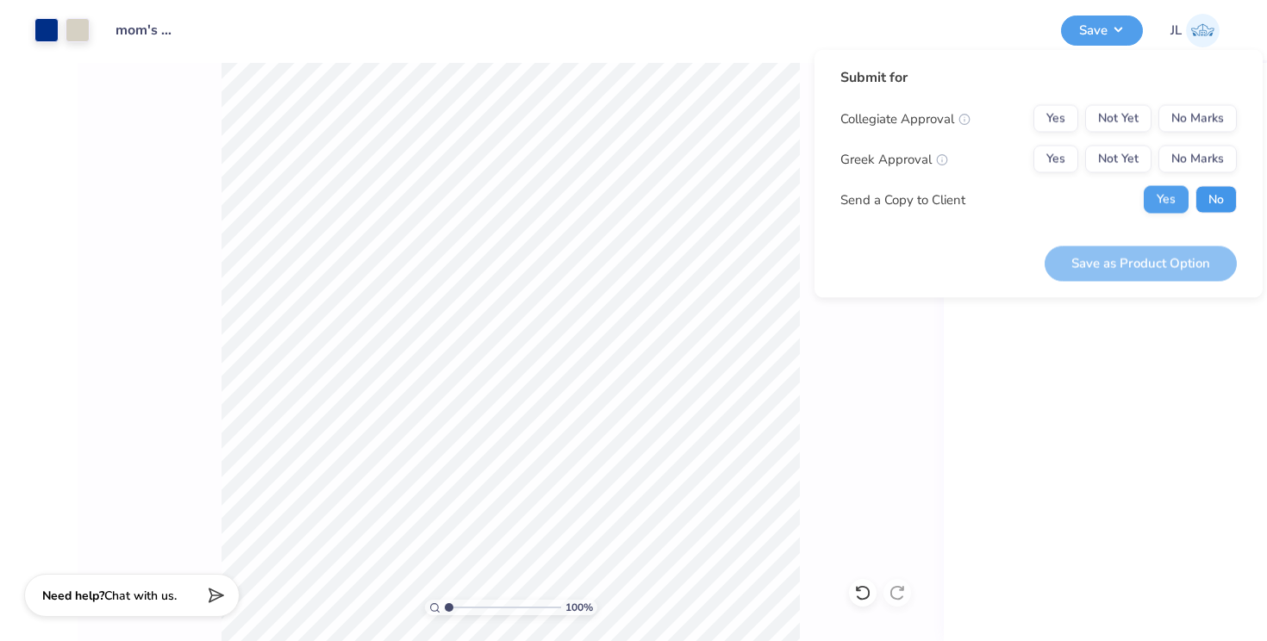
click at [1217, 195] on button "No" at bounding box center [1216, 200] width 41 height 28
click at [1041, 159] on button "Yes" at bounding box center [1056, 160] width 45 height 28
click at [1237, 123] on div "Submit for Collegiate Approval Yes Not Yet No Marks Greek Approval Yes Not Yet …" at bounding box center [1039, 174] width 448 height 248
click at [1217, 127] on button "No Marks" at bounding box center [1198, 119] width 78 height 28
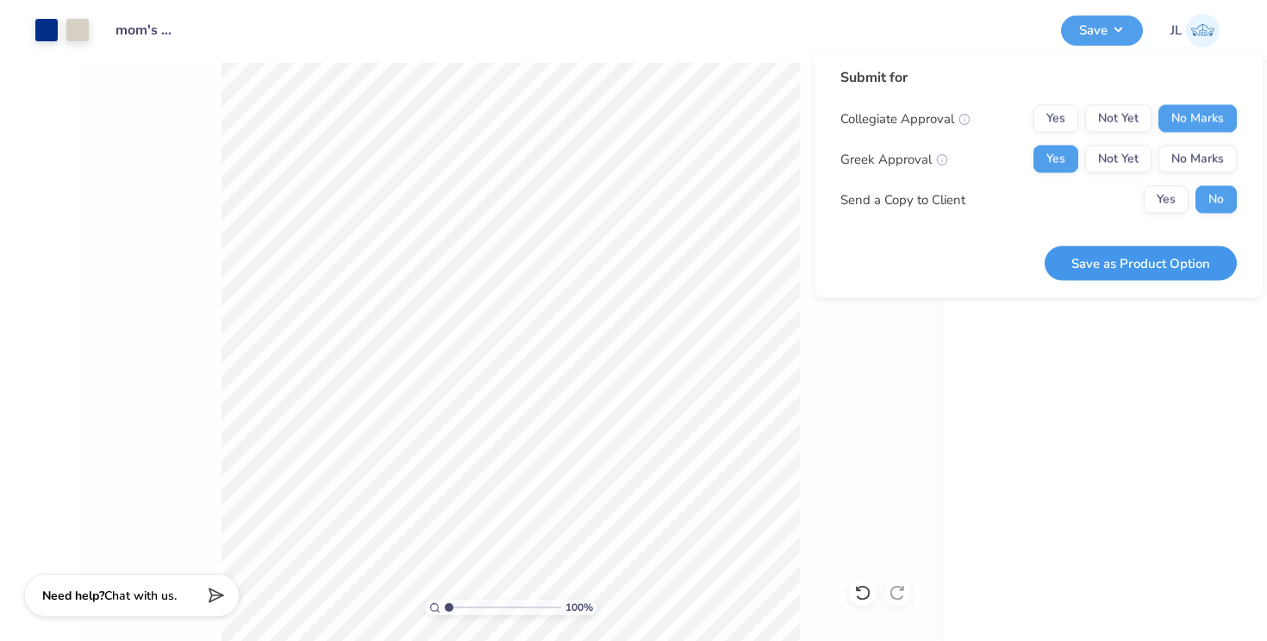
click at [1141, 254] on button "Save as Product Option" at bounding box center [1141, 263] width 192 height 35
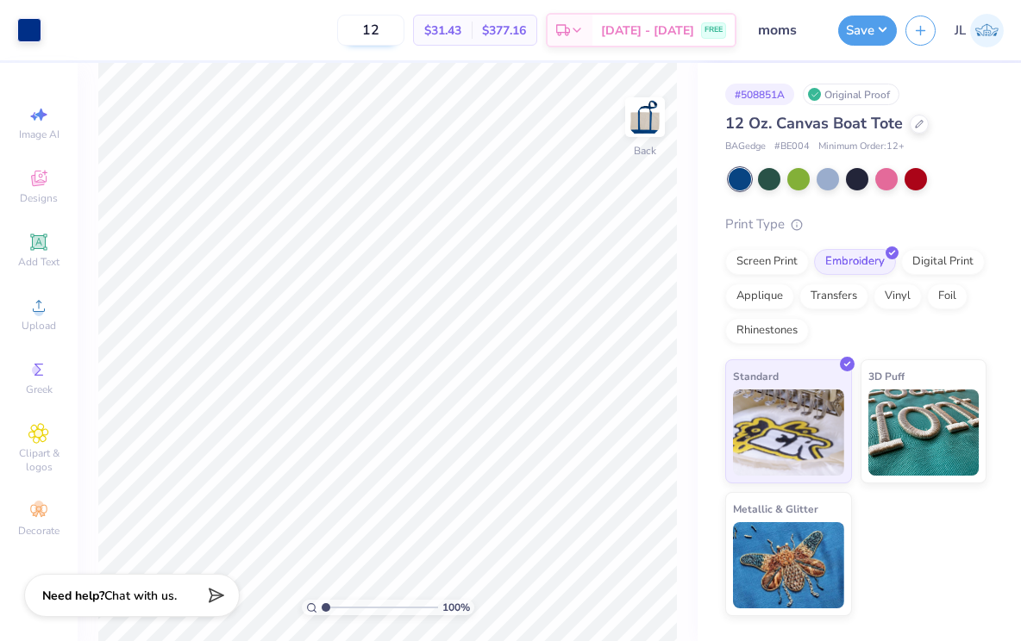
click at [404, 28] on input "12" at bounding box center [370, 30] width 67 height 31
type input "1"
type input "2"
type input "1"
type input "24"
